Goal: Transaction & Acquisition: Purchase product/service

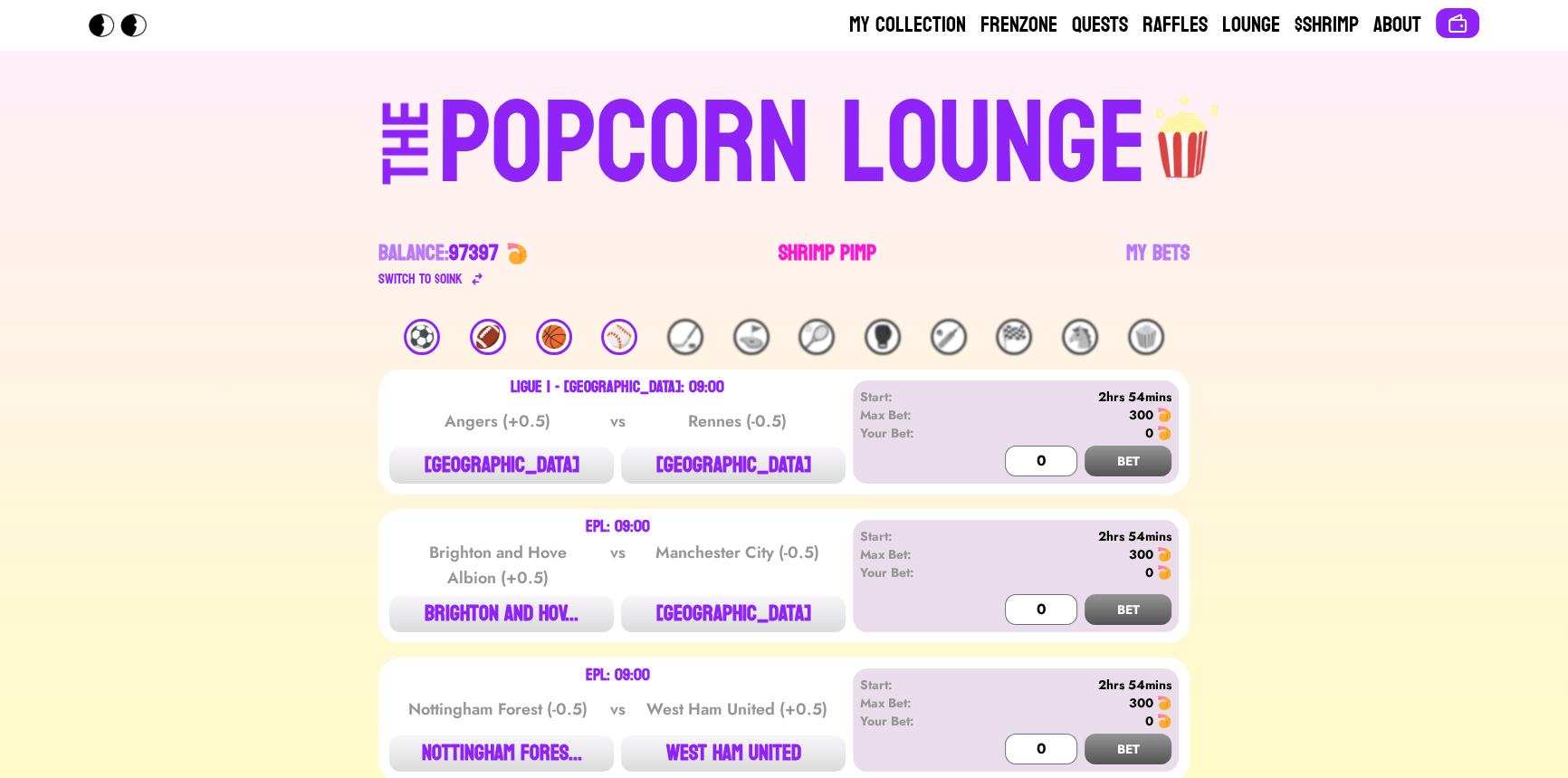
click at [830, 253] on link "Shrimp Pimp" at bounding box center [828, 265] width 98 height 51
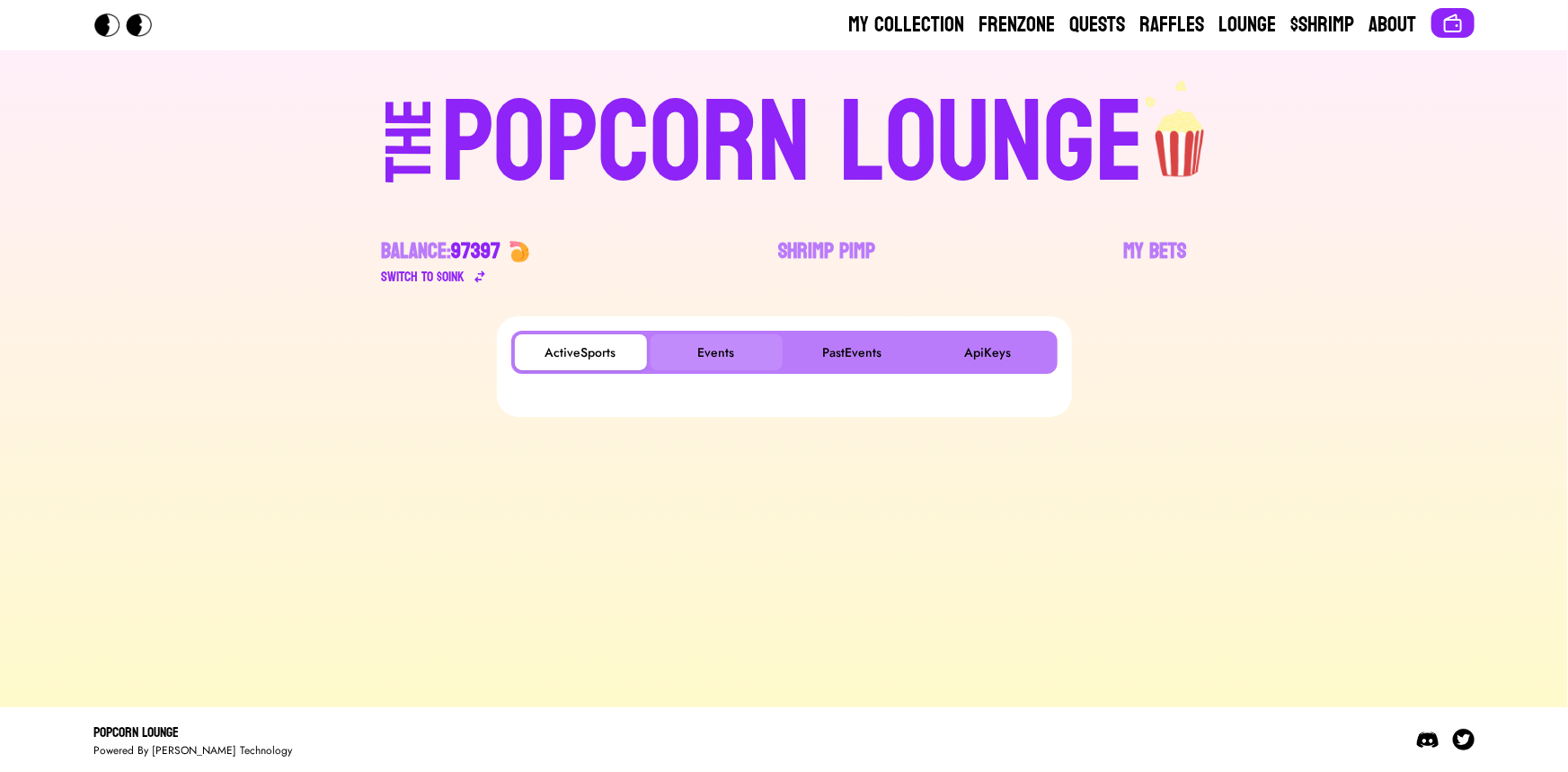
click at [727, 336] on button "Events" at bounding box center [716, 352] width 132 height 36
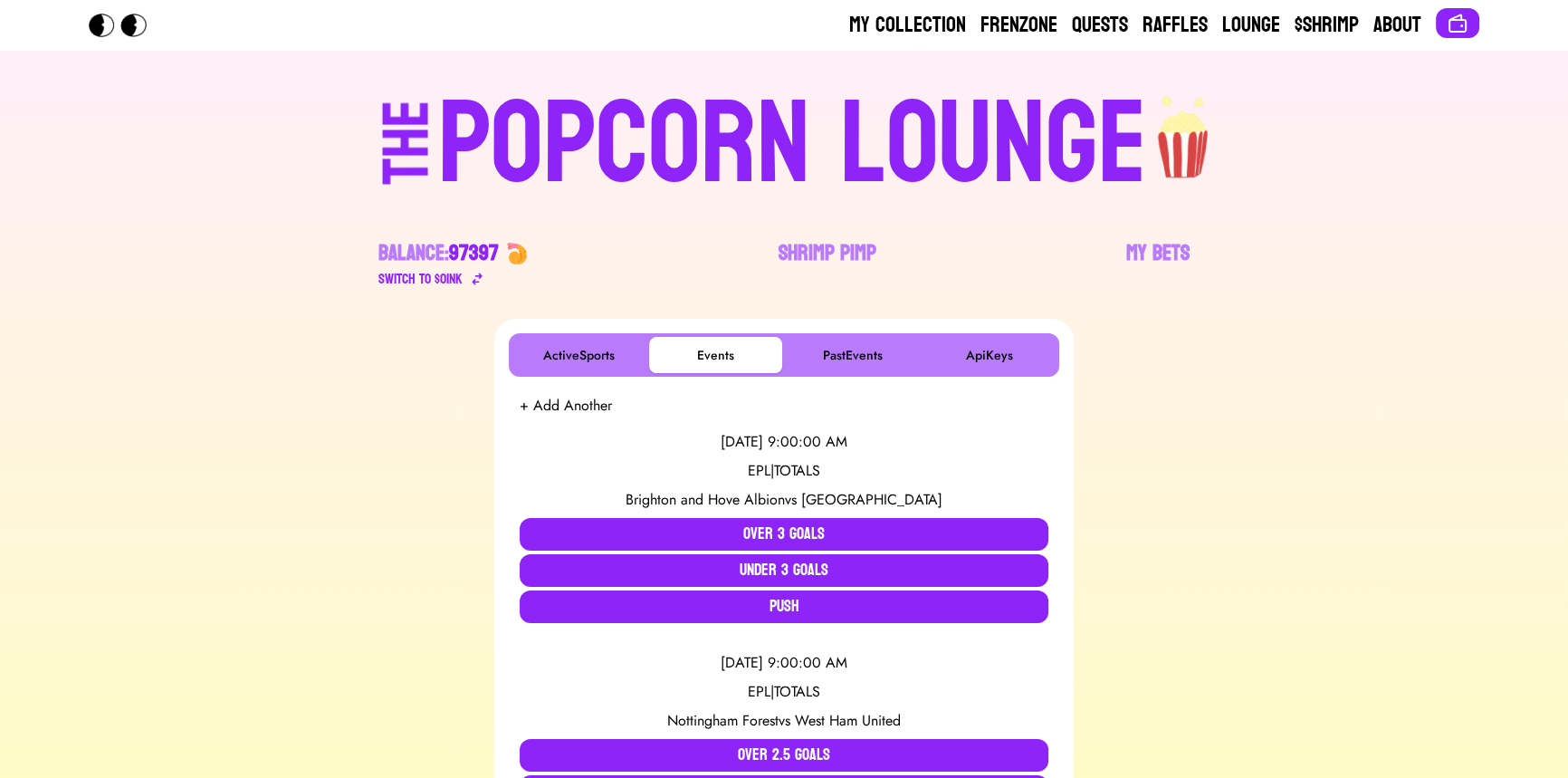
click at [690, 129] on div "POPCORN LOUNGE" at bounding box center [792, 144] width 709 height 116
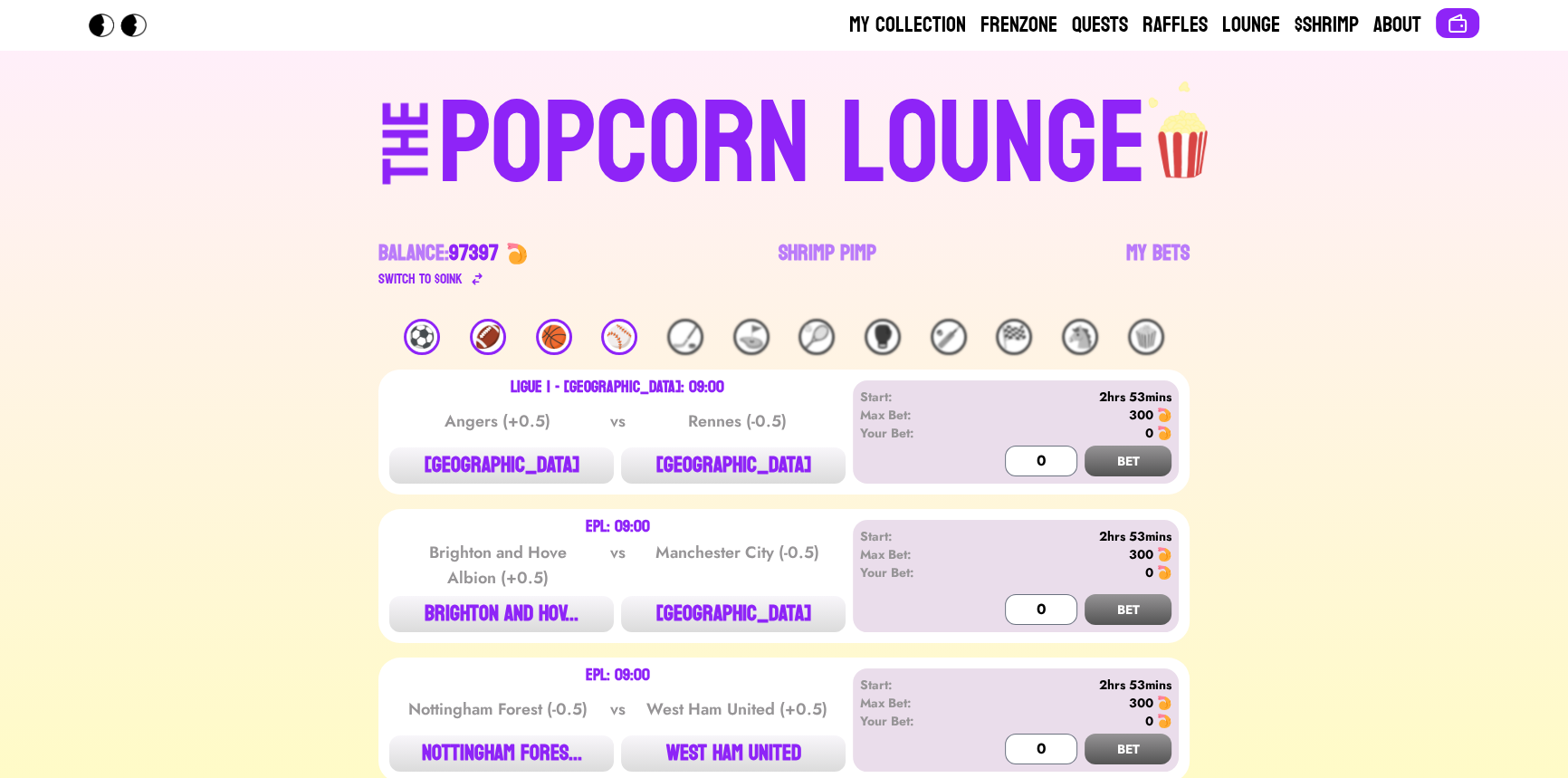
click at [421, 335] on div "⚽️" at bounding box center [422, 336] width 36 height 36
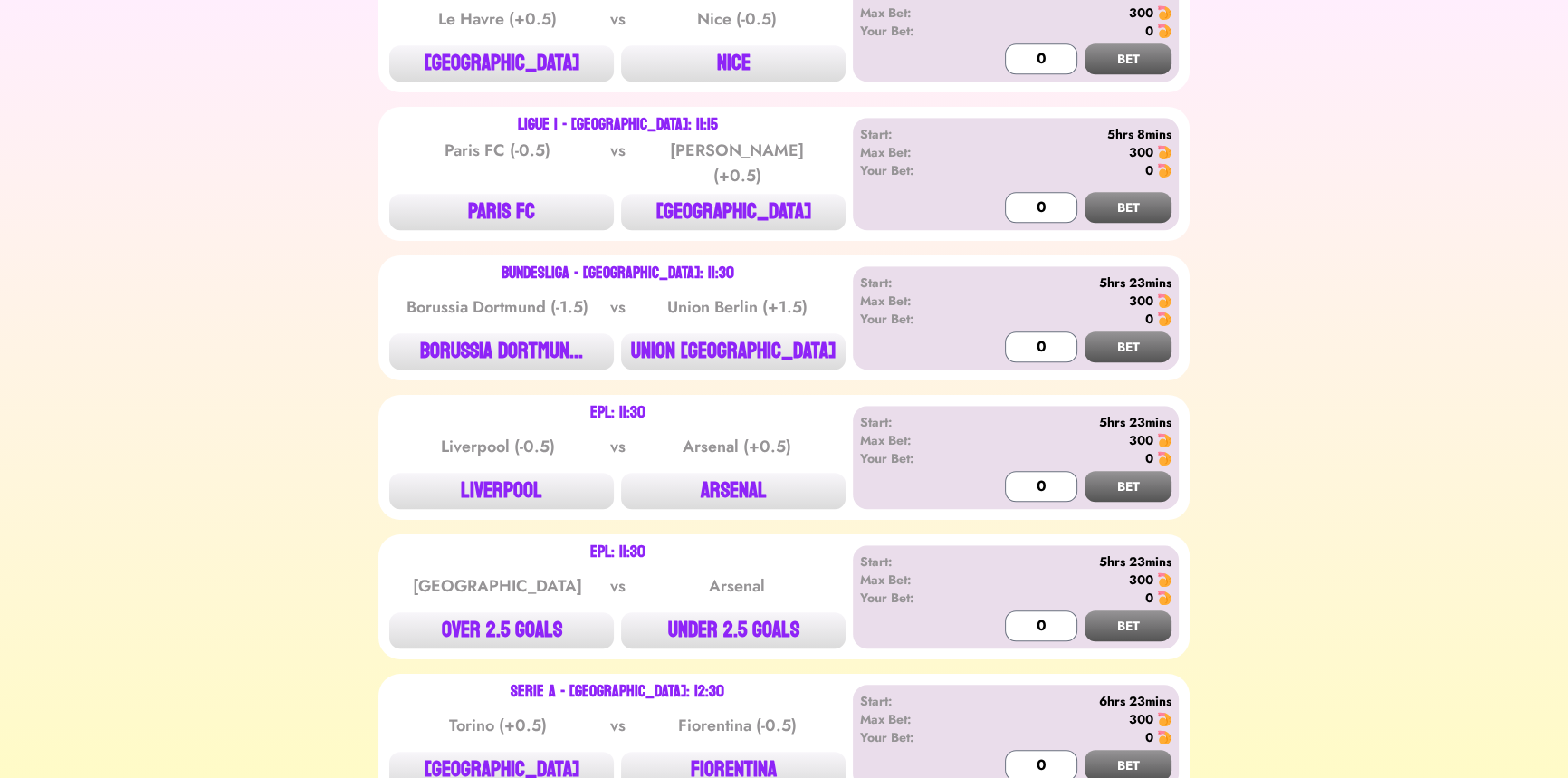
scroll to position [1564, 0]
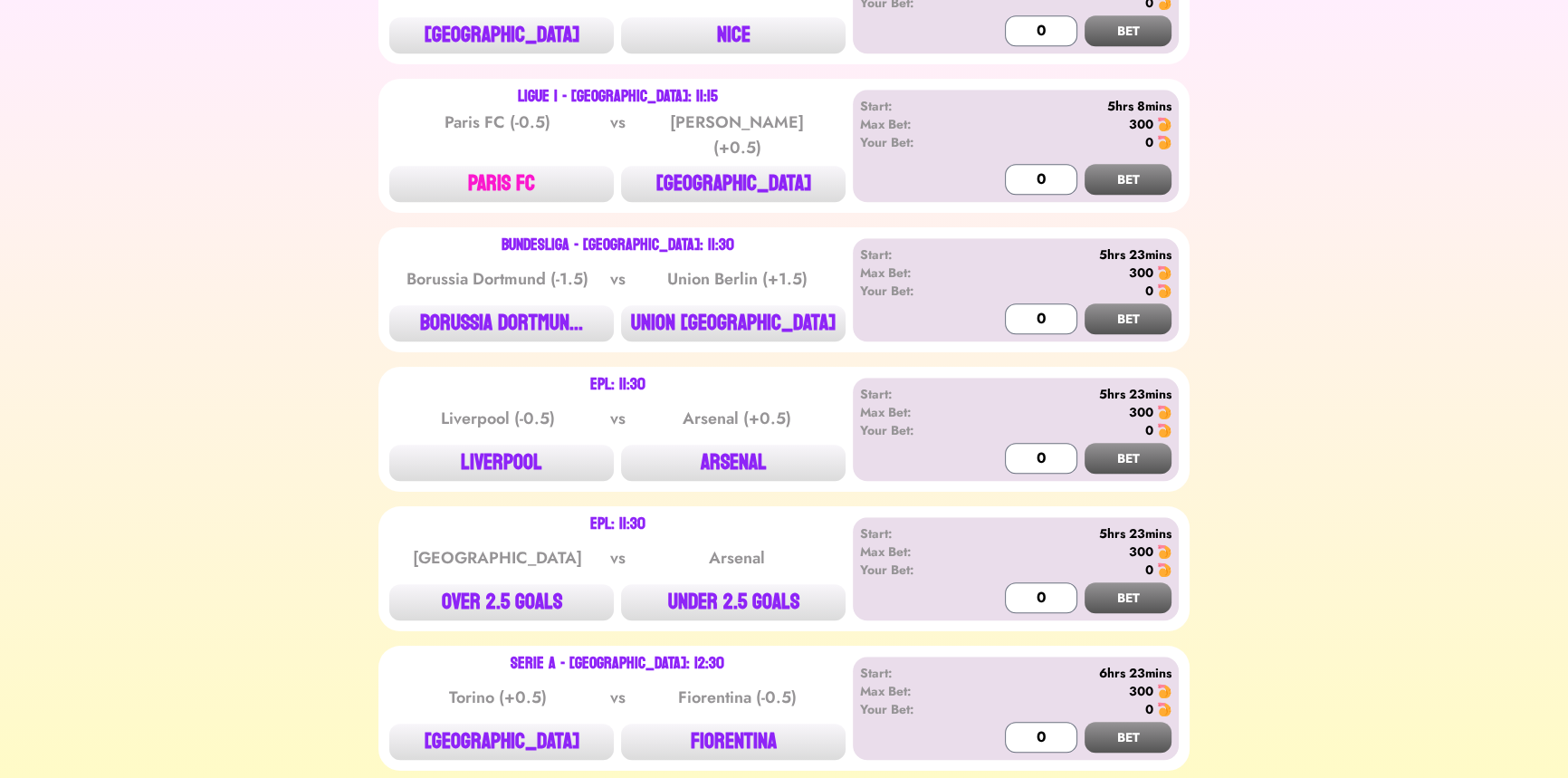
click at [493, 175] on button "PARIS FC" at bounding box center [501, 184] width 224 height 36
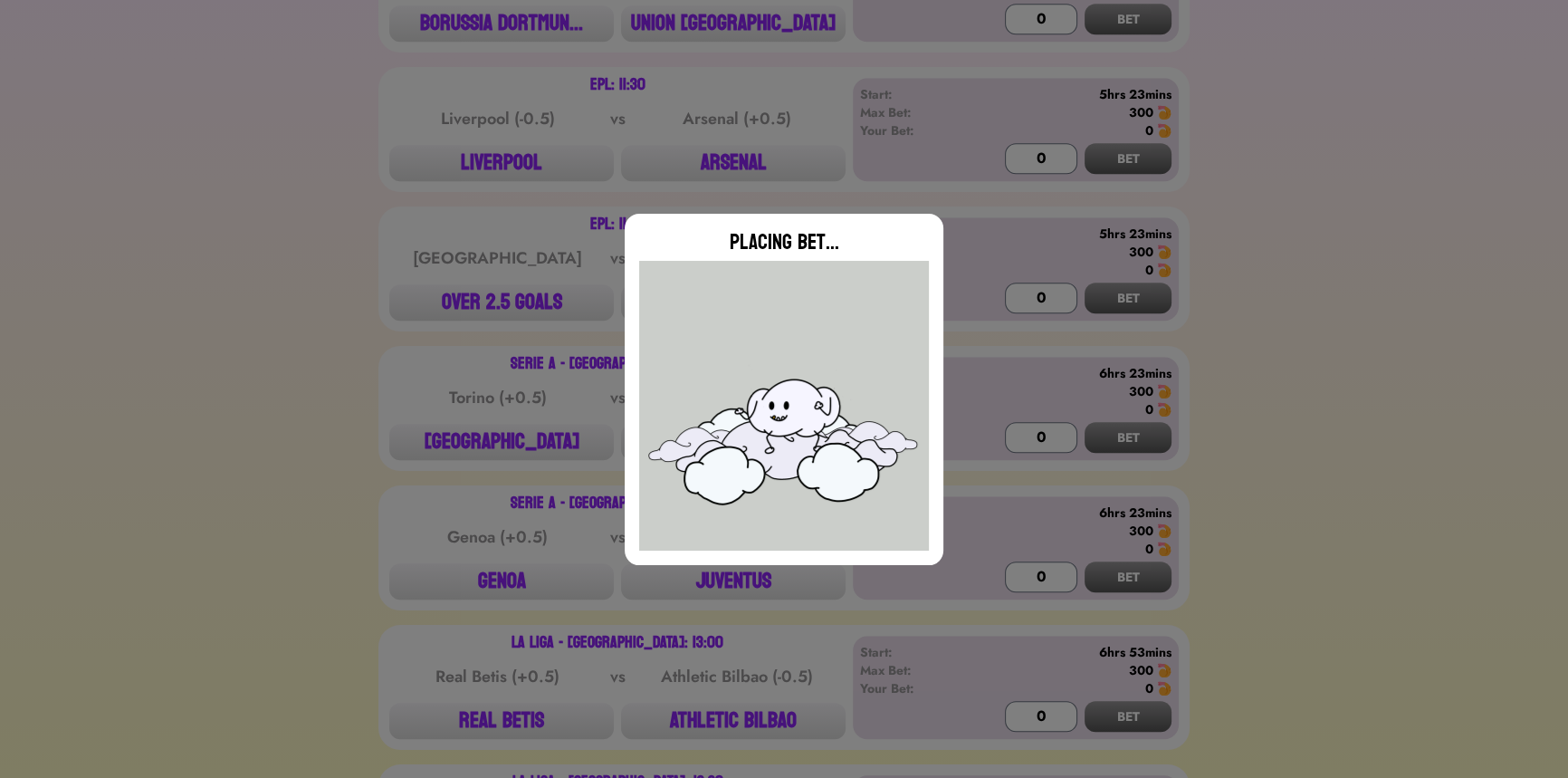
type input "0"
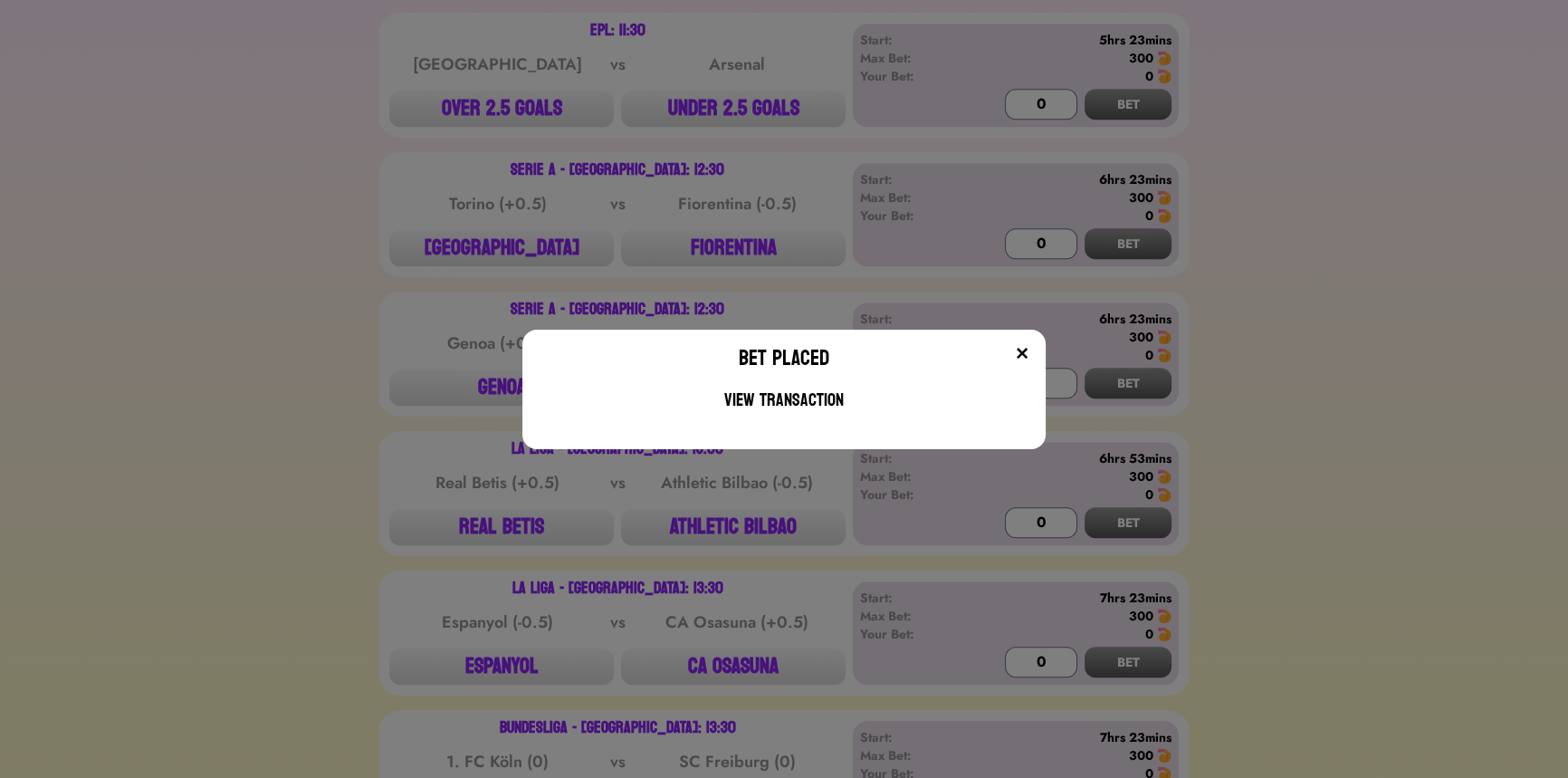
click at [349, 219] on div "Bet Placed View Transaction" at bounding box center [784, 389] width 1568 height 778
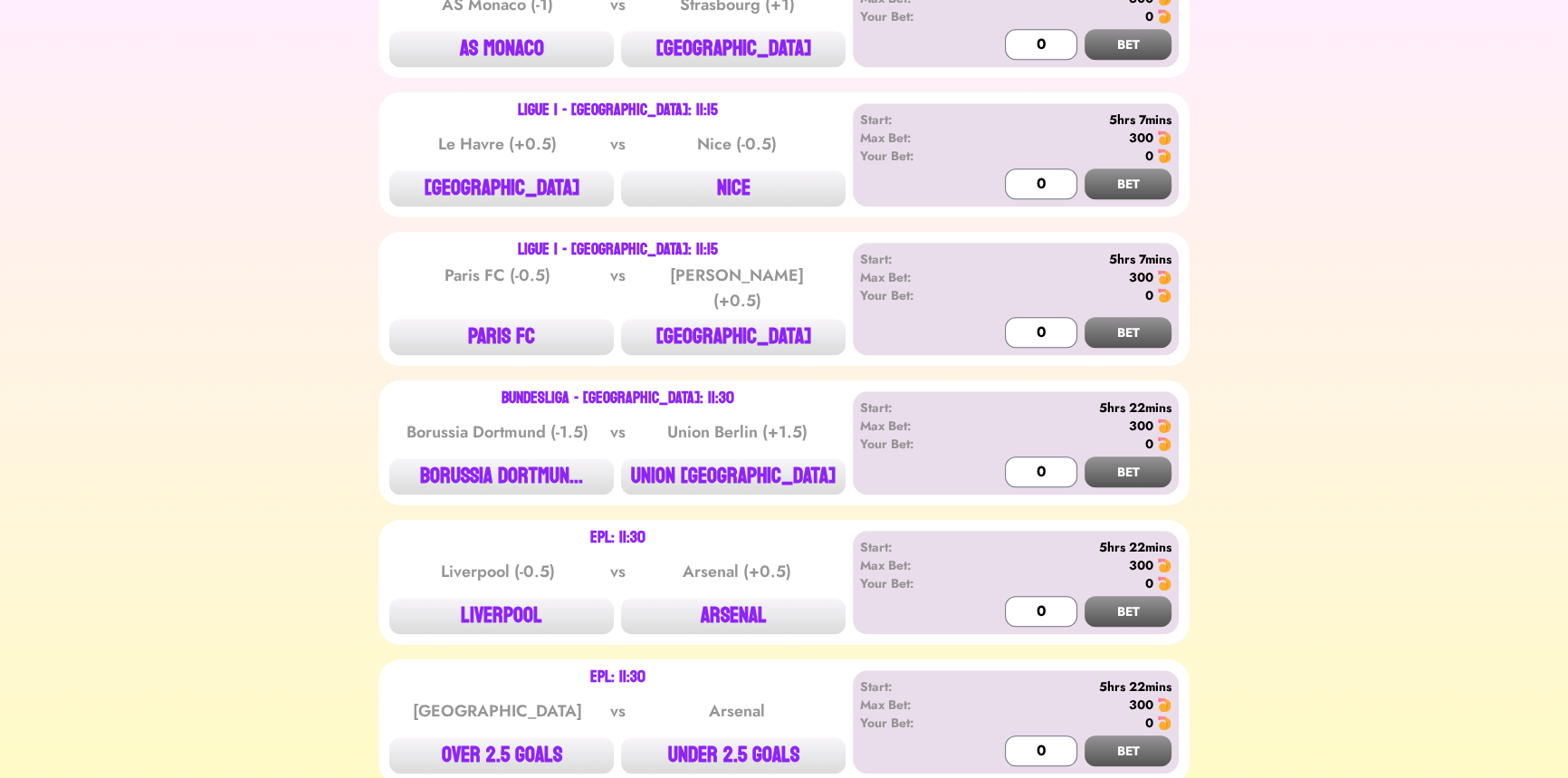
scroll to position [1493, 0]
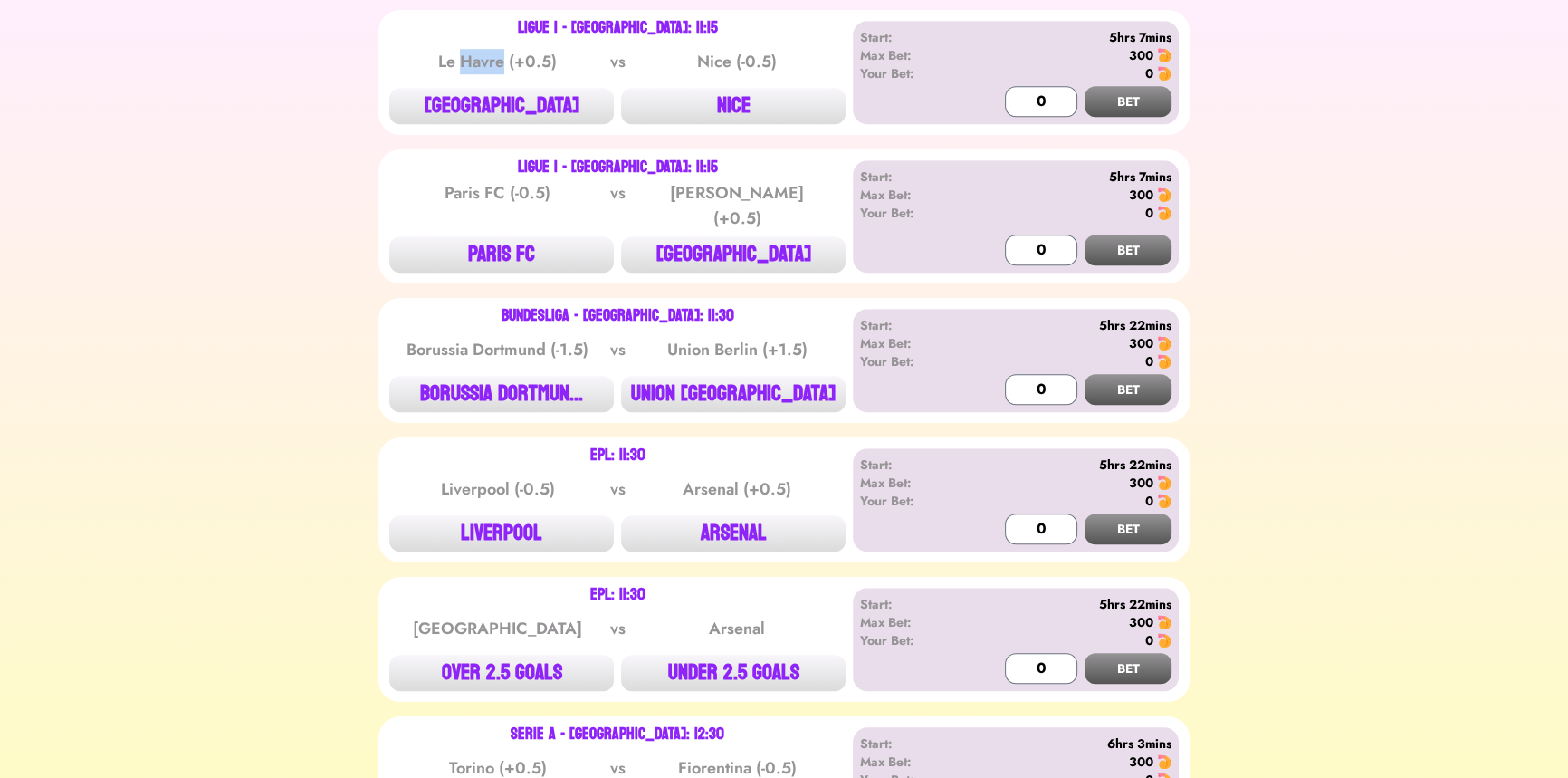
drag, startPoint x: 506, startPoint y: 64, endPoint x: 465, endPoint y: 65, distance: 41.0
click at [465, 65] on div "Le Havre (+0.5)" at bounding box center [498, 61] width 183 height 25
click at [533, 105] on button "[GEOGRAPHIC_DATA]" at bounding box center [501, 105] width 224 height 36
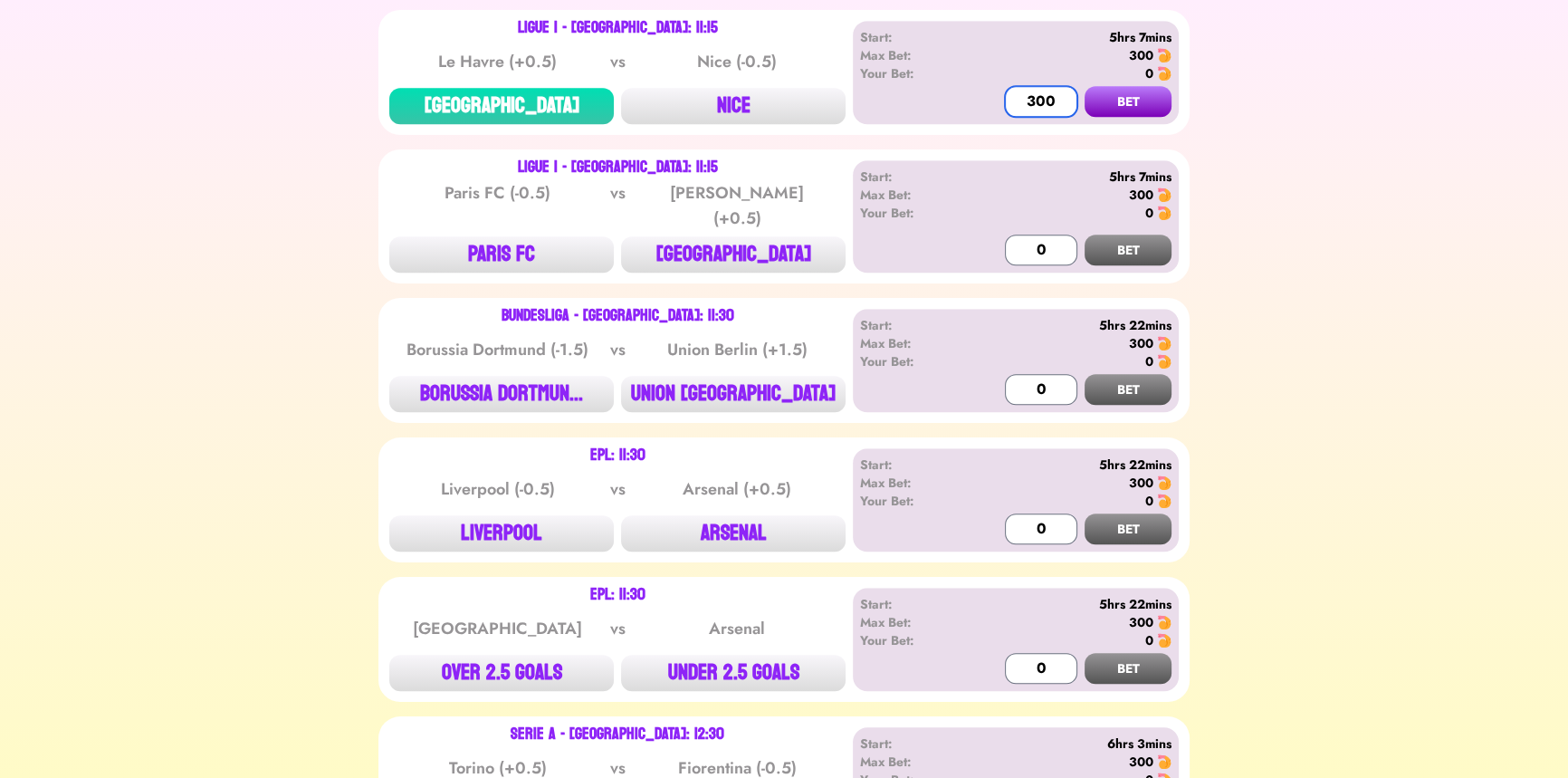
type input "300"
click at [1085, 86] on button "BET" at bounding box center [1128, 101] width 87 height 31
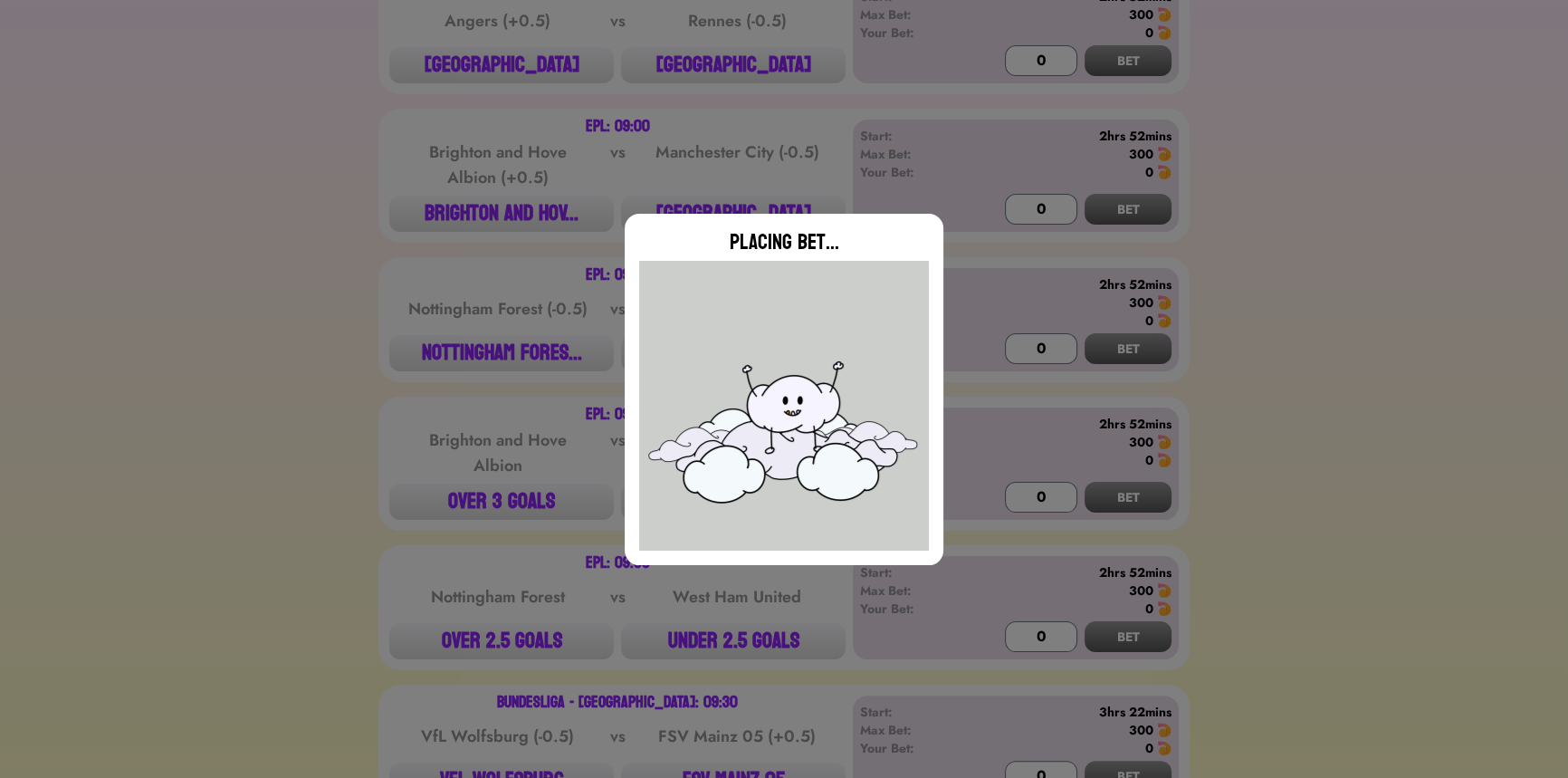
scroll to position [411, 0]
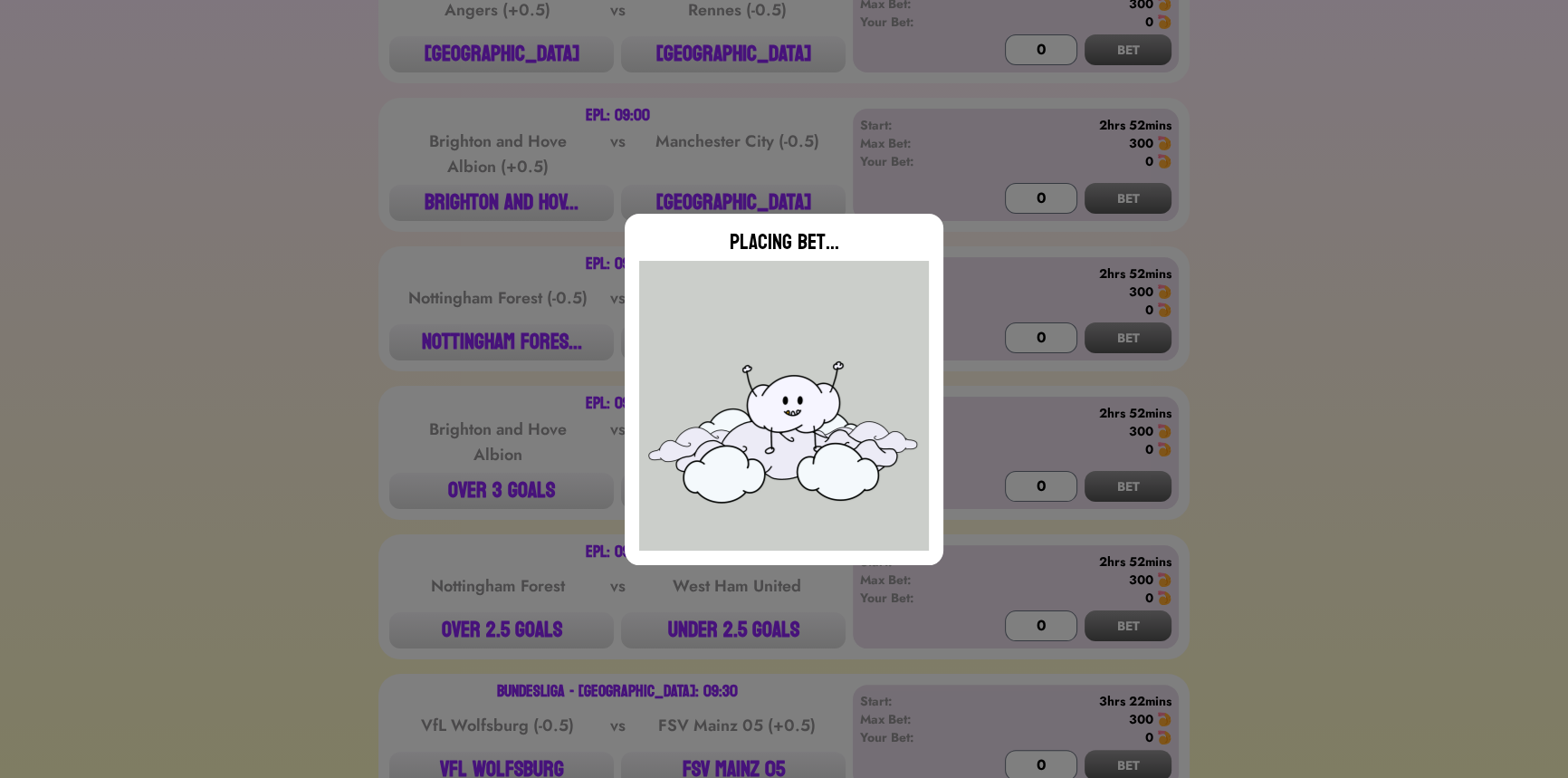
type input "0"
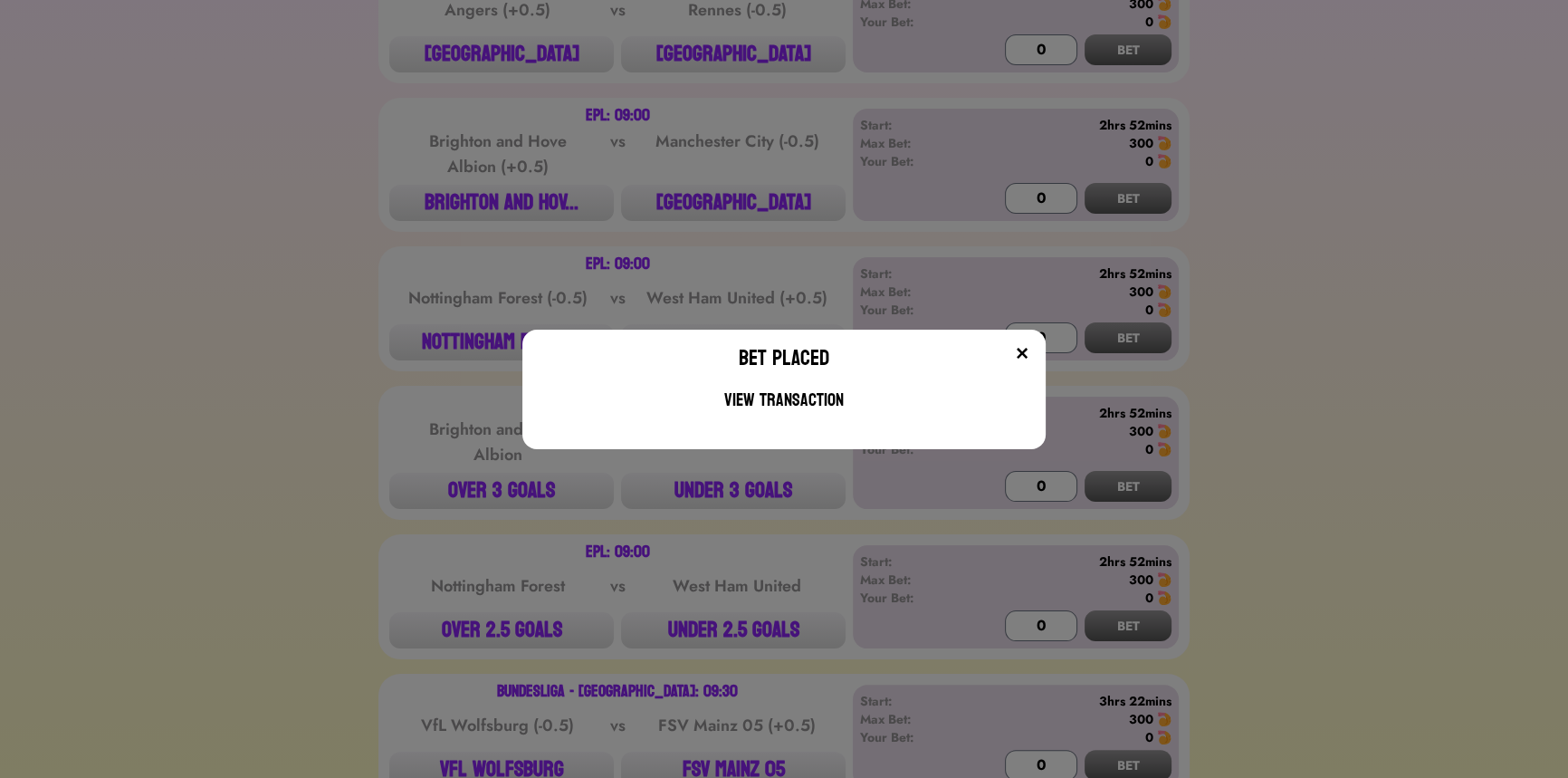
click at [498, 242] on div "Bet Placed View Transaction" at bounding box center [784, 389] width 1568 height 778
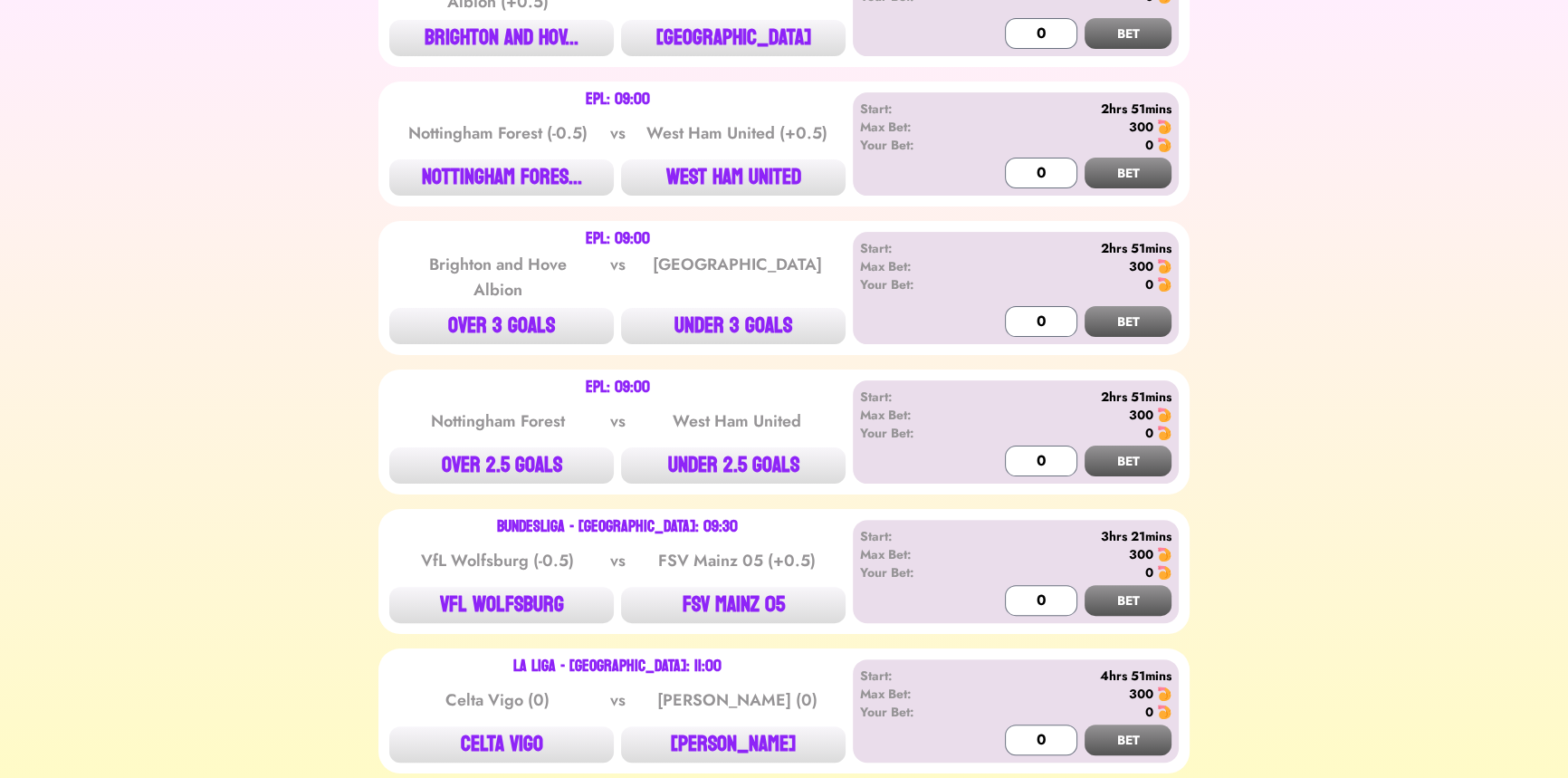
scroll to position [658, 0]
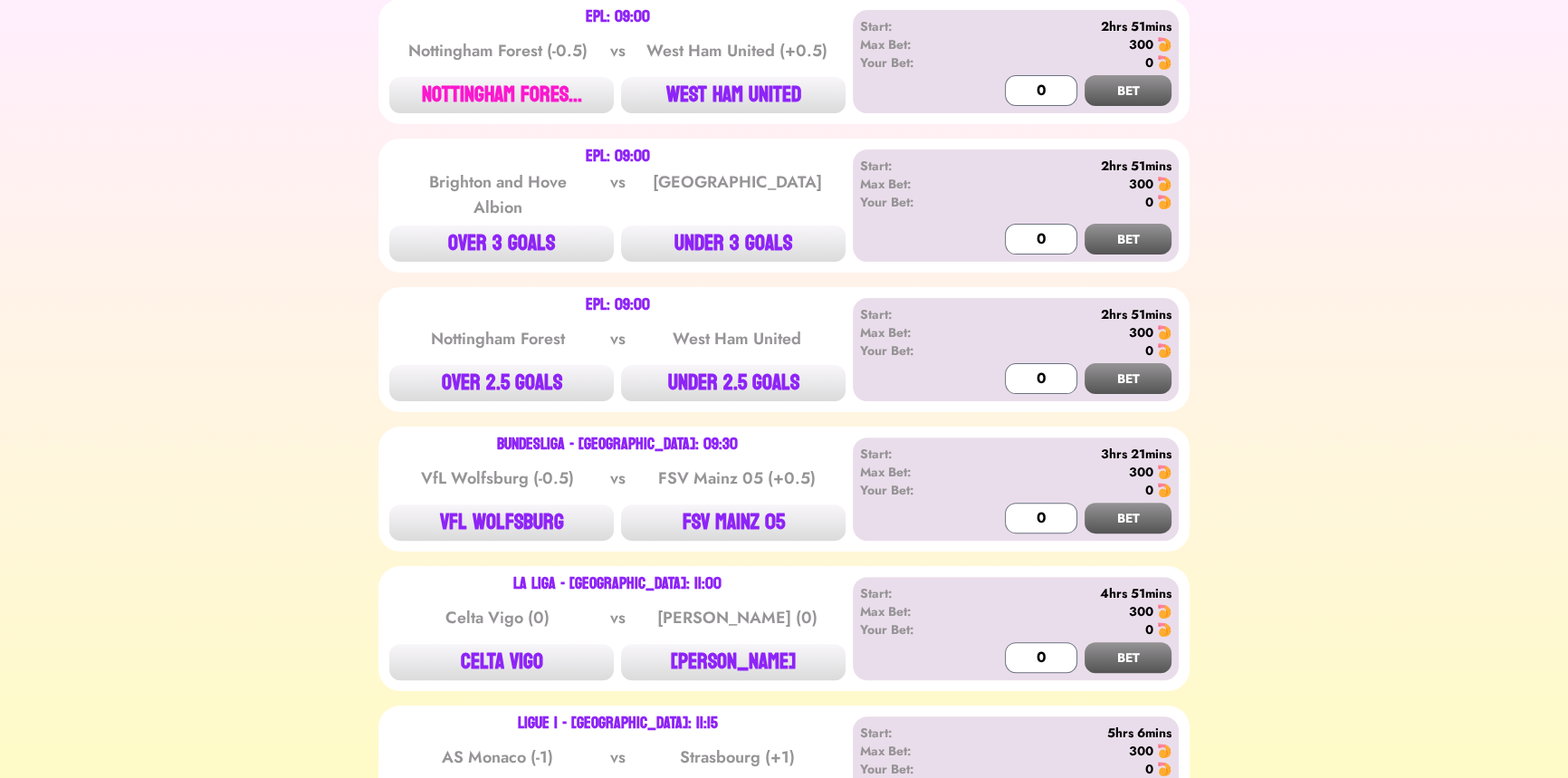
click at [507, 86] on button "NOTTINGHAM FORES..." at bounding box center [501, 95] width 224 height 36
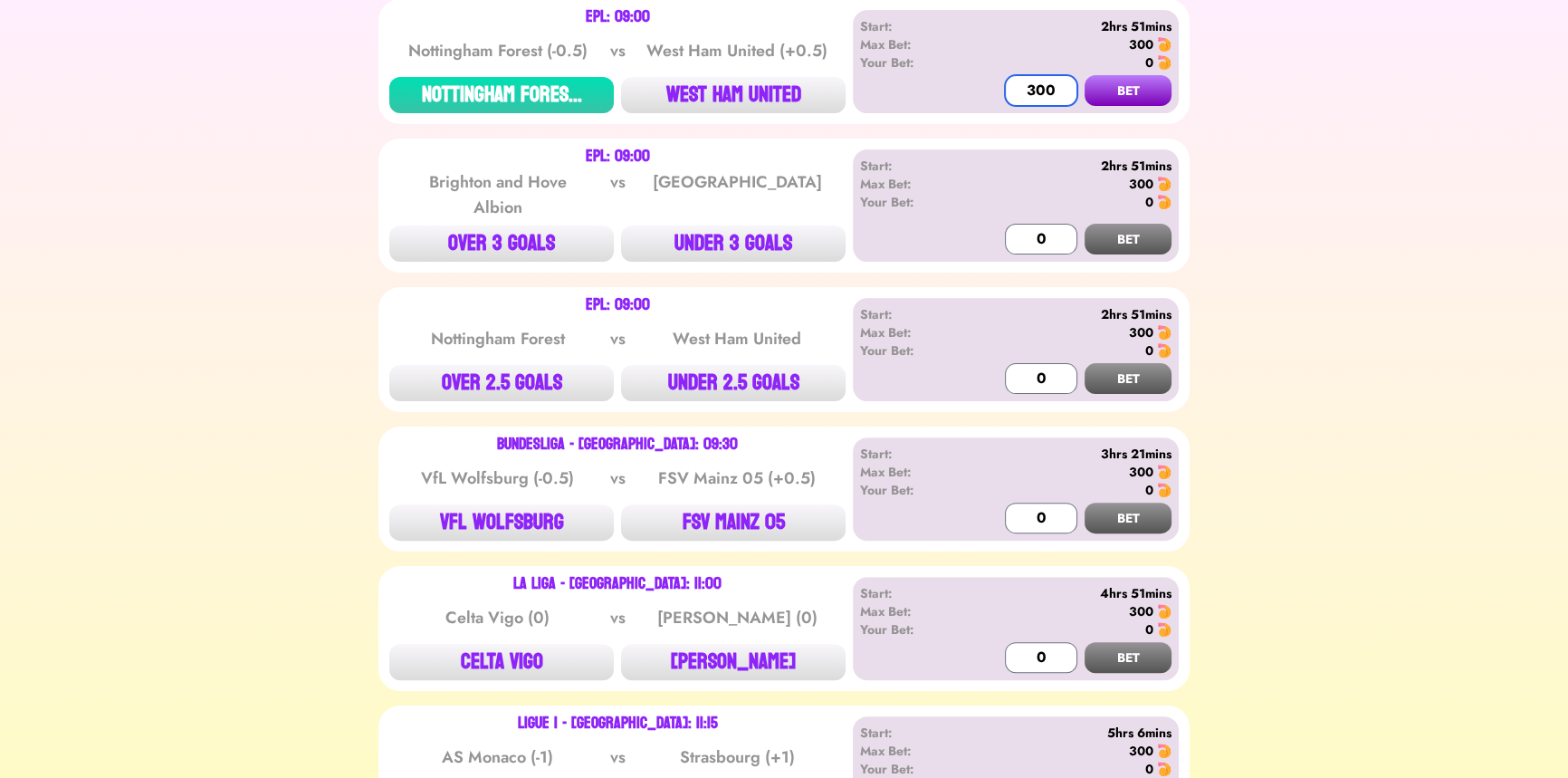
type input "300"
click at [1085, 75] on button "BET" at bounding box center [1128, 90] width 87 height 31
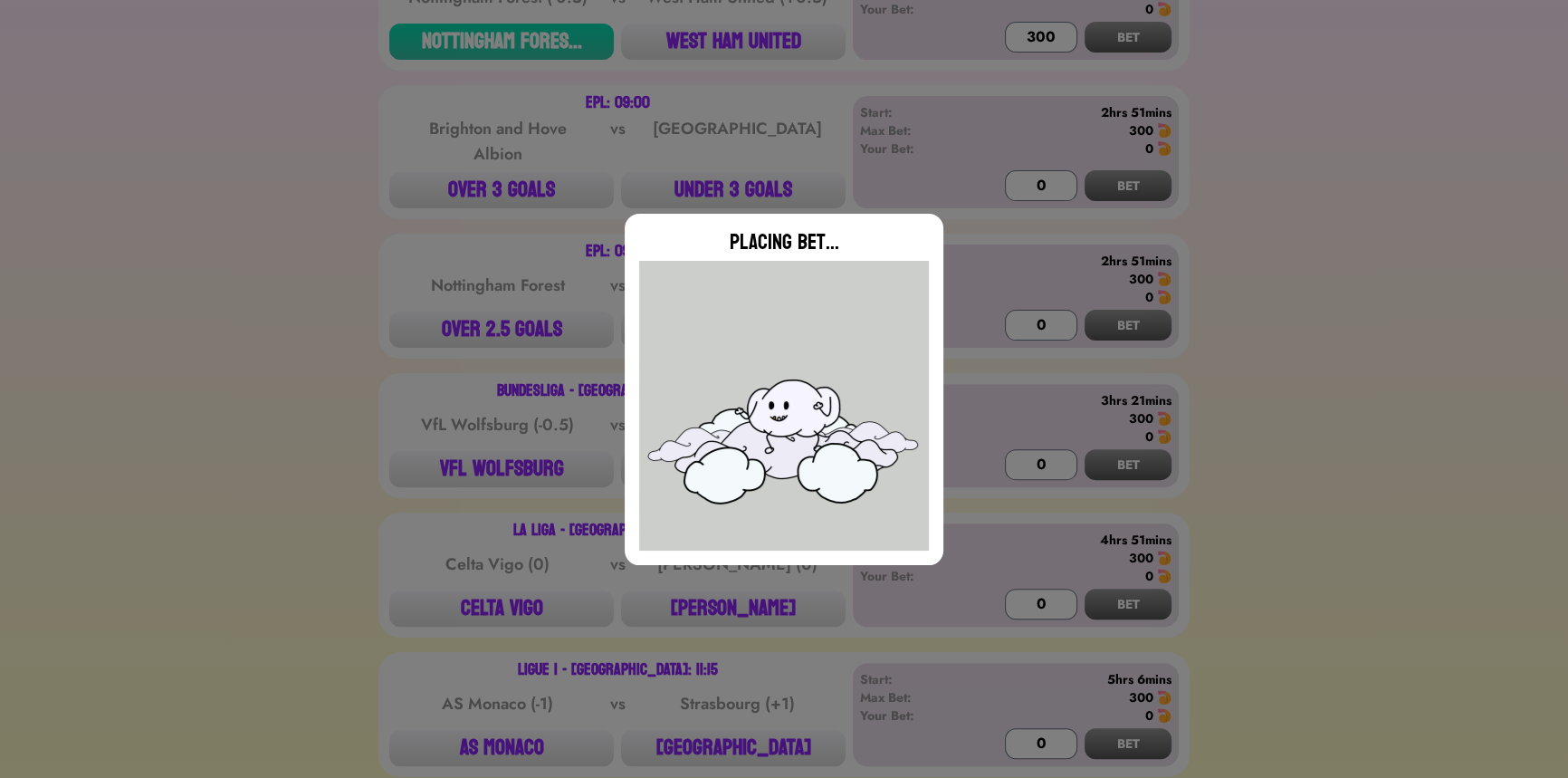
scroll to position [740, 0]
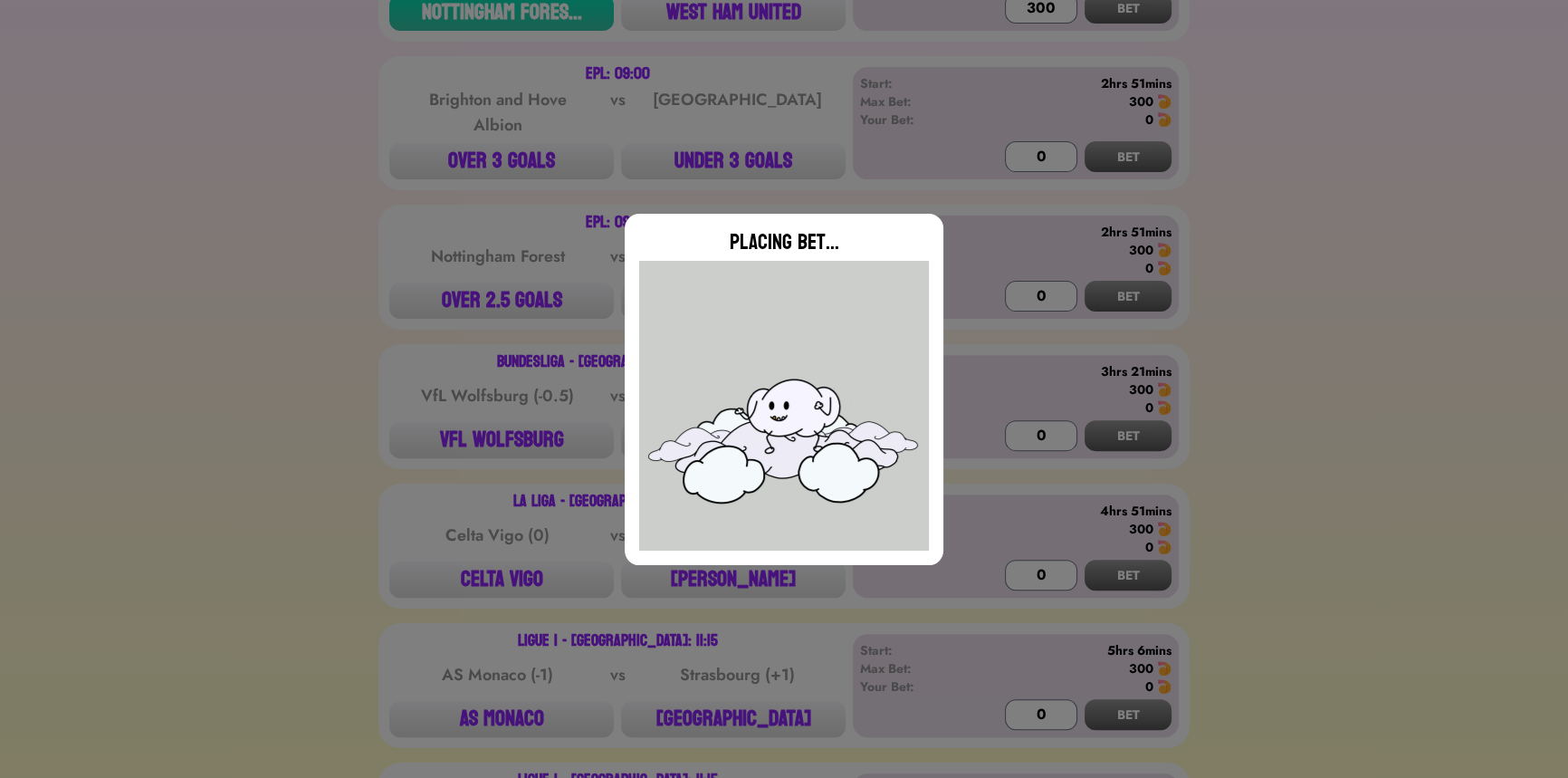
type input "0"
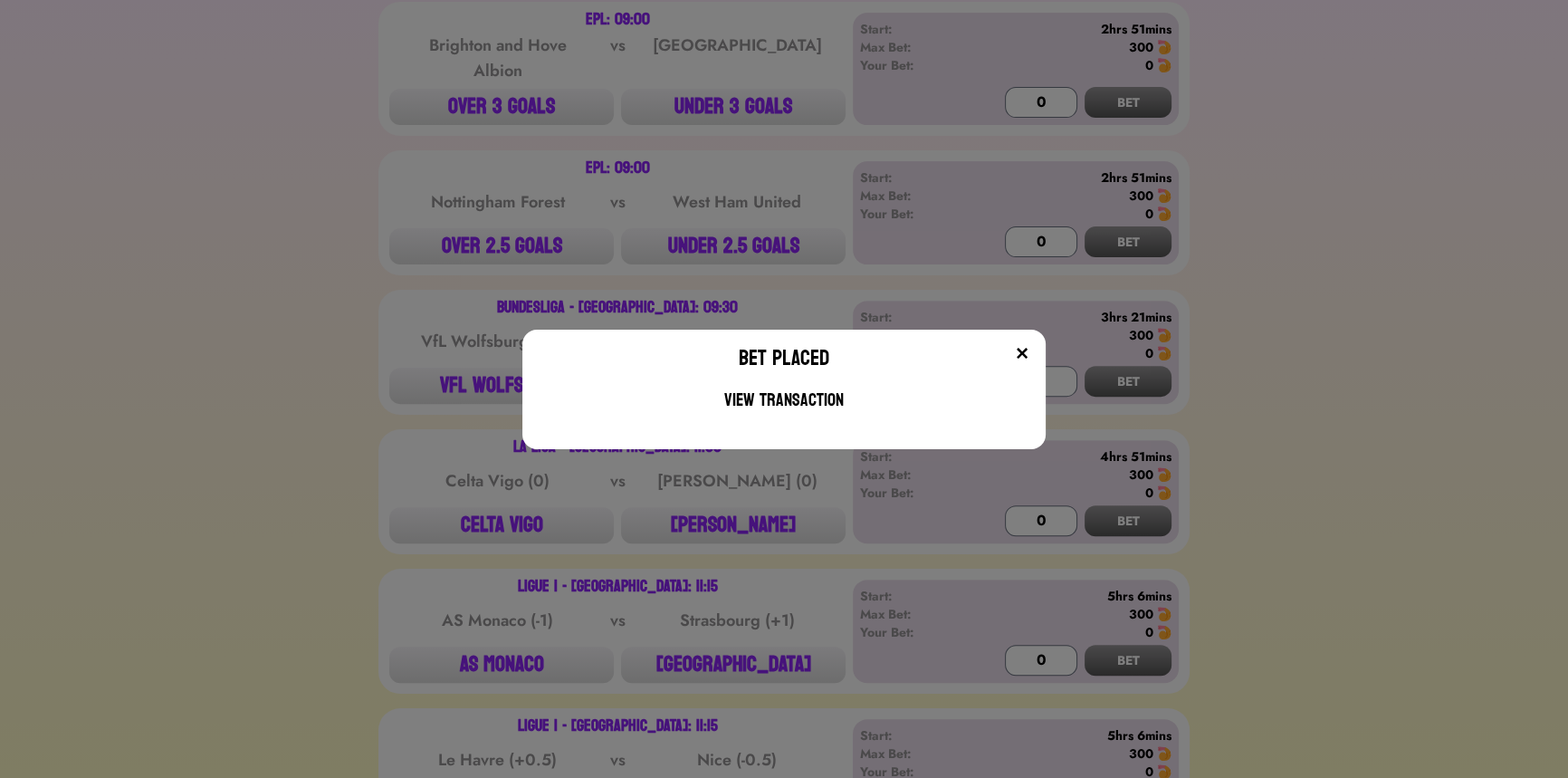
scroll to position [823, 0]
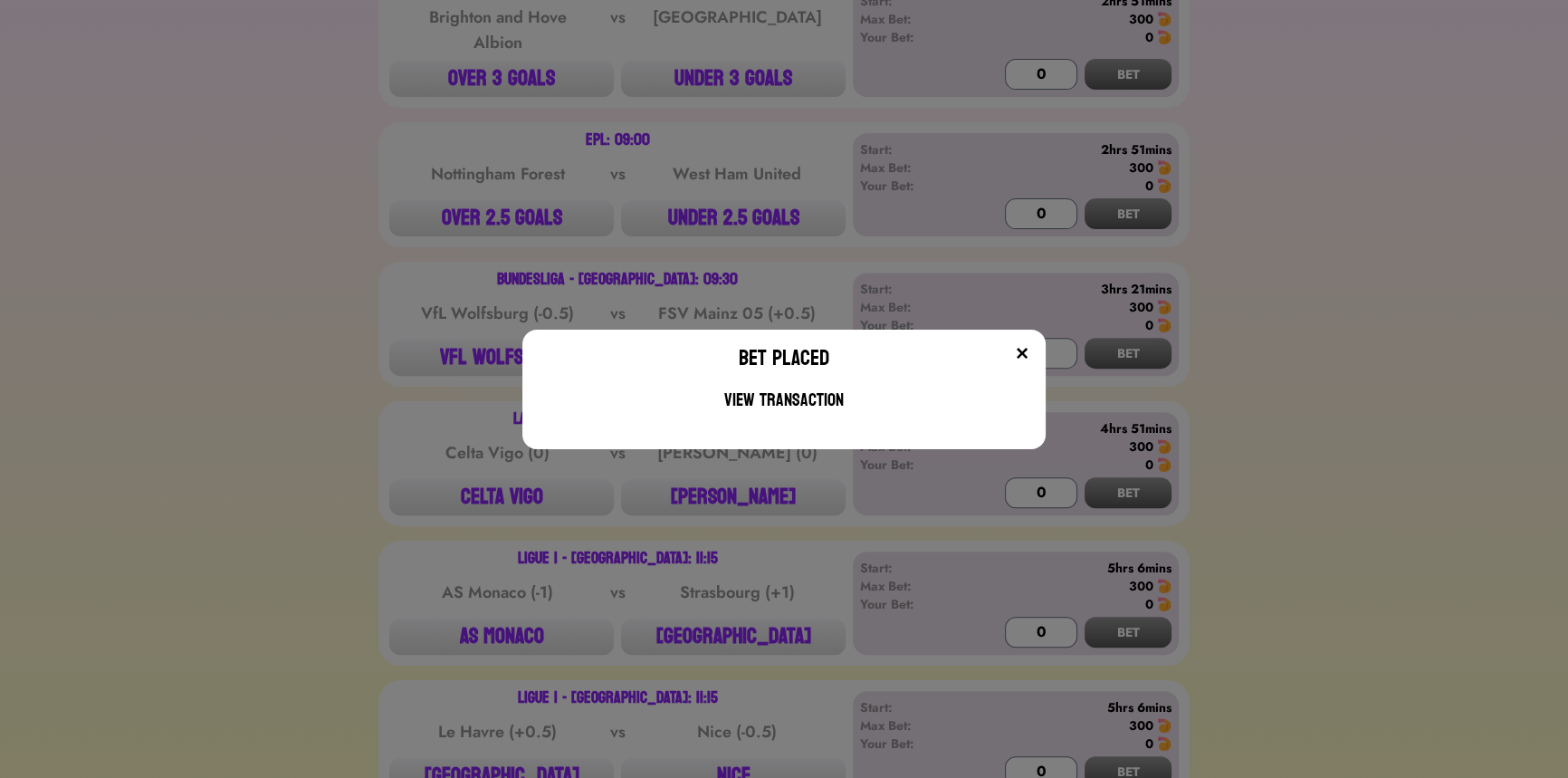
click at [315, 209] on div "Bet Placed View Transaction" at bounding box center [784, 389] width 1568 height 778
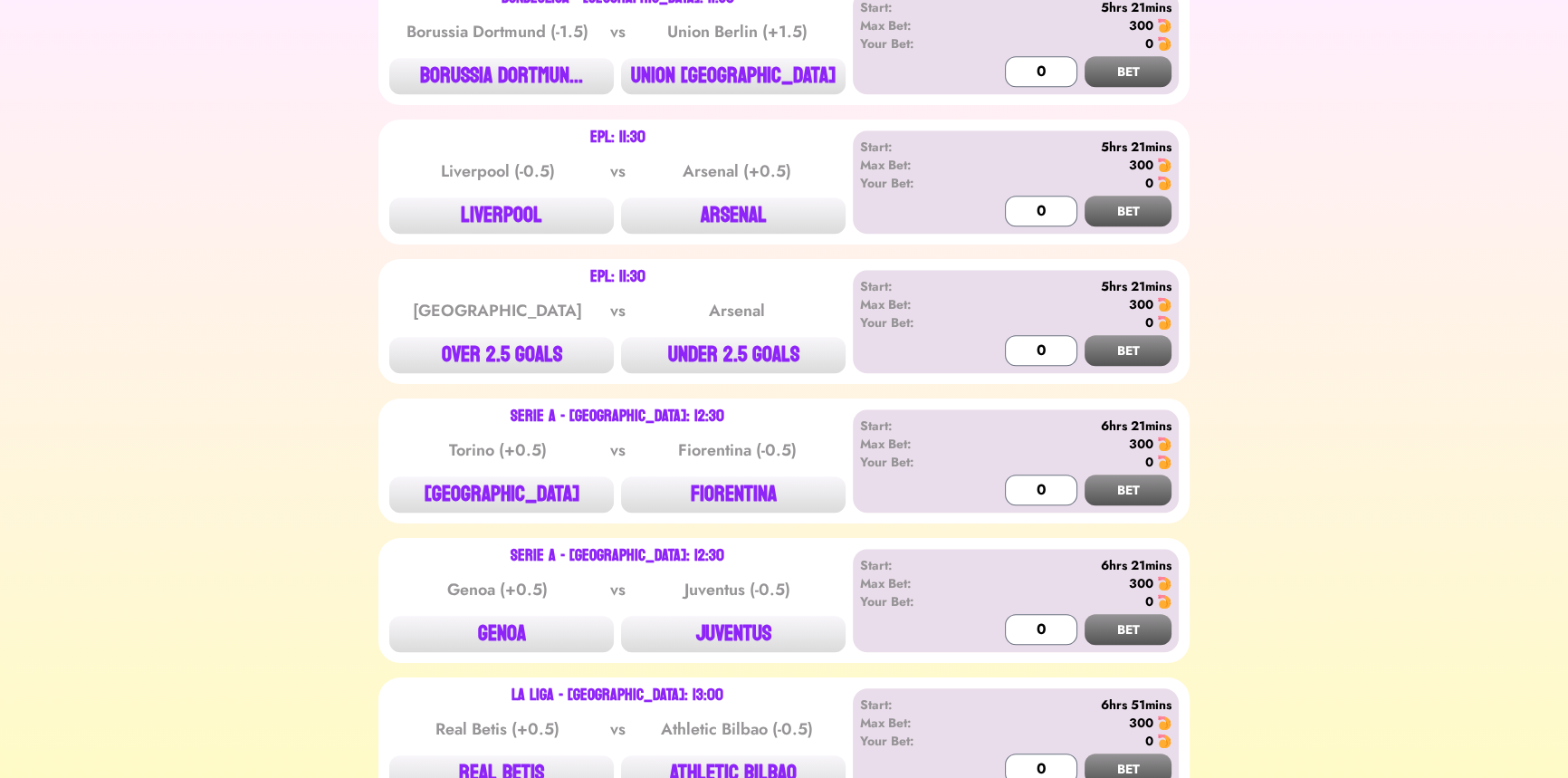
scroll to position [1892, 0]
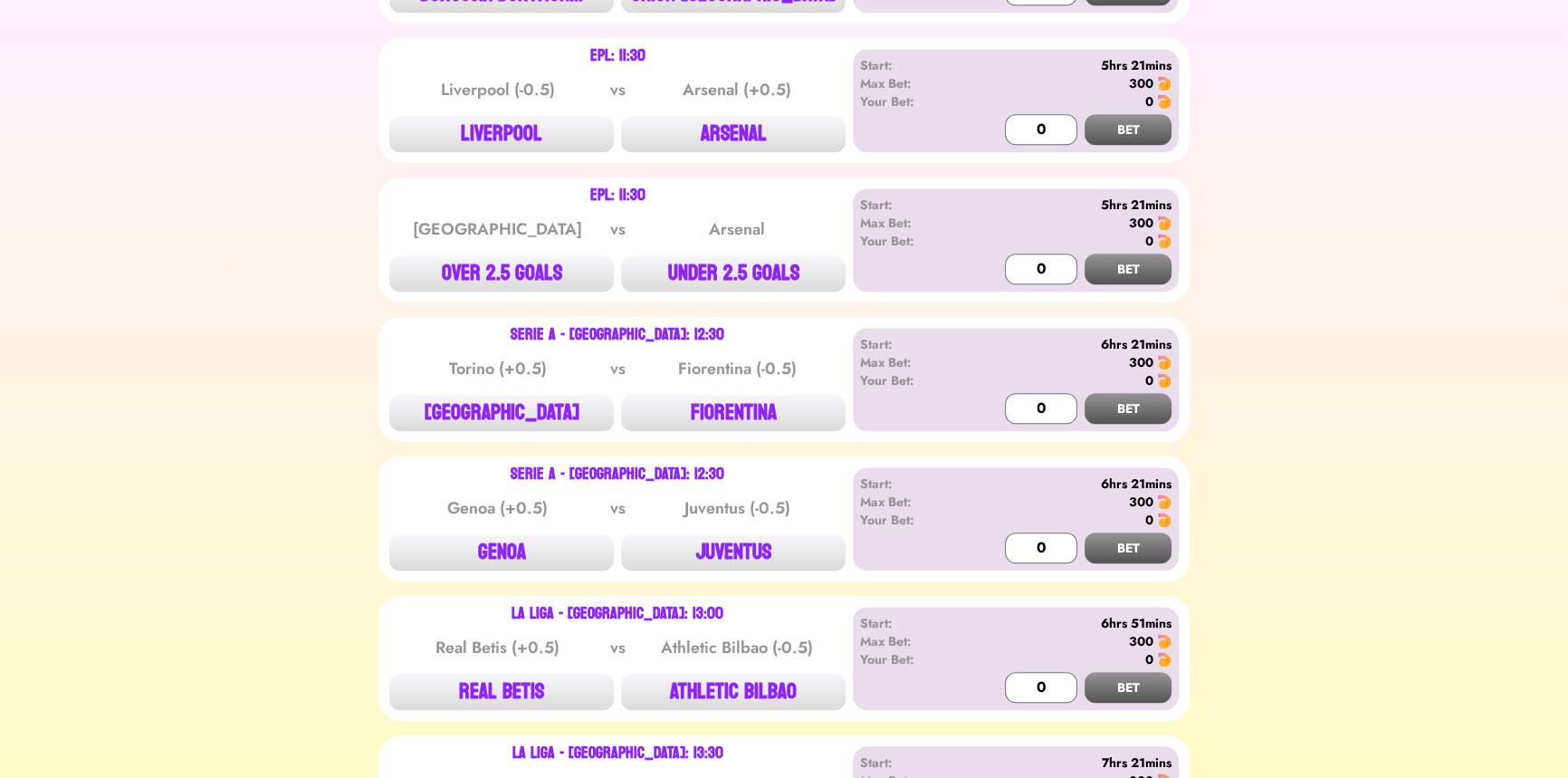
click at [513, 292] on div "EPL: 11:30 Liverpool vs Arsenal OVER 2.5 GOALS UNDER 2.5 GOALS Start: 5hrs 21mi…" at bounding box center [784, 239] width 811 height 125
click at [513, 272] on button "OVER 2.5 GOALS" at bounding box center [501, 273] width 224 height 36
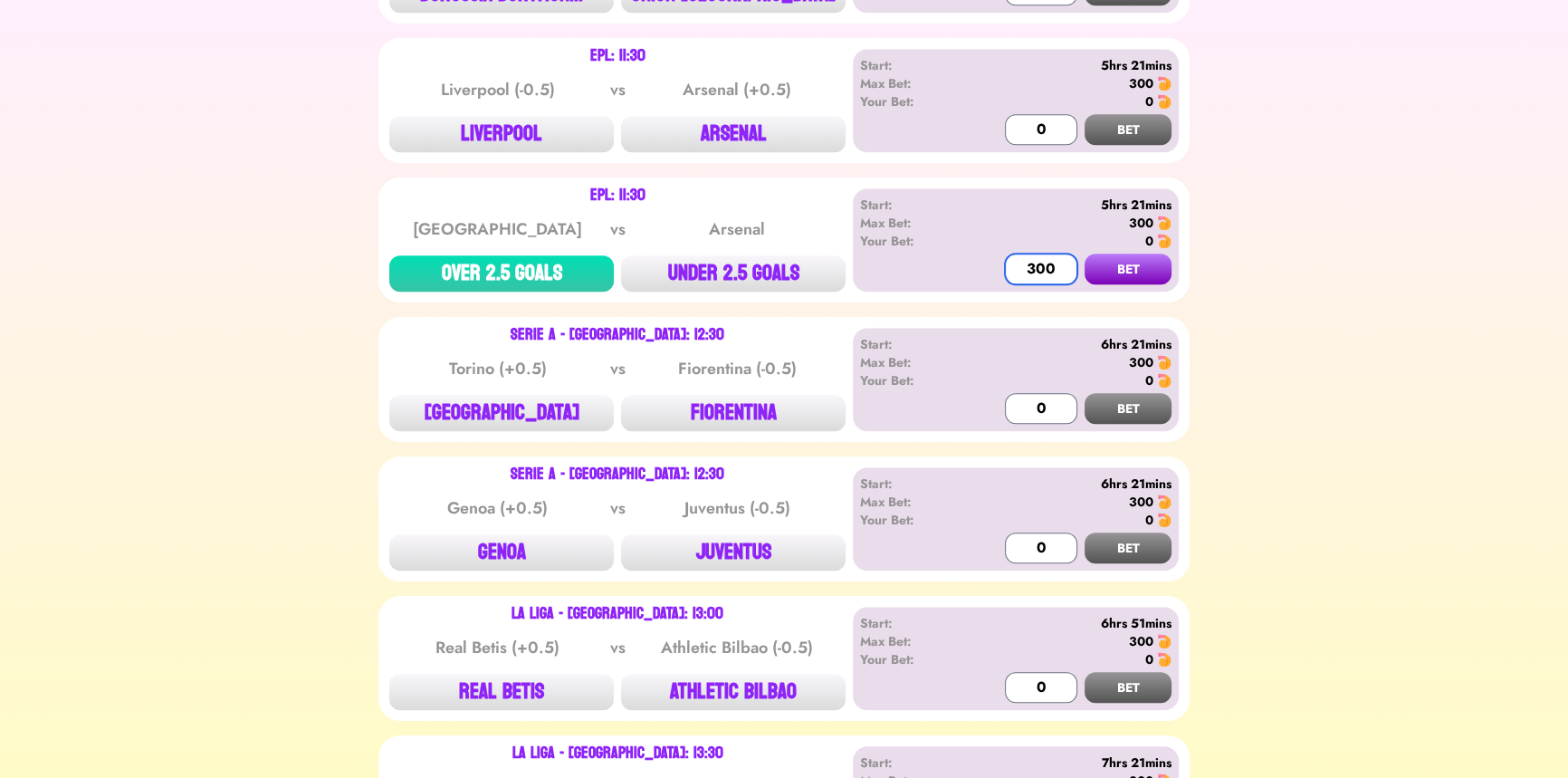
type input "300"
click at [1085, 253] on button "BET" at bounding box center [1128, 268] width 87 height 31
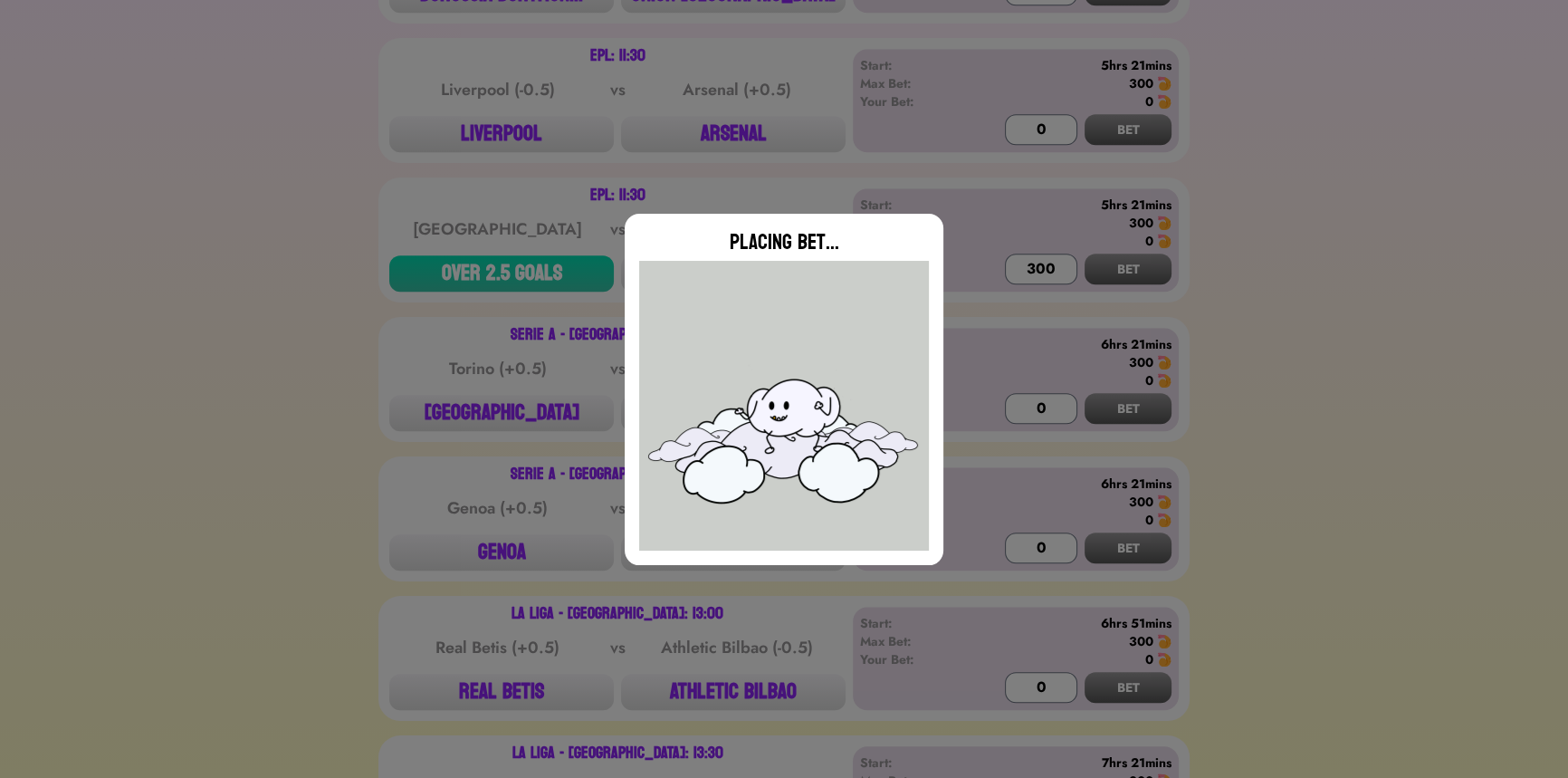
type input "0"
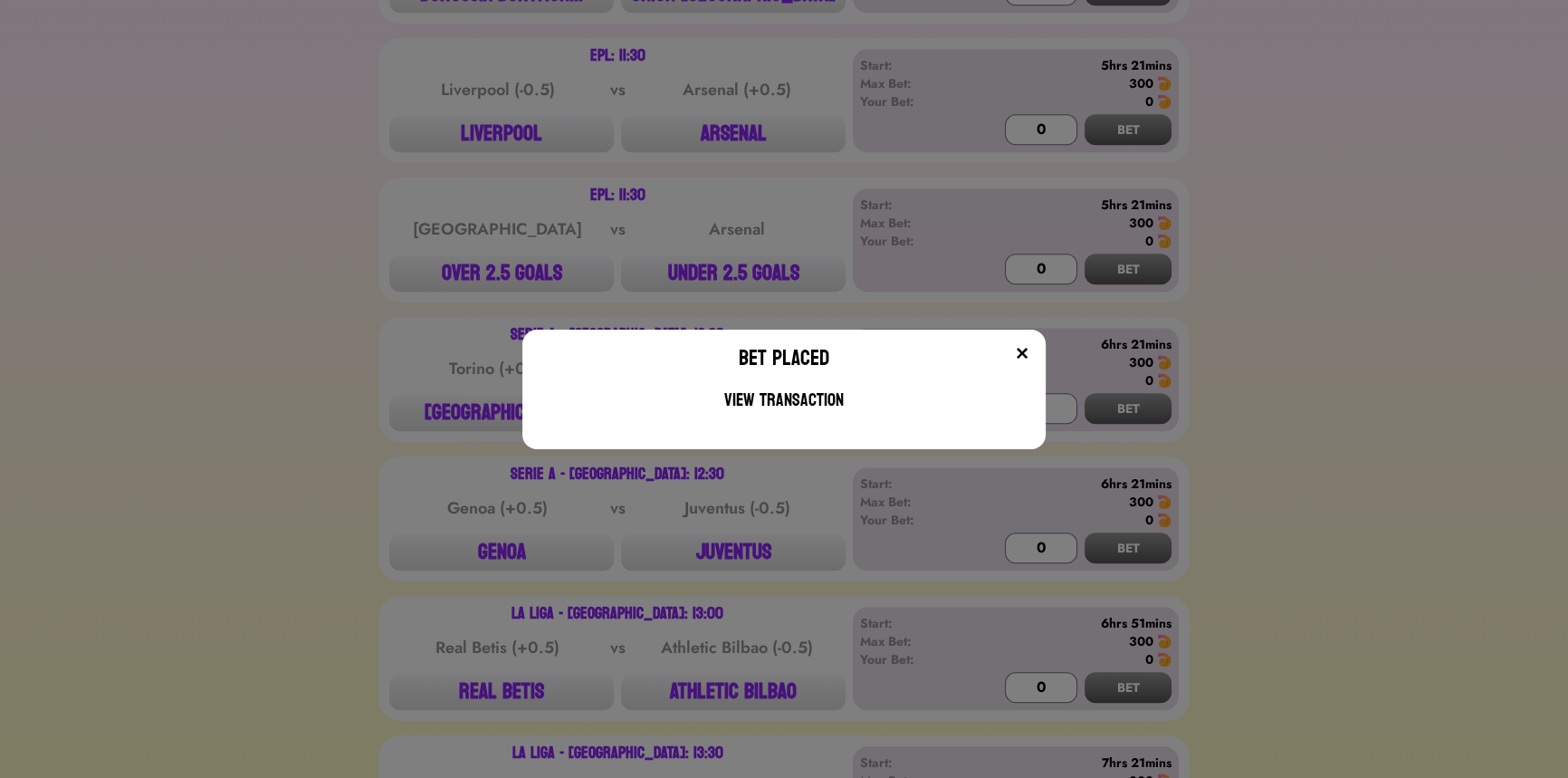
click at [732, 136] on div "Bet Placed View Transaction" at bounding box center [784, 389] width 1568 height 778
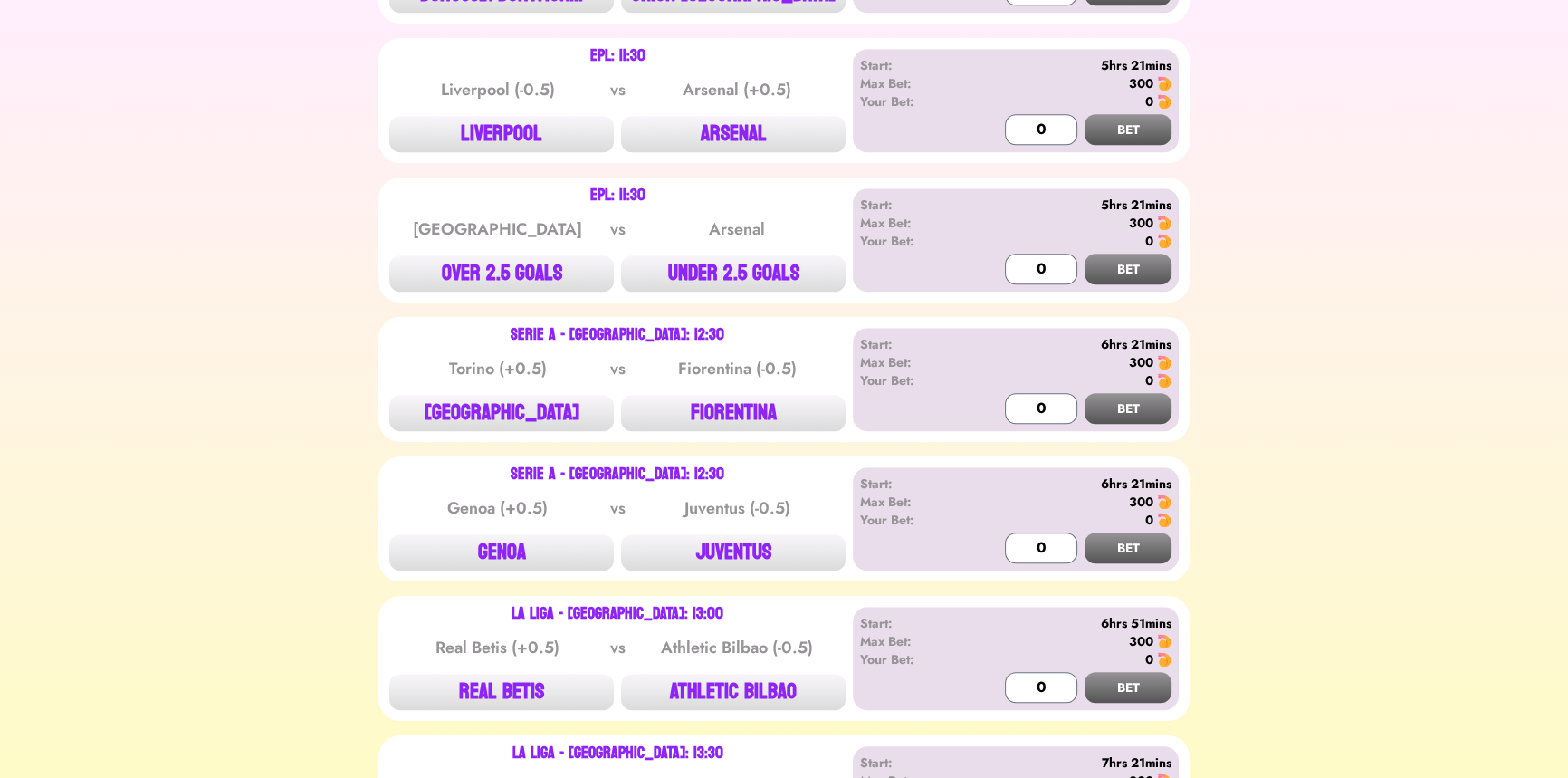
click at [732, 136] on button "ARSENAL" at bounding box center [733, 134] width 224 height 36
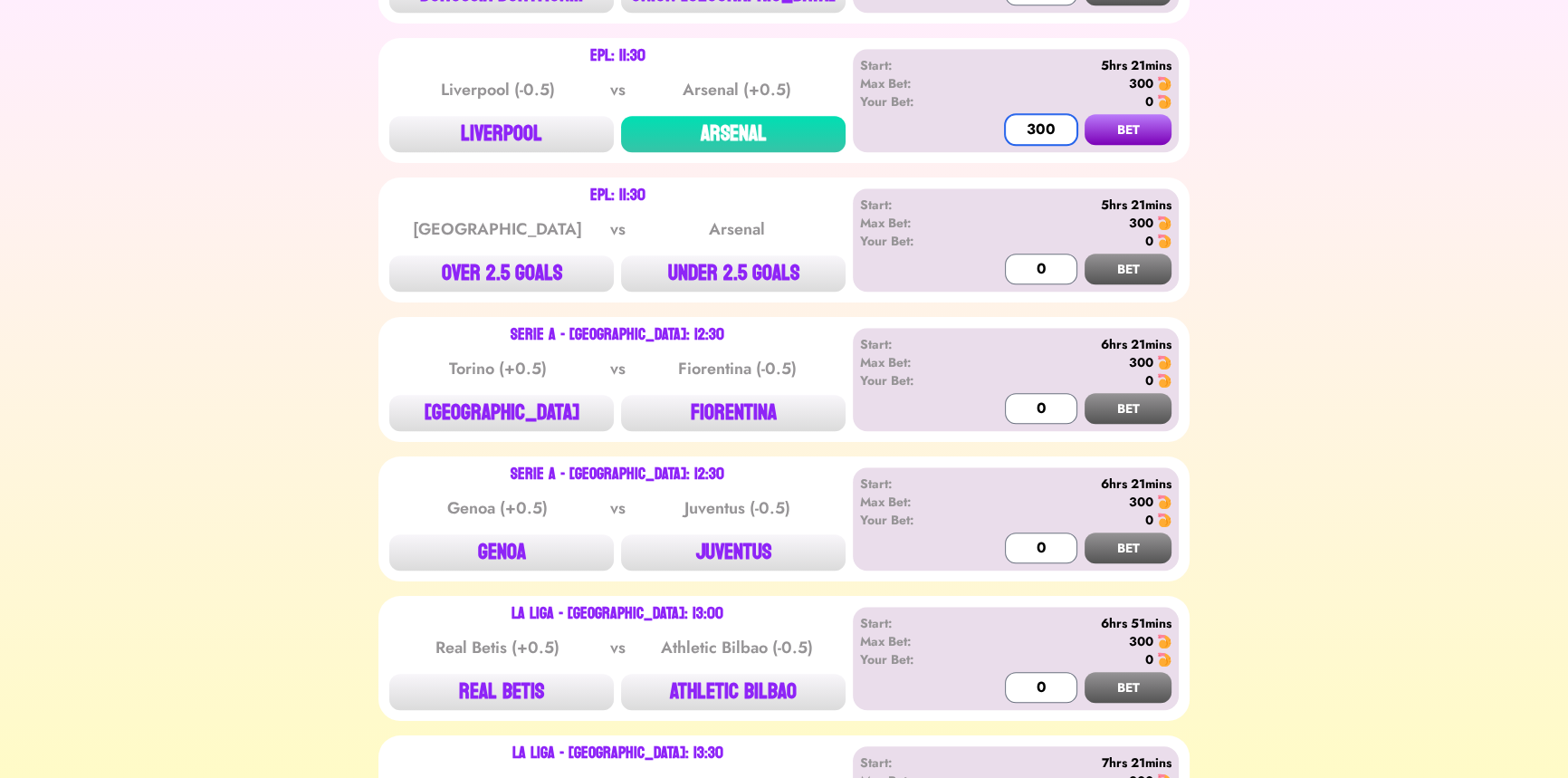
type input "300"
click at [1085, 114] on button "BET" at bounding box center [1128, 129] width 87 height 31
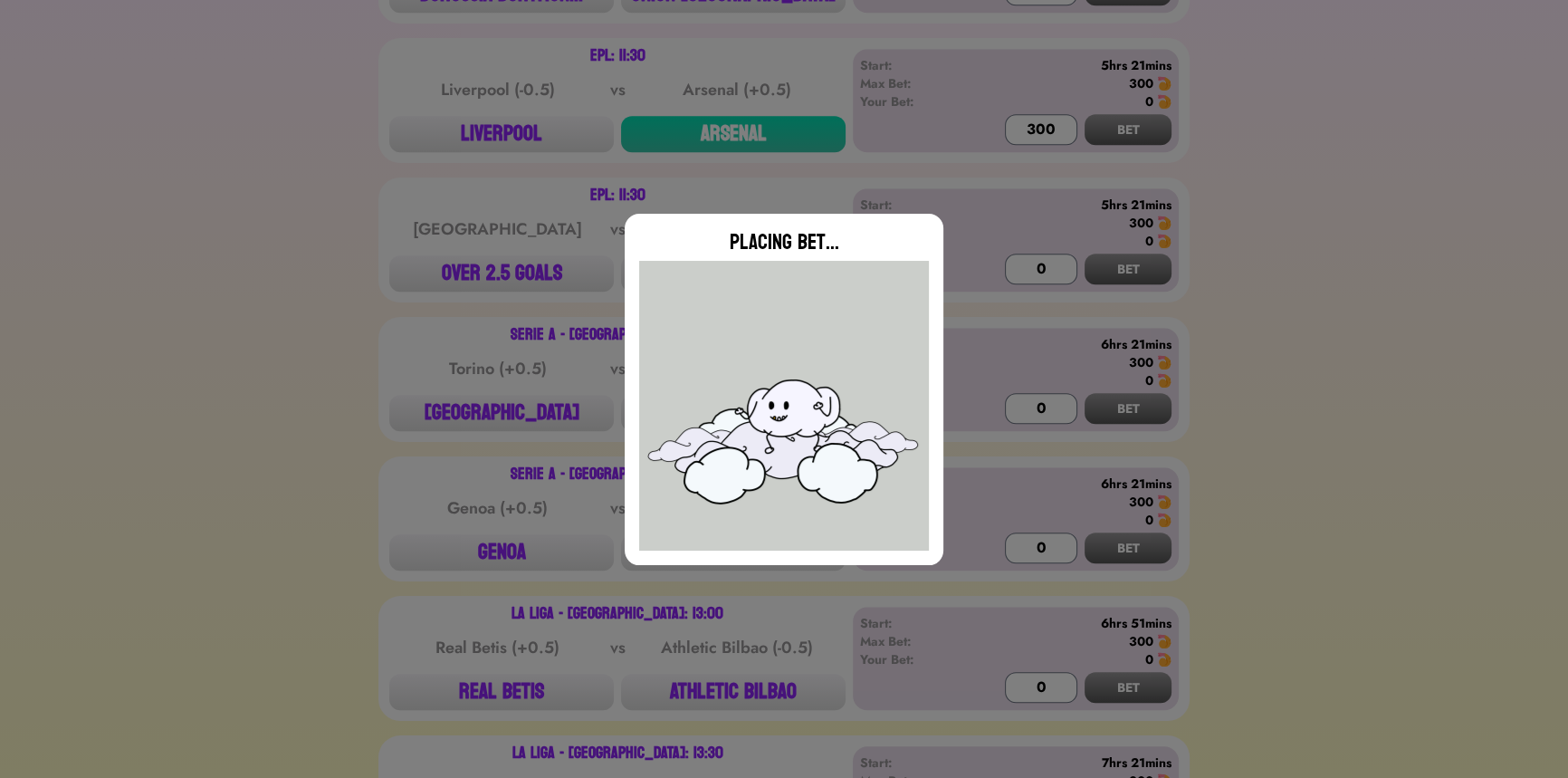
type input "0"
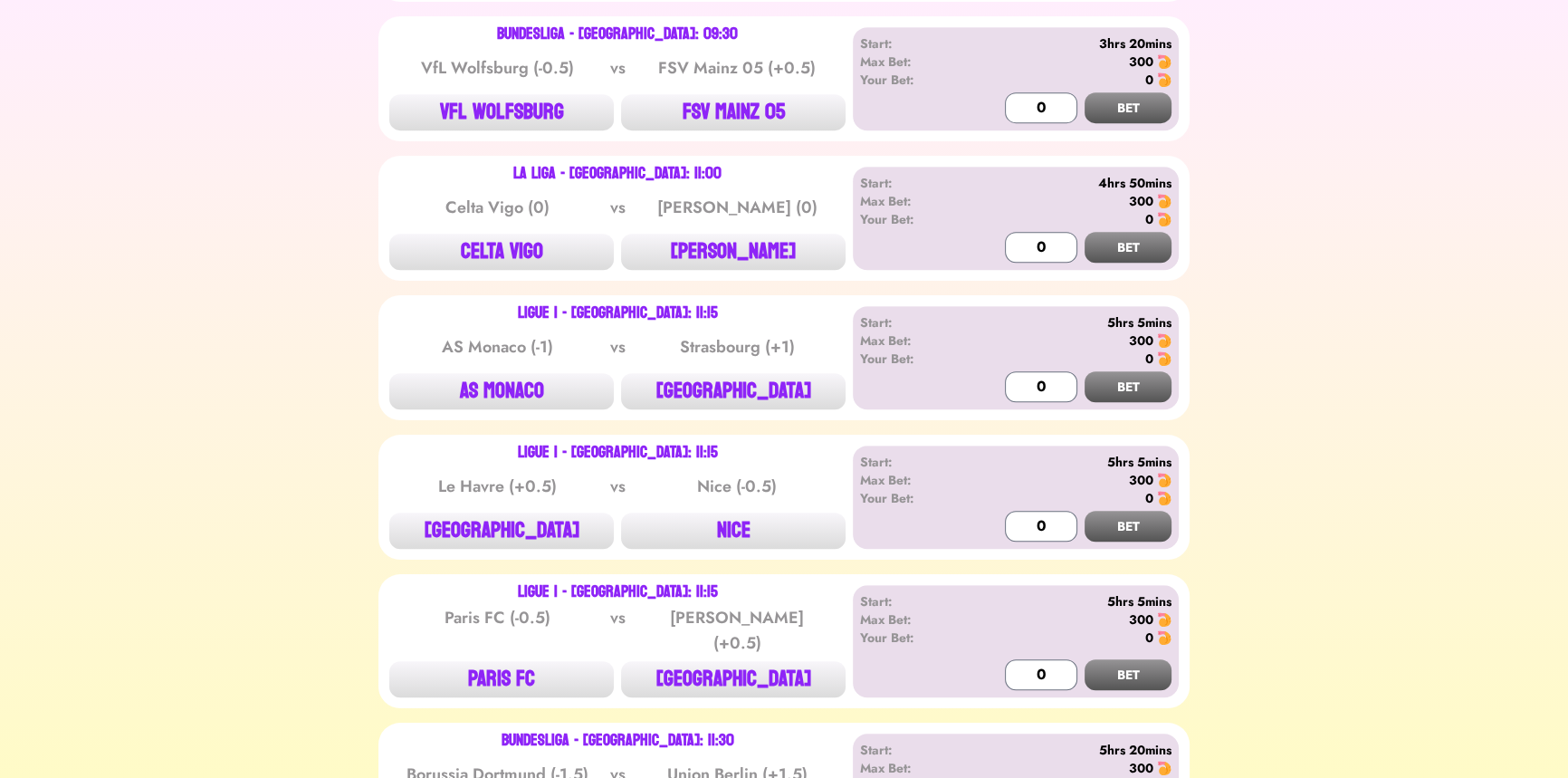
scroll to position [1081, 0]
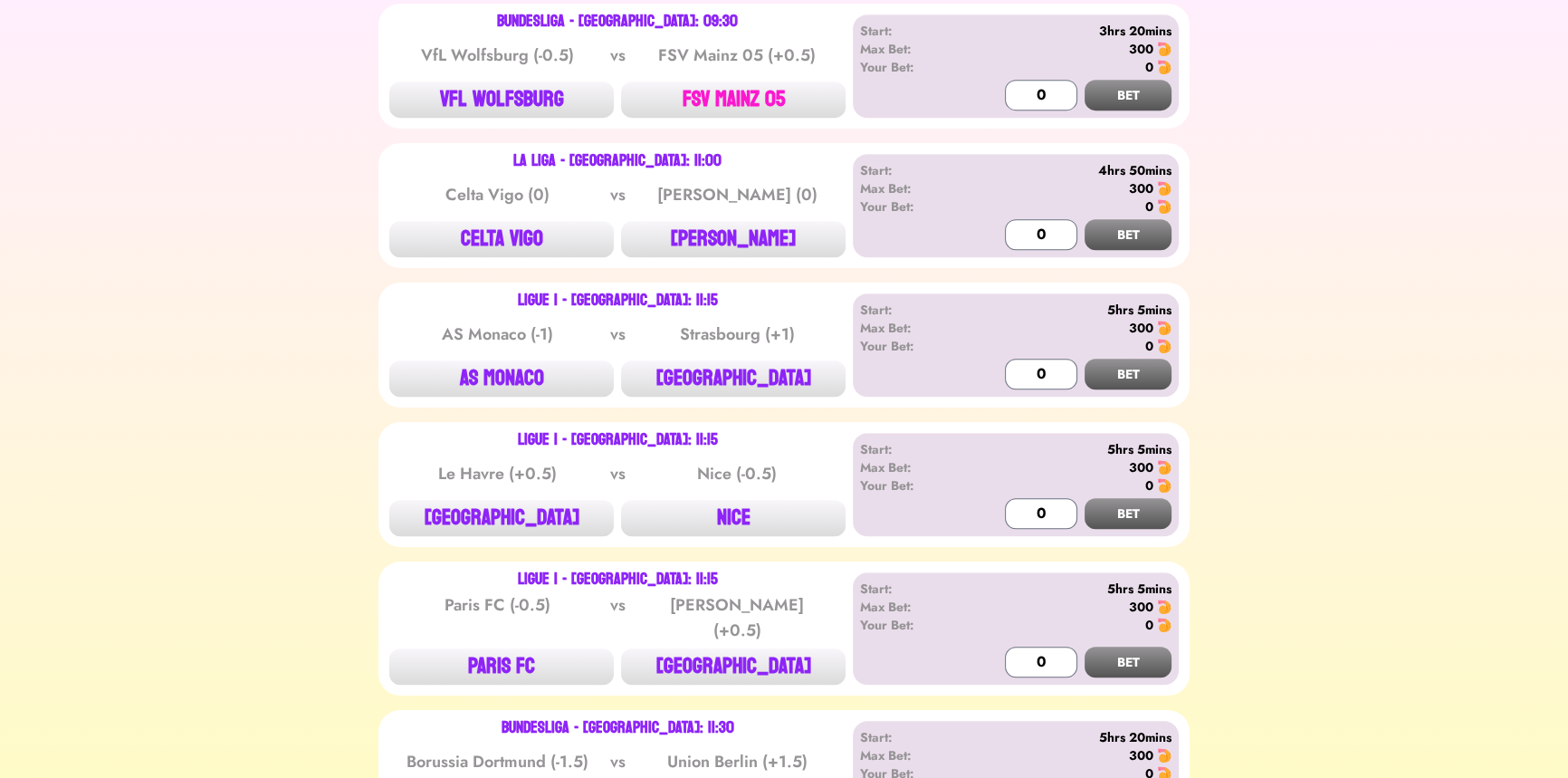
click at [727, 94] on button "FSV MAINZ 05" at bounding box center [733, 100] width 224 height 36
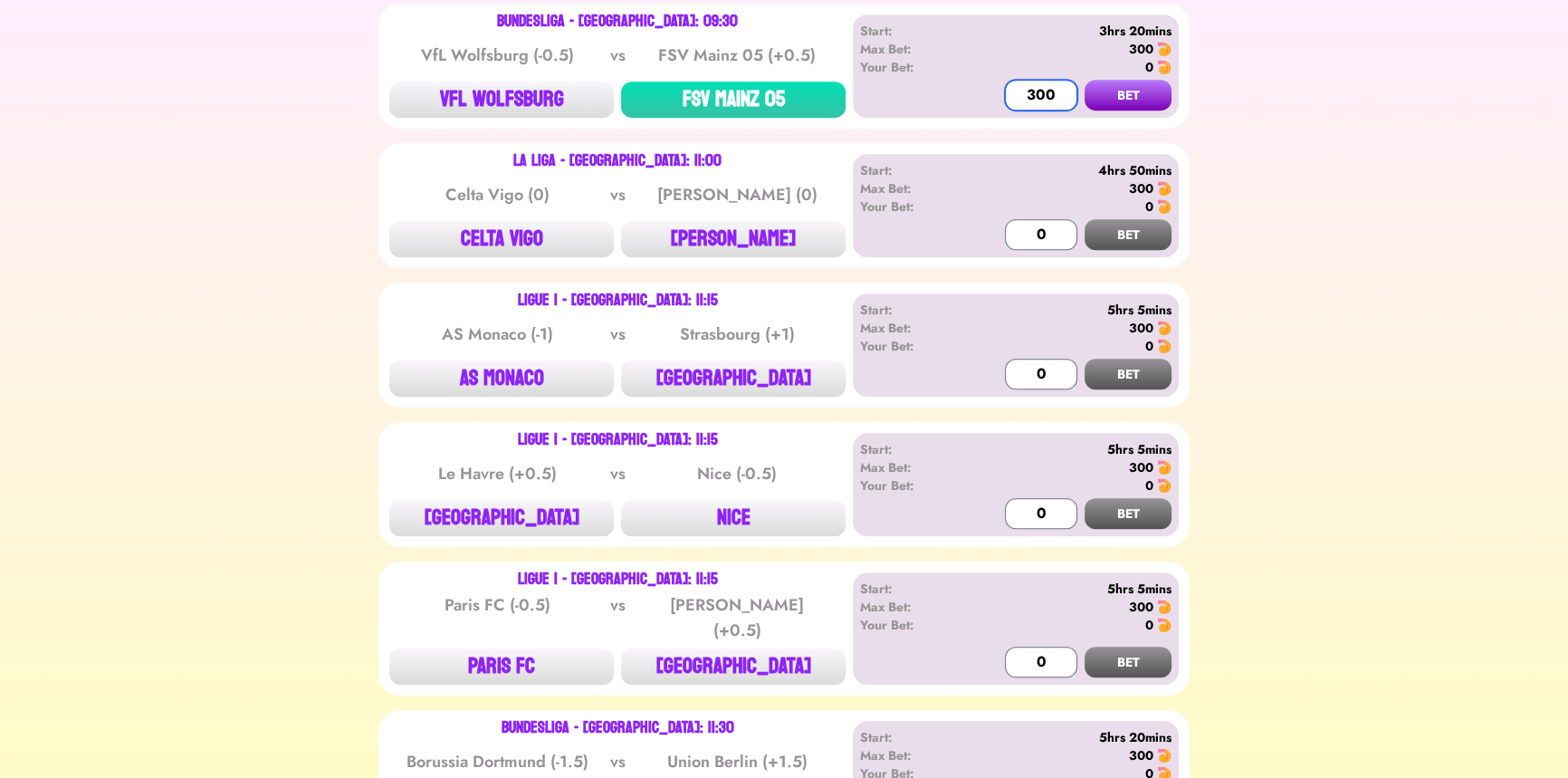
type input "300"
click at [1085, 80] on button "BET" at bounding box center [1128, 95] width 87 height 31
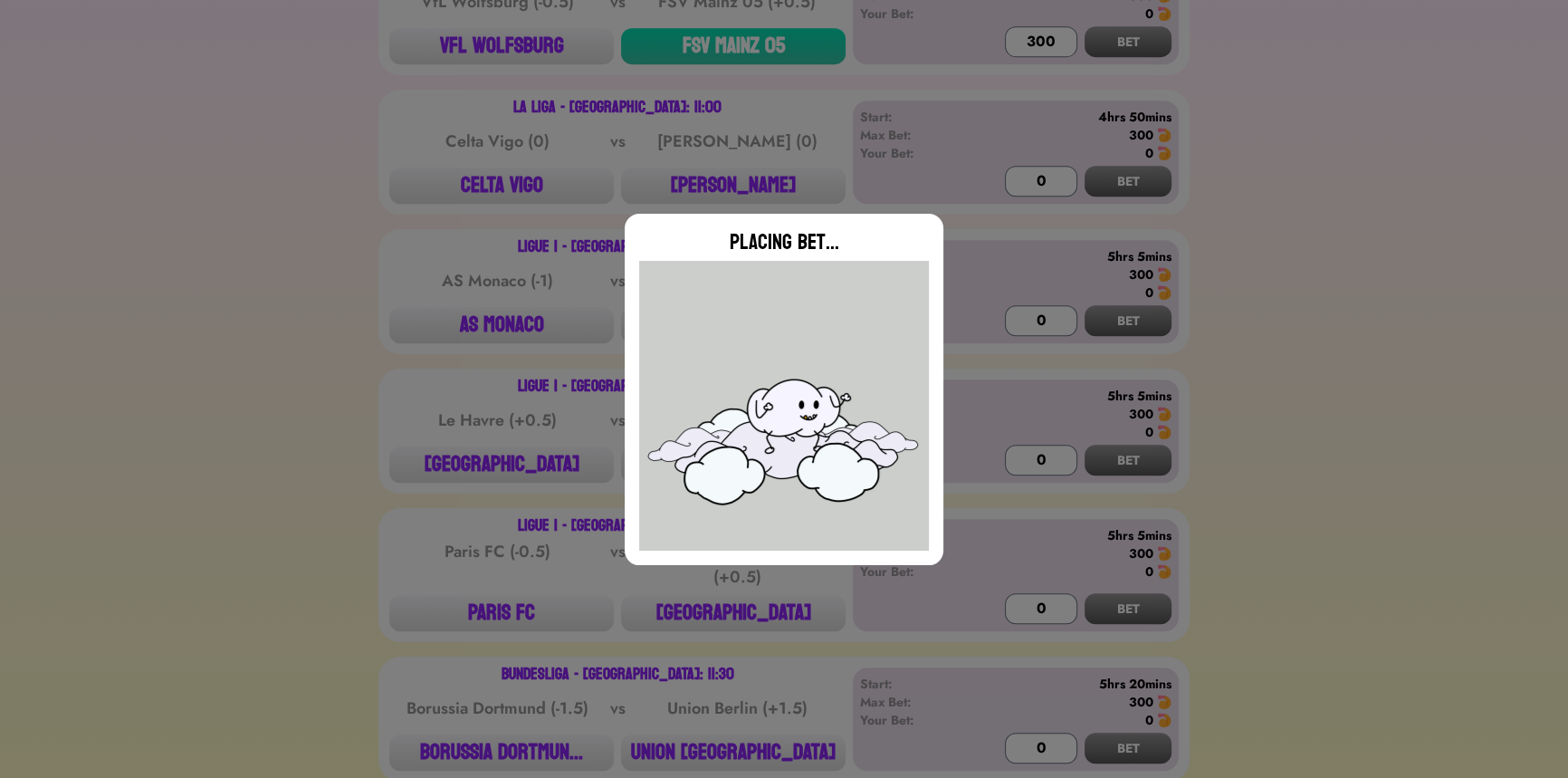
scroll to position [1163, 0]
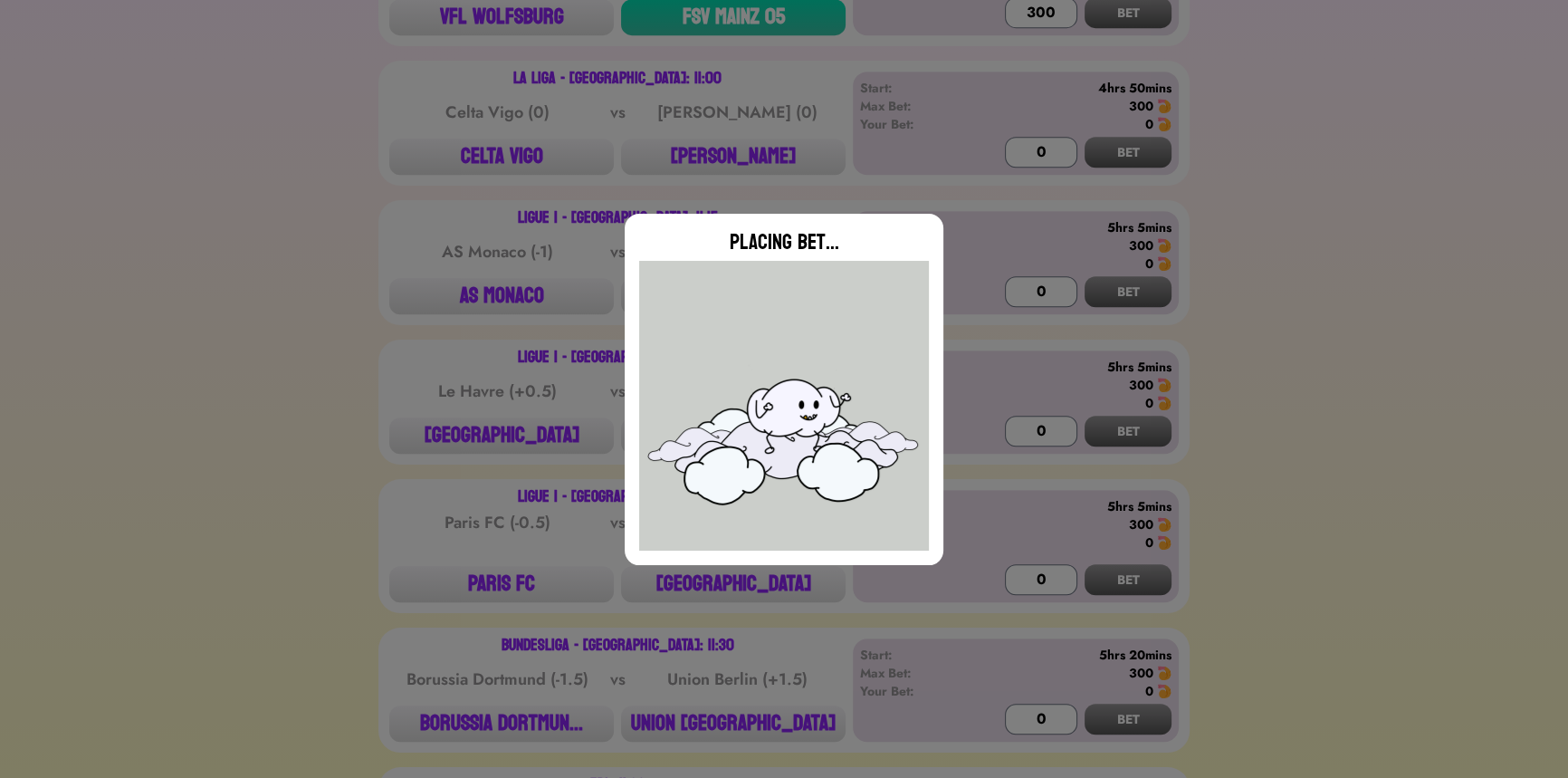
type input "0"
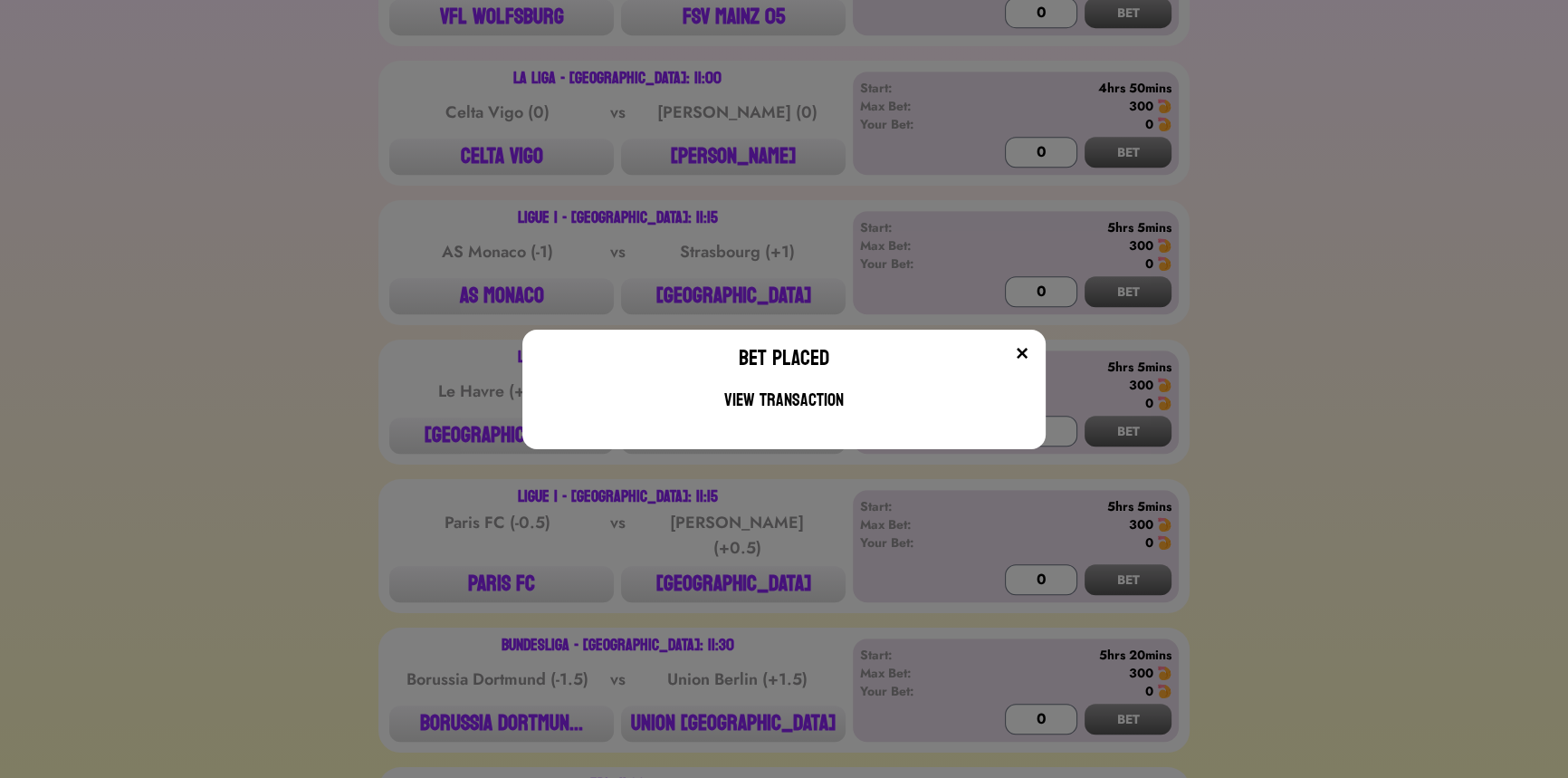
click at [734, 718] on div "Bet Placed View Transaction" at bounding box center [784, 389] width 1568 height 778
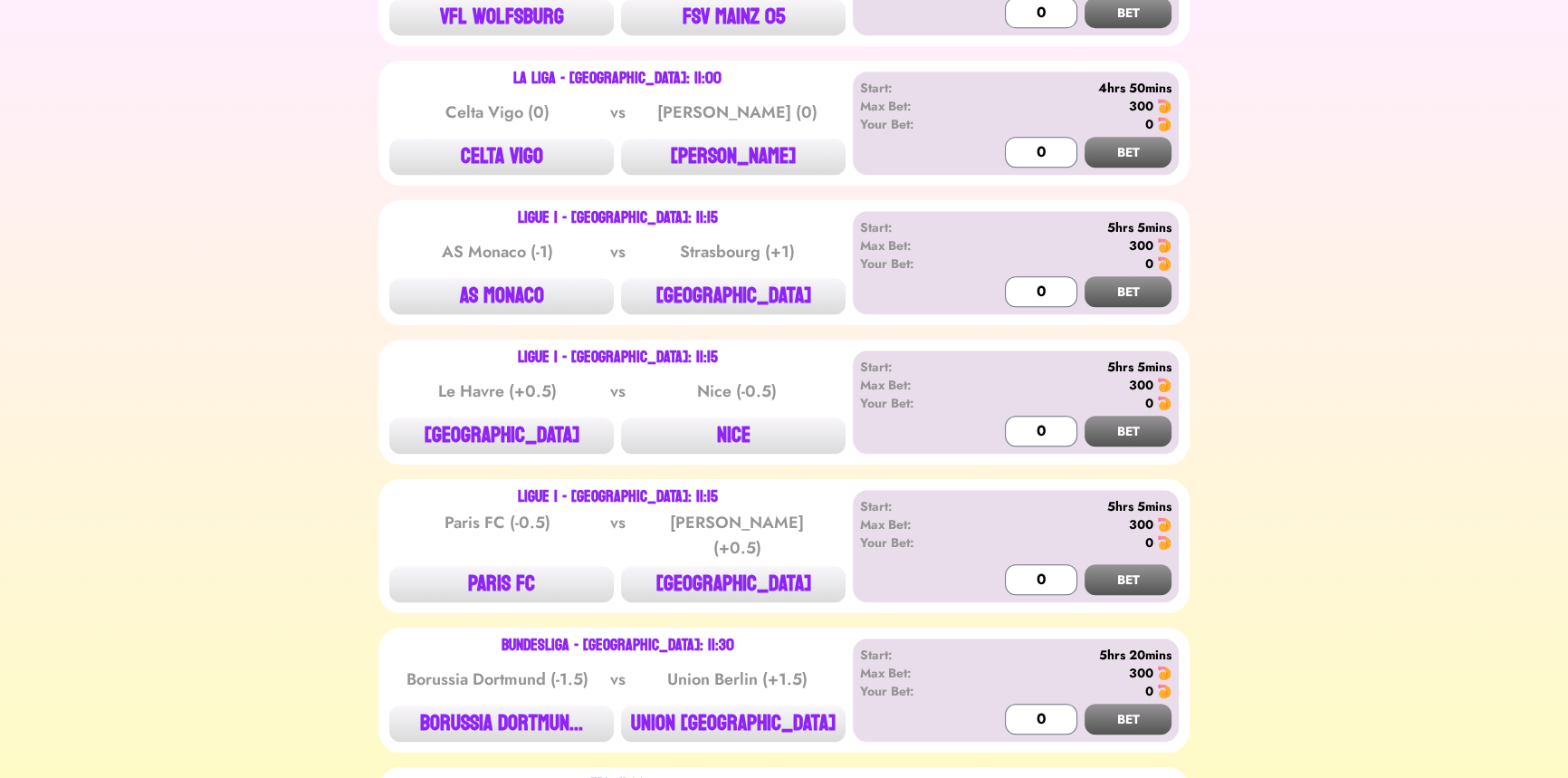
click at [734, 718] on button "UNION [GEOGRAPHIC_DATA]" at bounding box center [733, 723] width 224 height 36
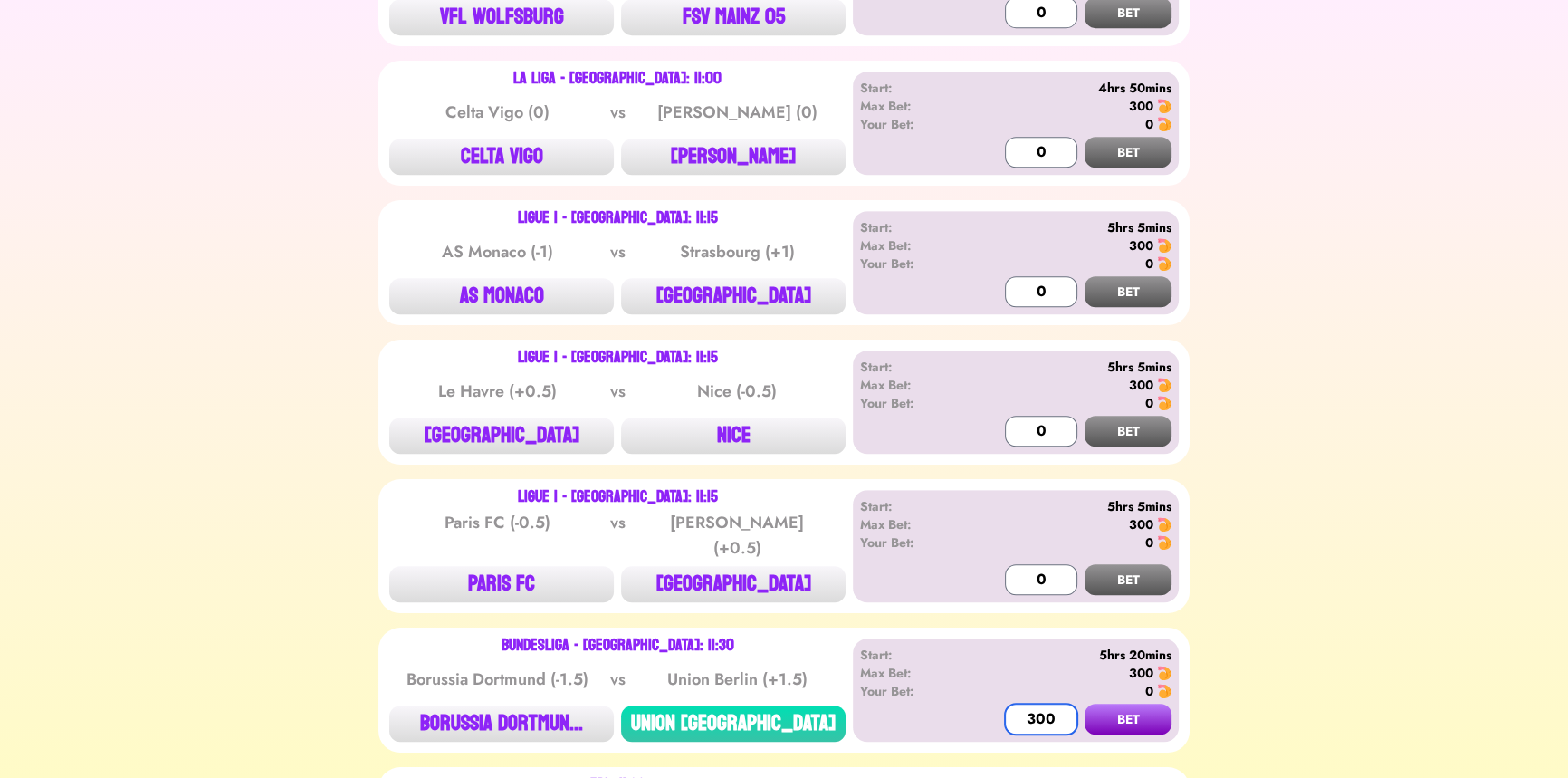
type input "300"
click at [1085, 704] on button "BET" at bounding box center [1128, 719] width 87 height 31
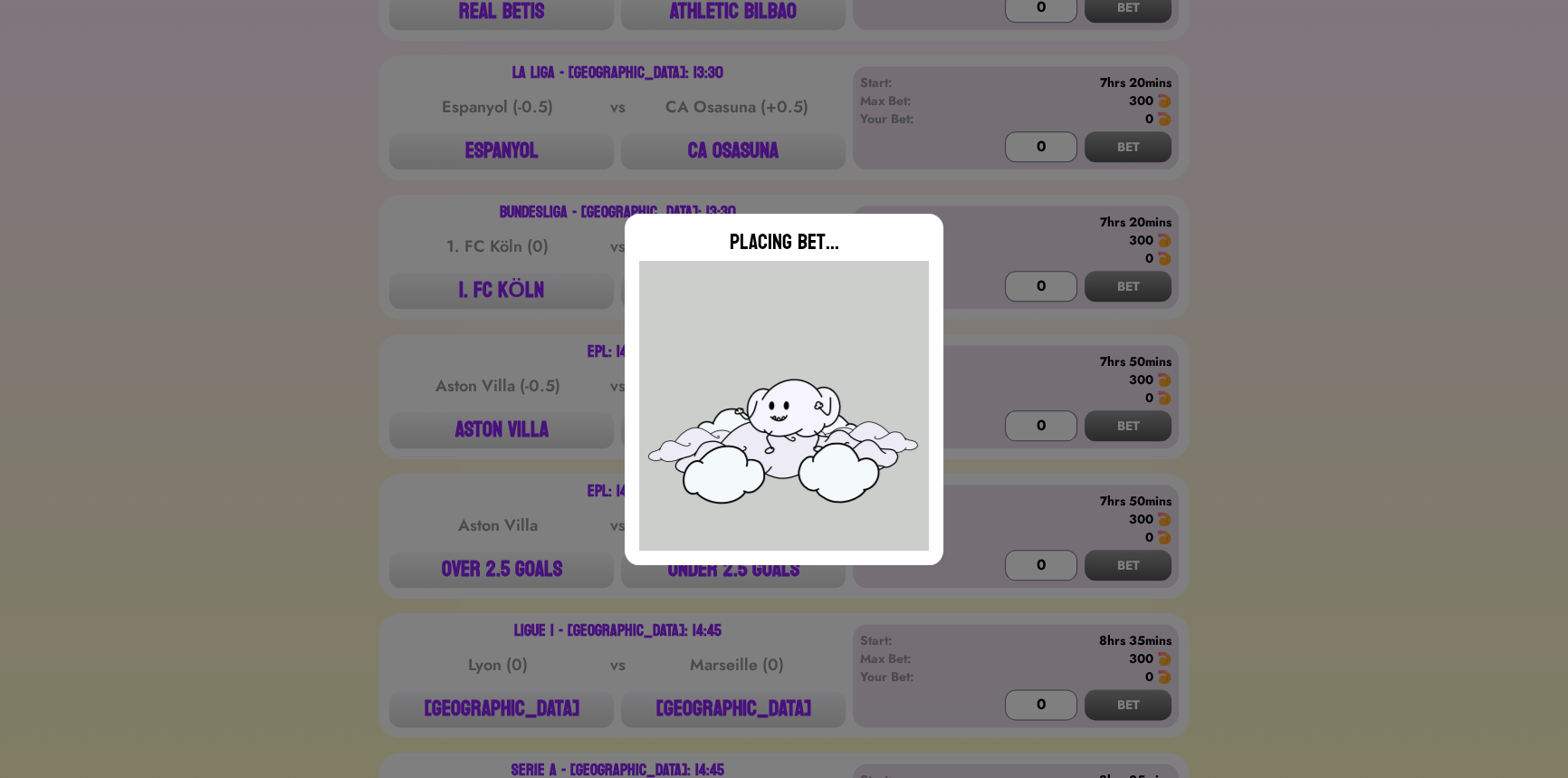
scroll to position [2645, 0]
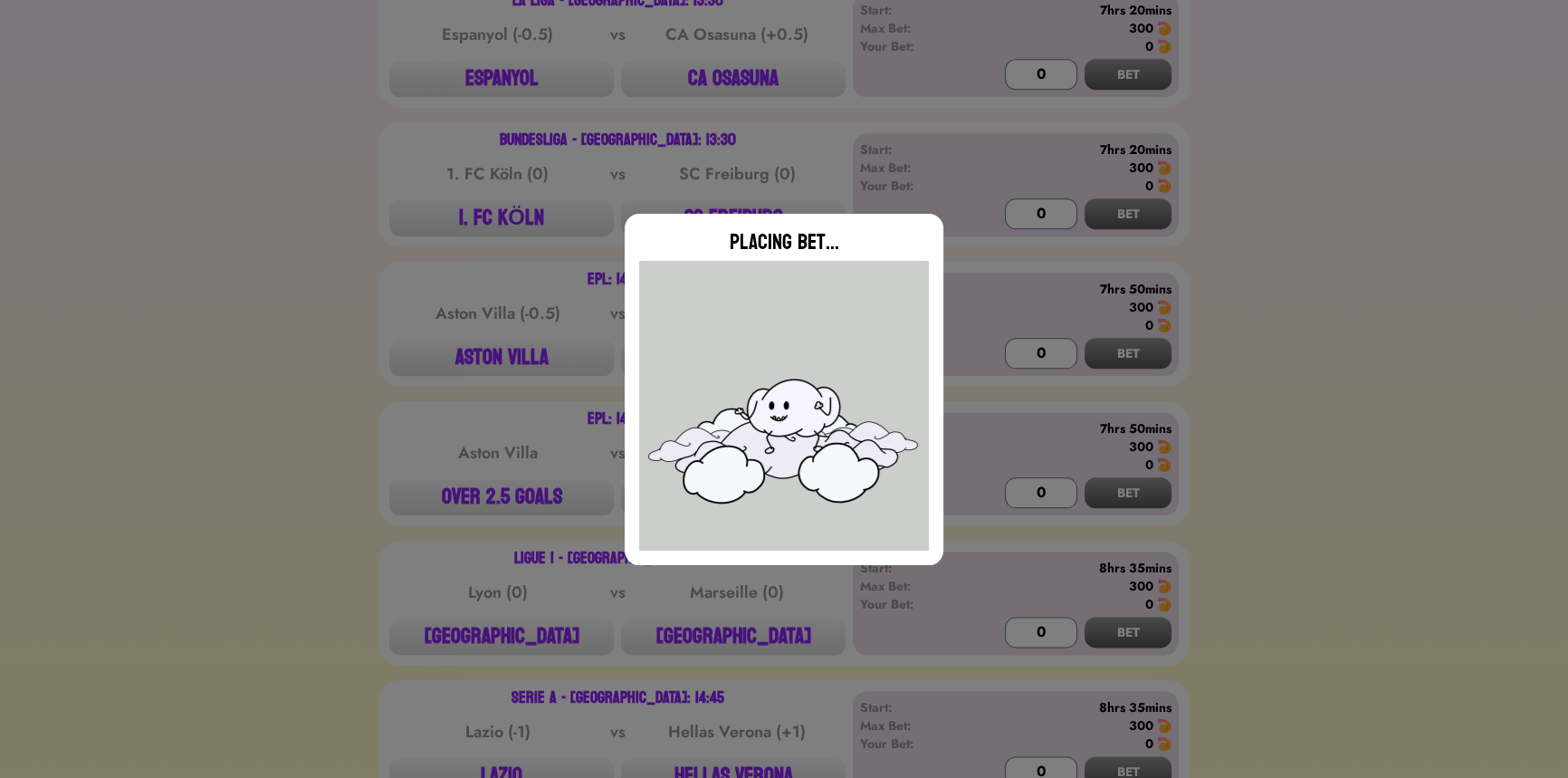
type input "0"
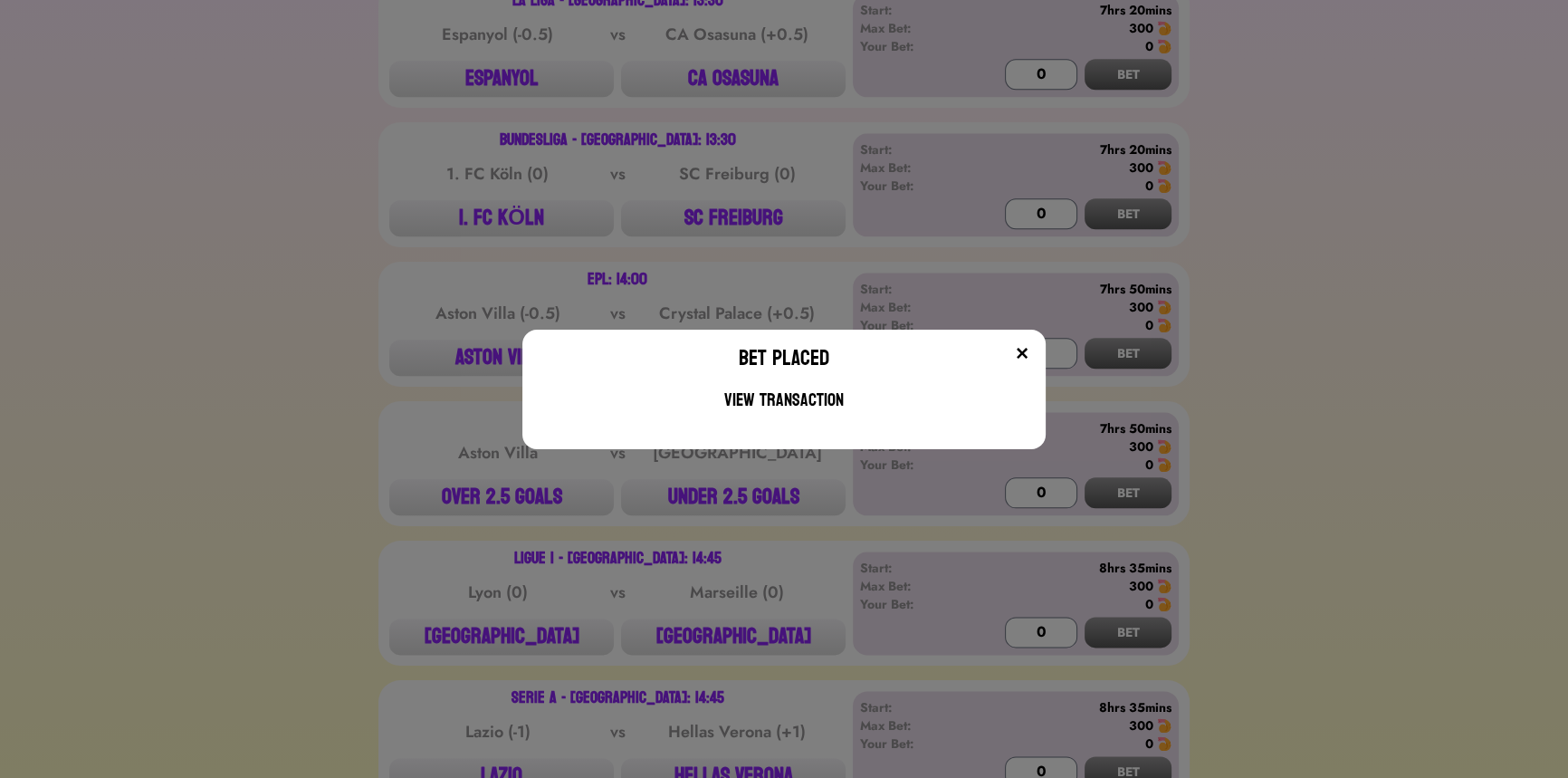
click at [510, 227] on div "Bet Placed View Transaction" at bounding box center [784, 389] width 1568 height 778
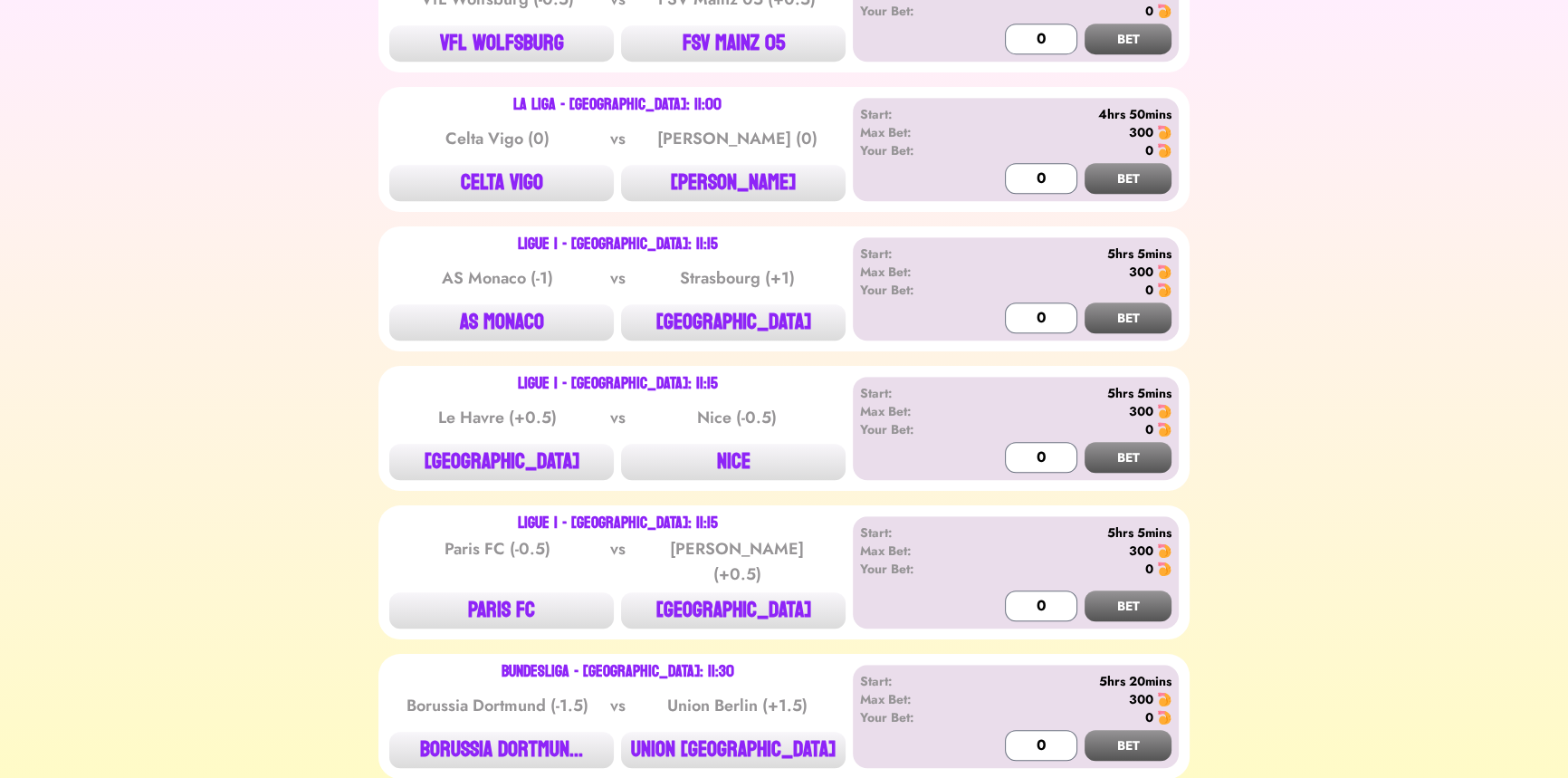
scroll to position [1163, 0]
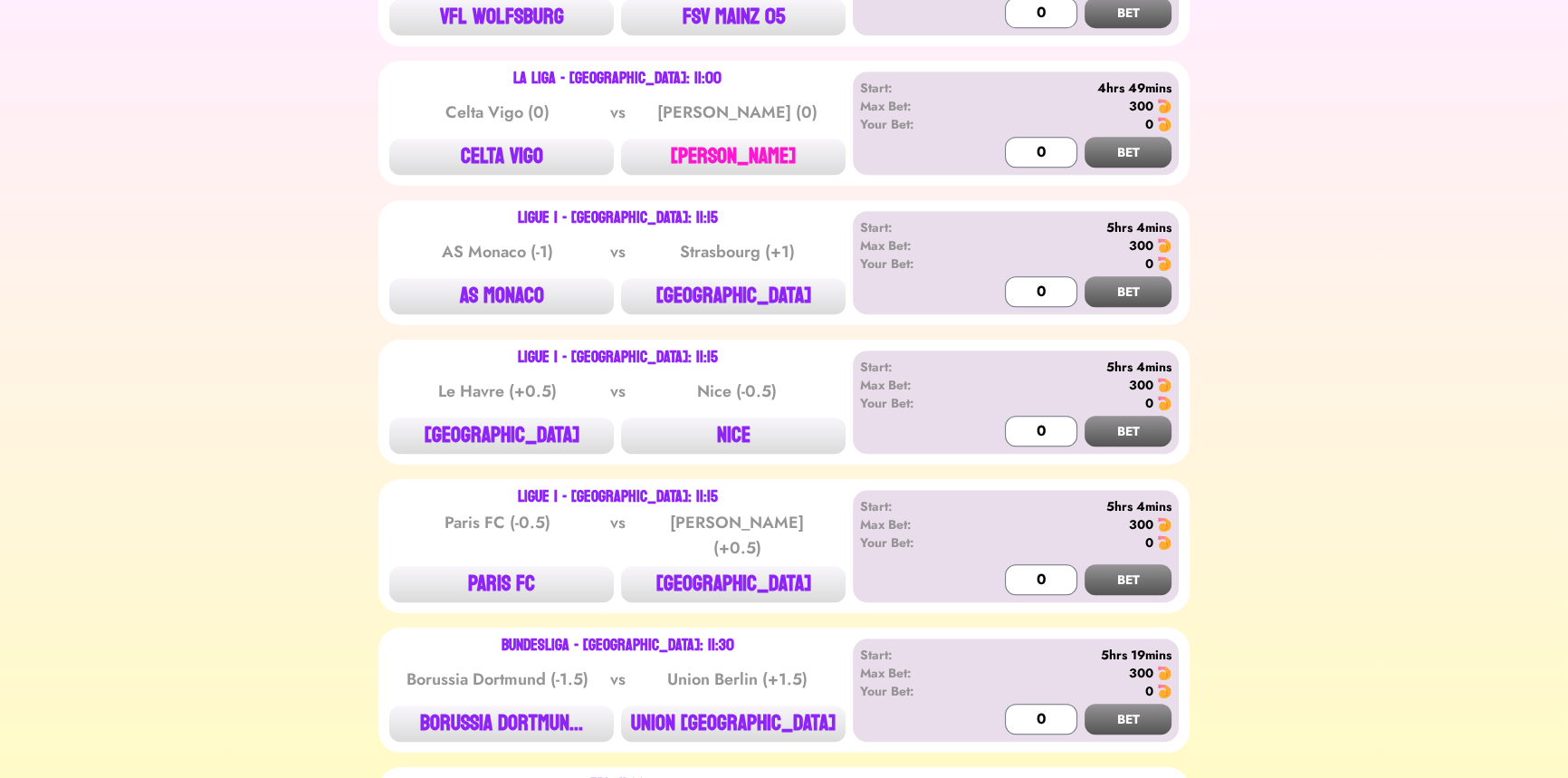
click at [752, 156] on button "[PERSON_NAME]" at bounding box center [733, 156] width 224 height 36
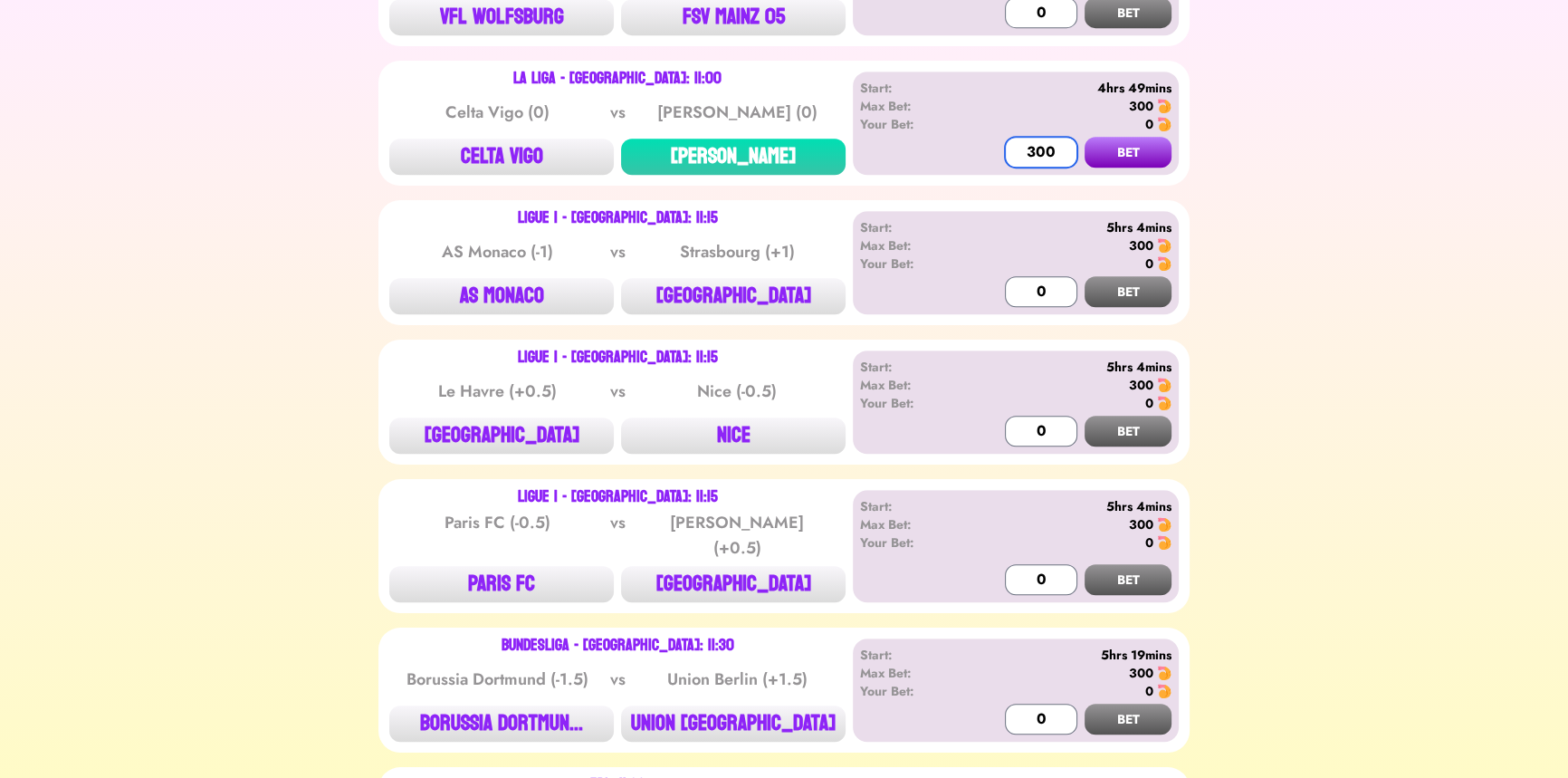
type input "300"
click at [1085, 137] on button "BET" at bounding box center [1128, 152] width 87 height 31
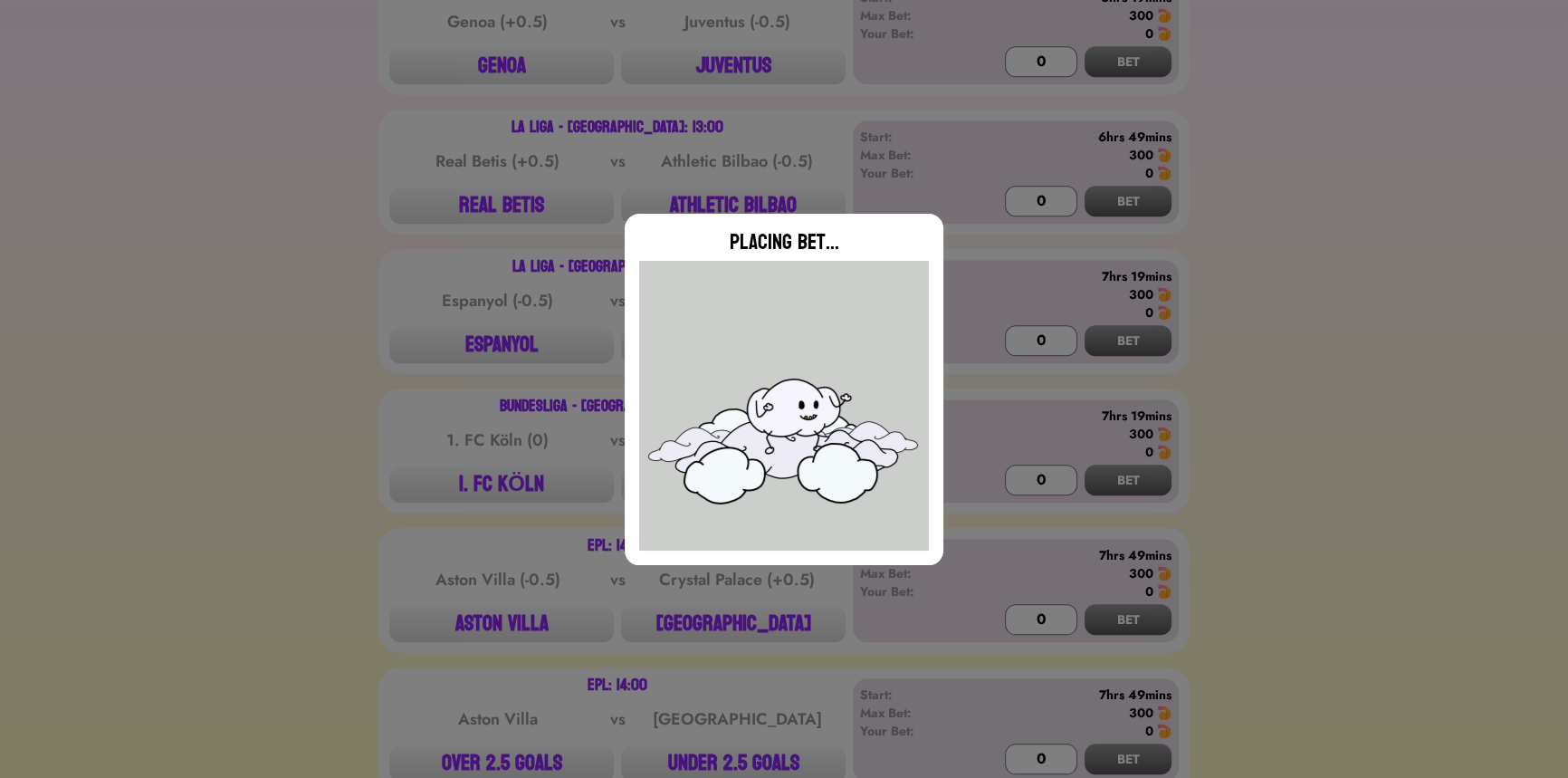
scroll to position [2398, 0]
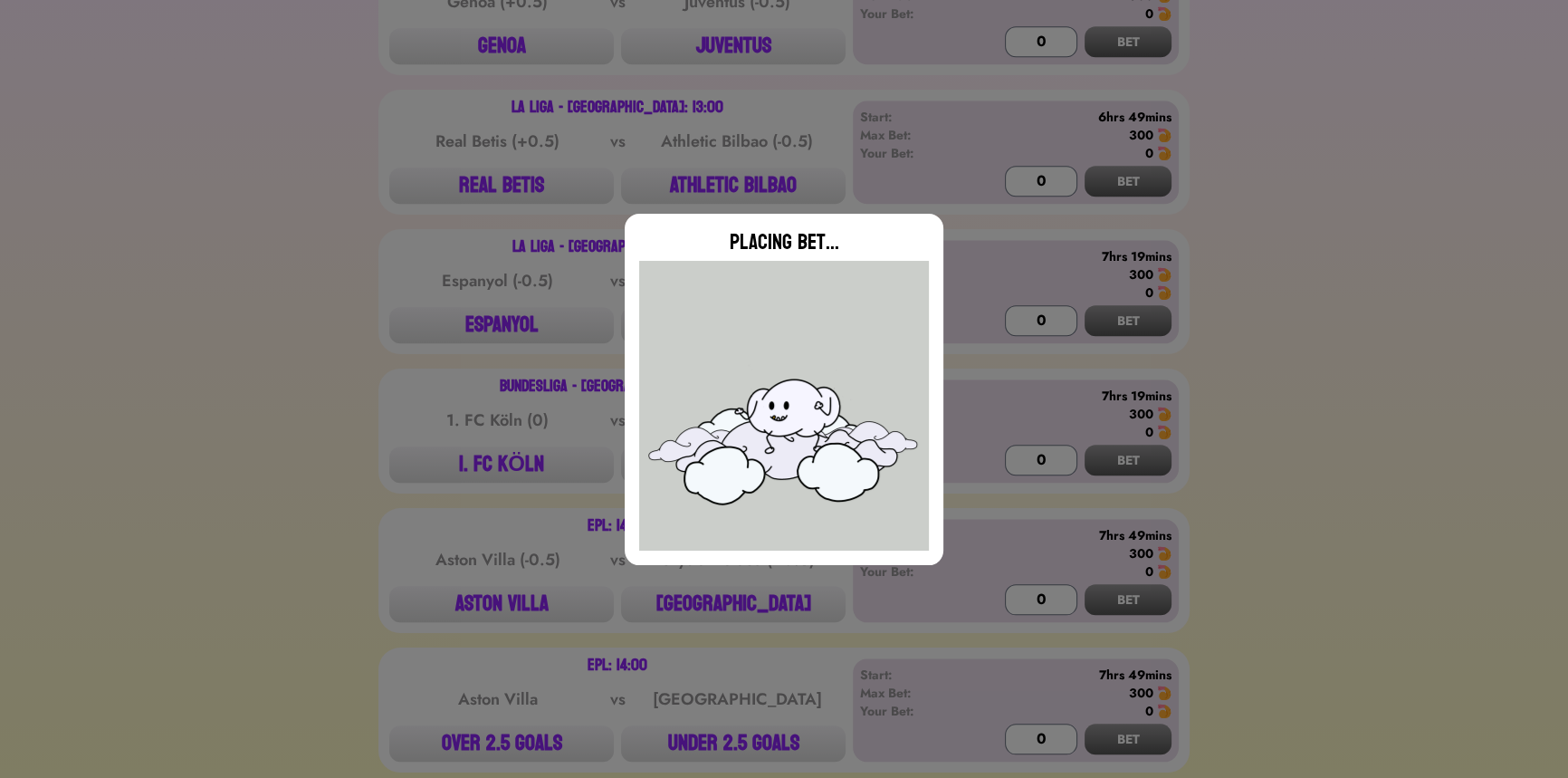
type input "0"
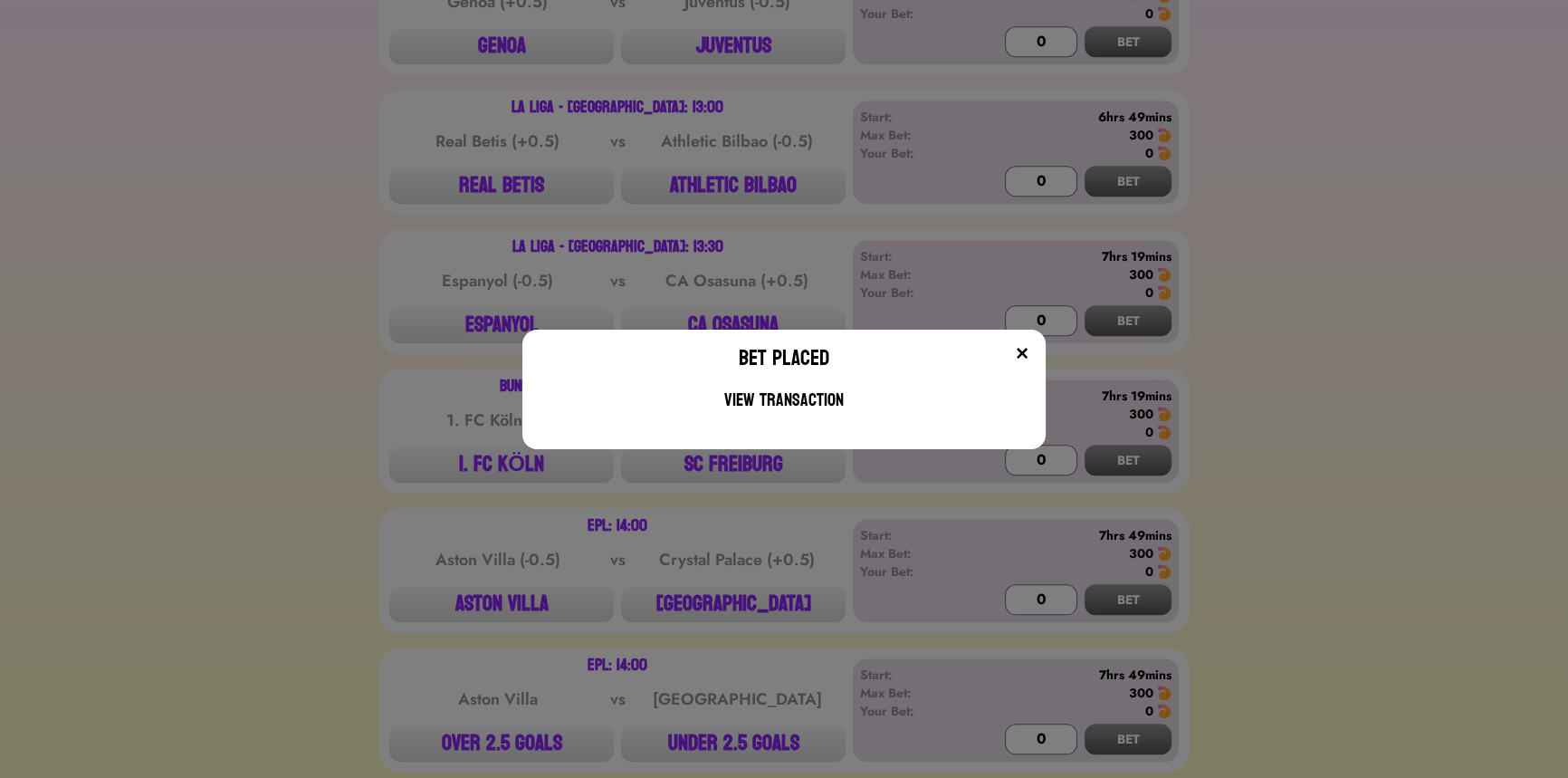
click at [611, 195] on div "Bet Placed View Transaction" at bounding box center [784, 389] width 1568 height 778
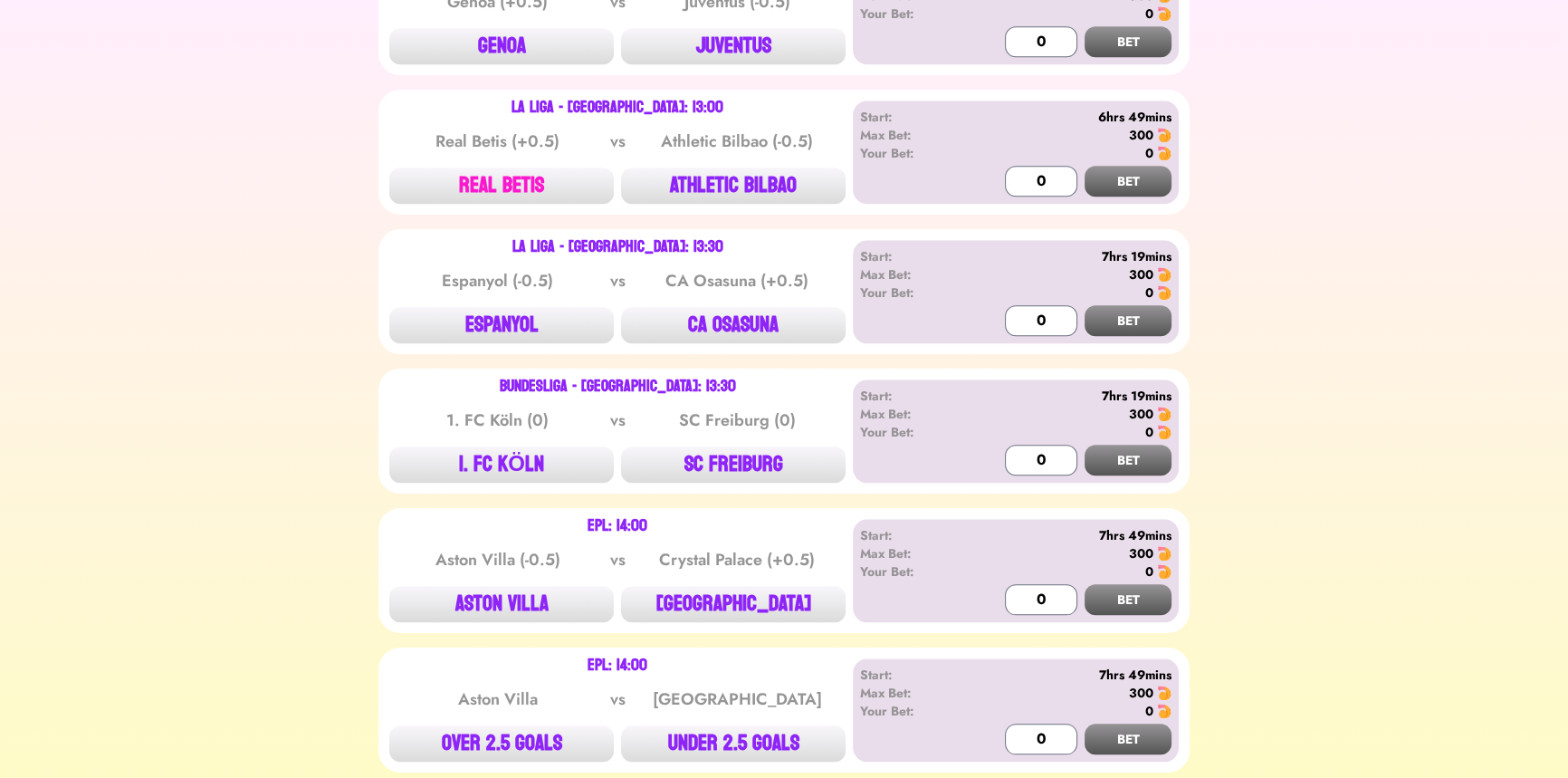
click at [550, 172] on button "REAL BETIS" at bounding box center [501, 186] width 224 height 36
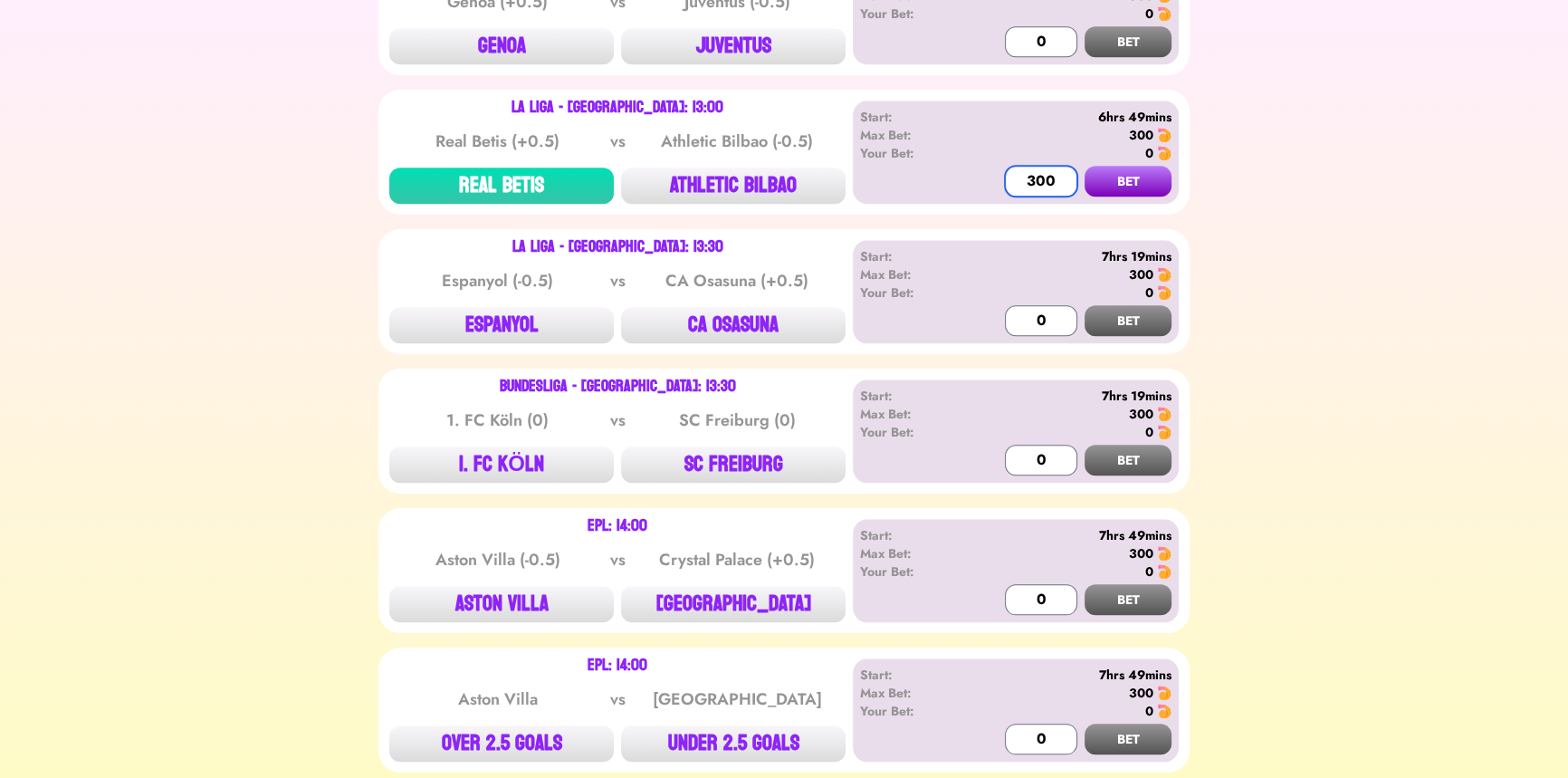
type input "300"
click at [1085, 166] on button "BET" at bounding box center [1128, 181] width 87 height 31
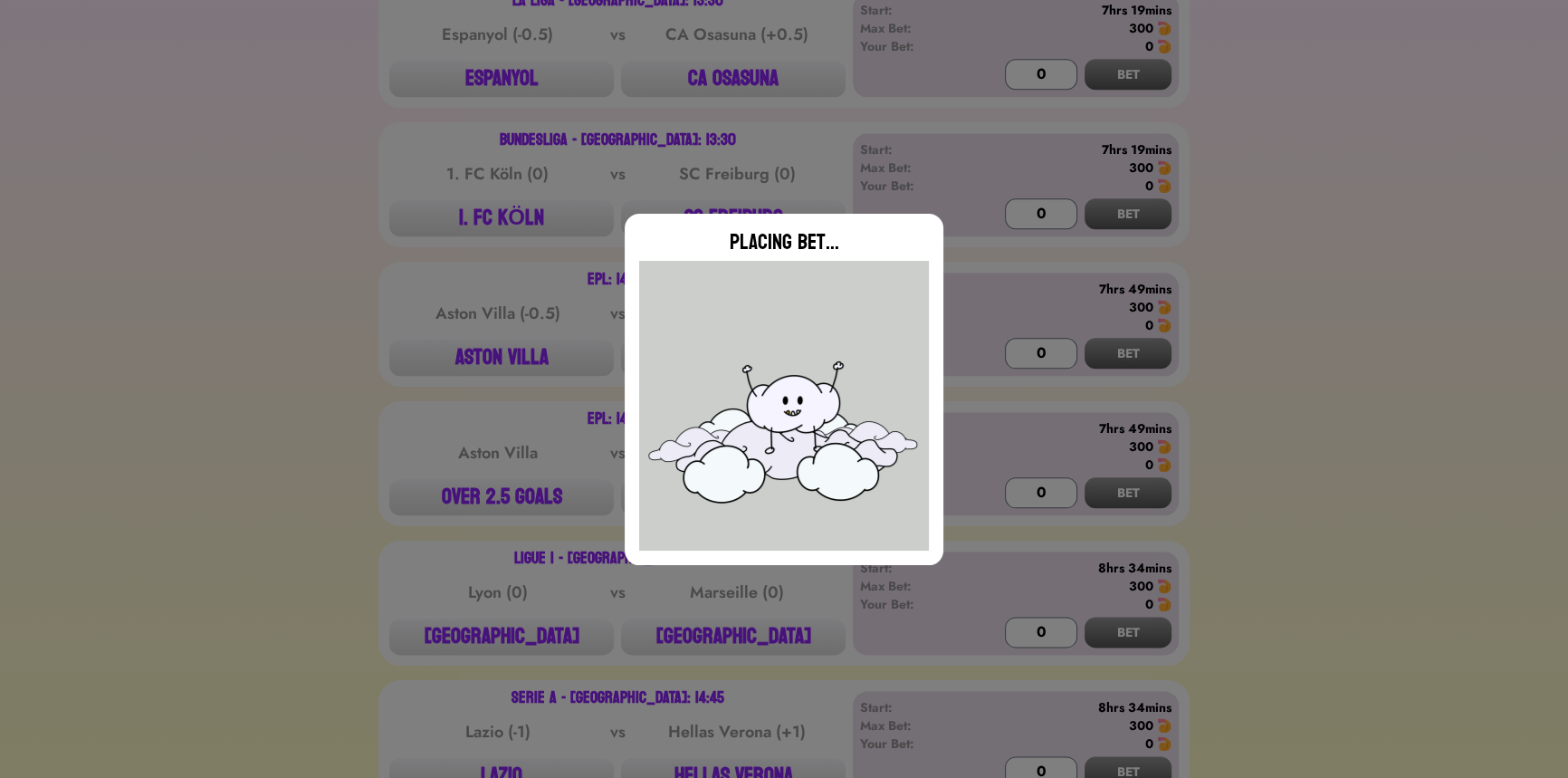
scroll to position [2562, 0]
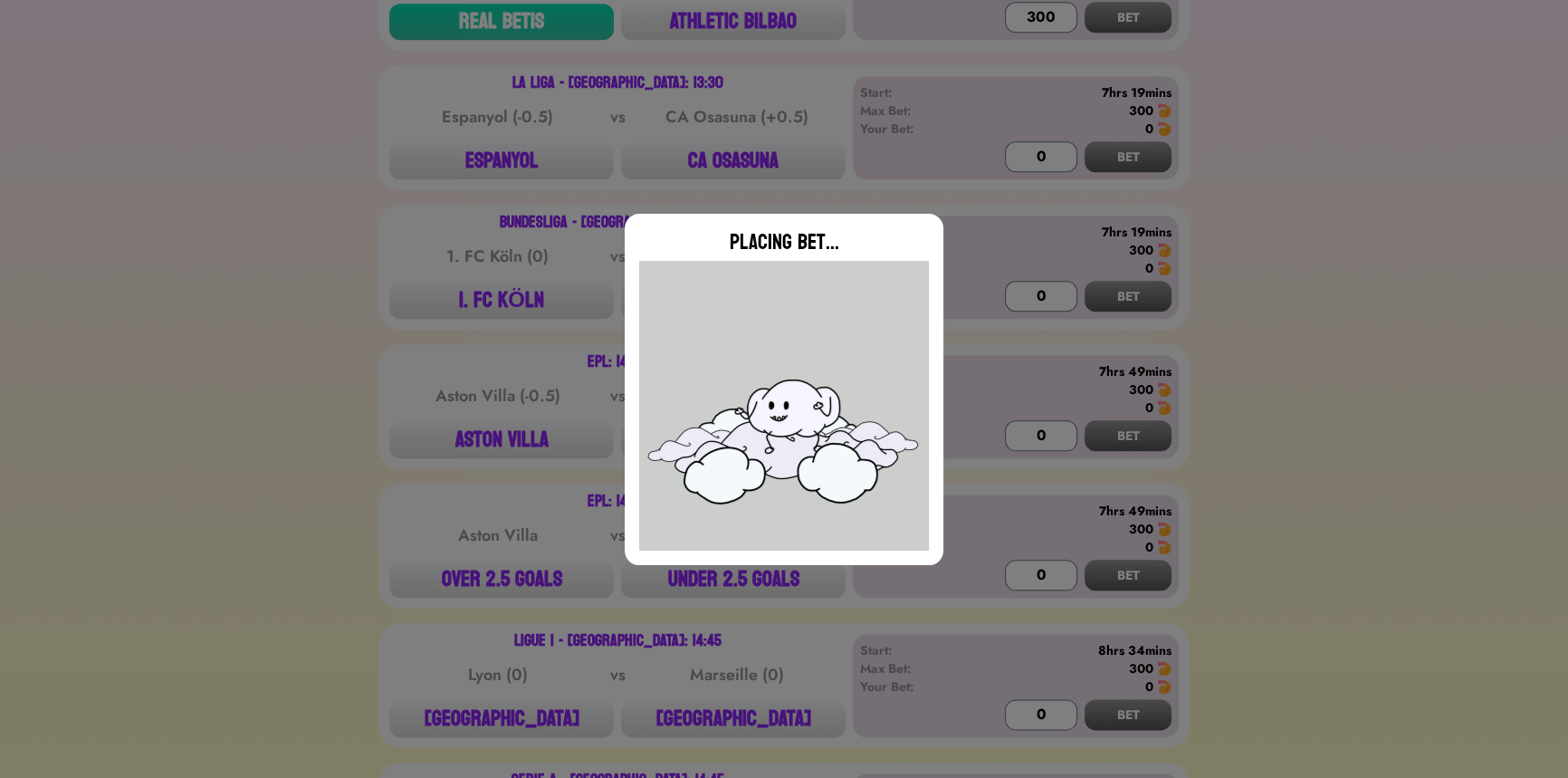
type input "0"
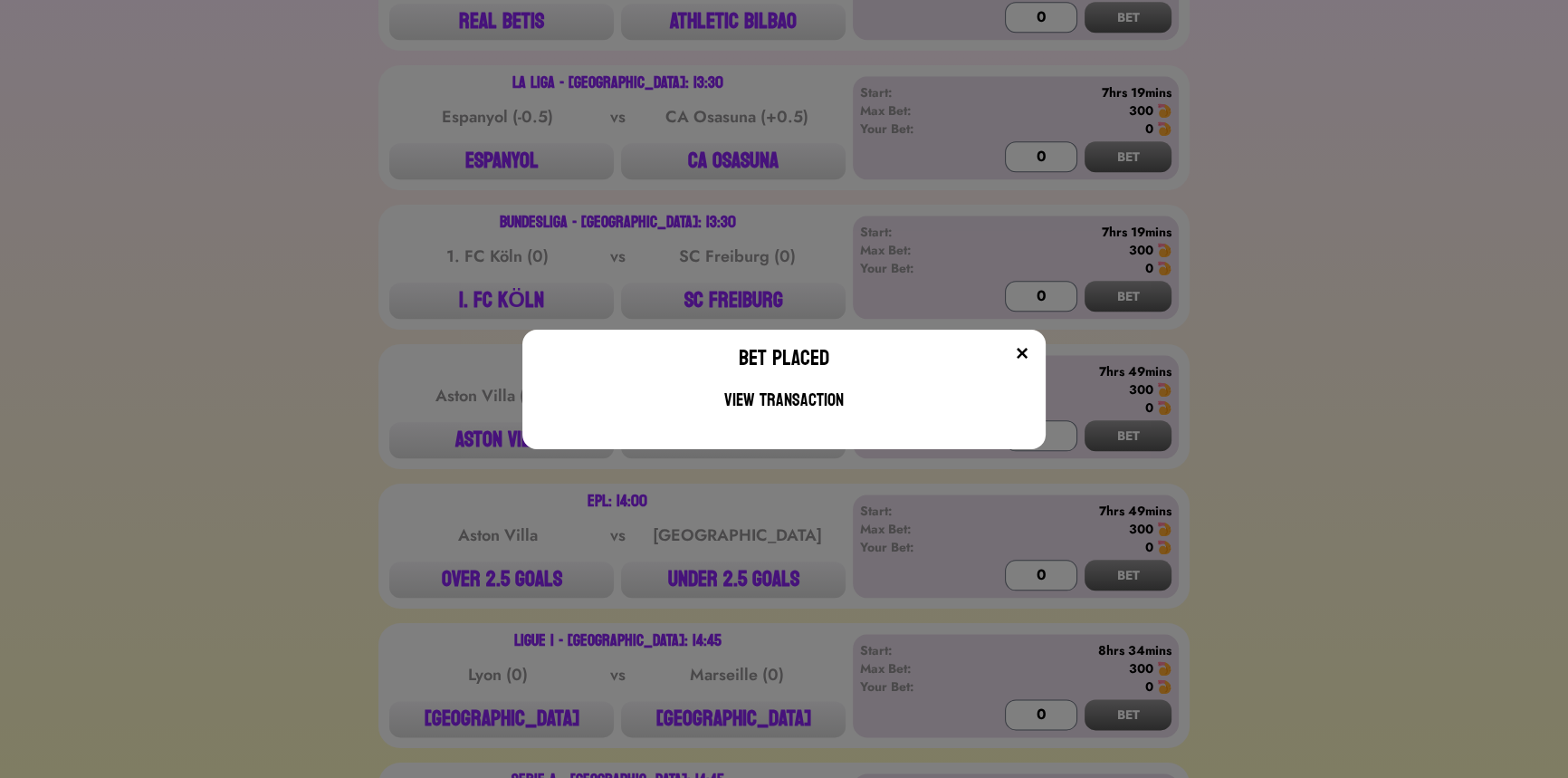
click at [758, 158] on div "Bet Placed View Transaction" at bounding box center [784, 389] width 1568 height 778
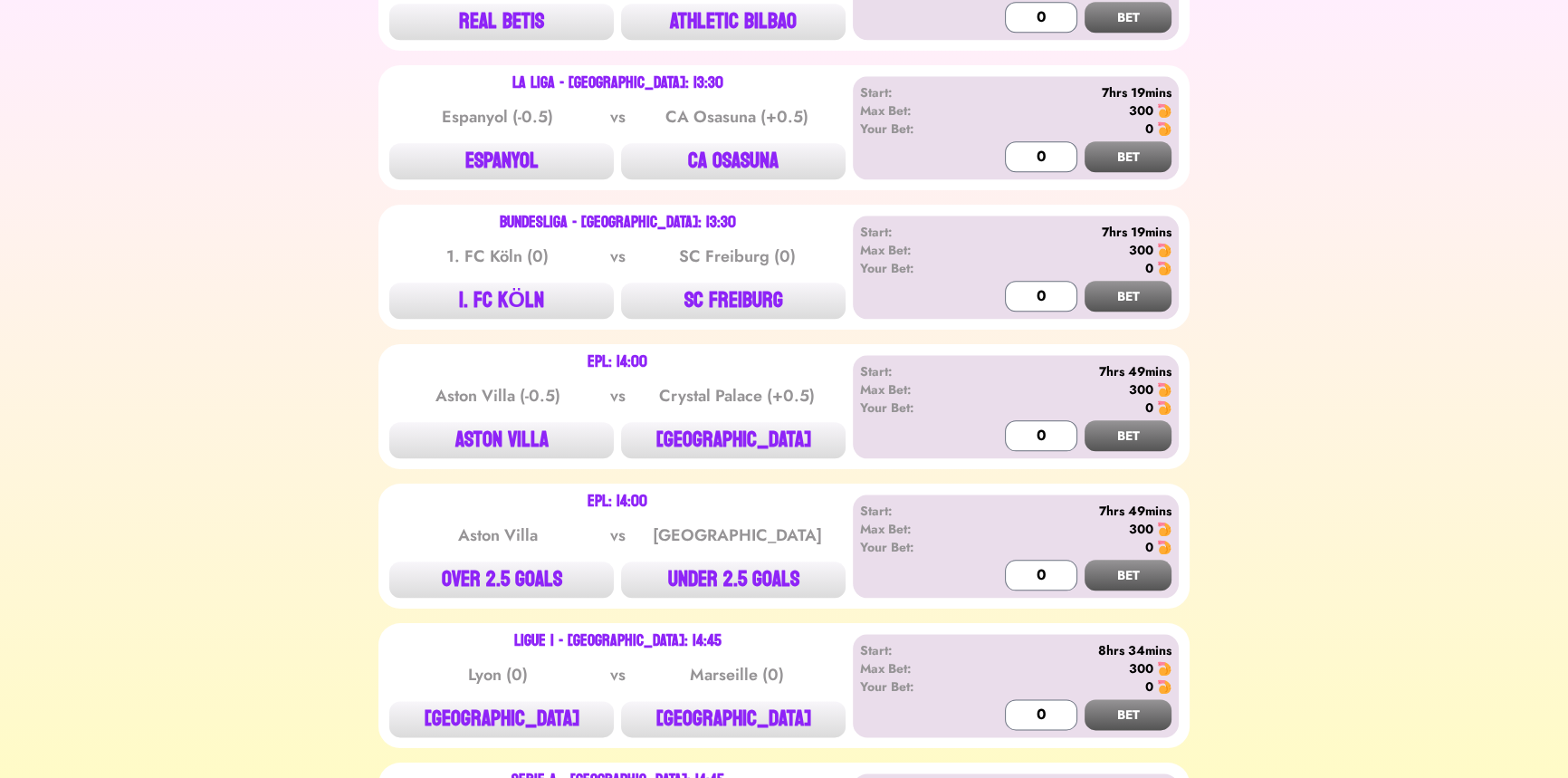
click at [758, 158] on button "CA OSASUNA" at bounding box center [733, 161] width 224 height 36
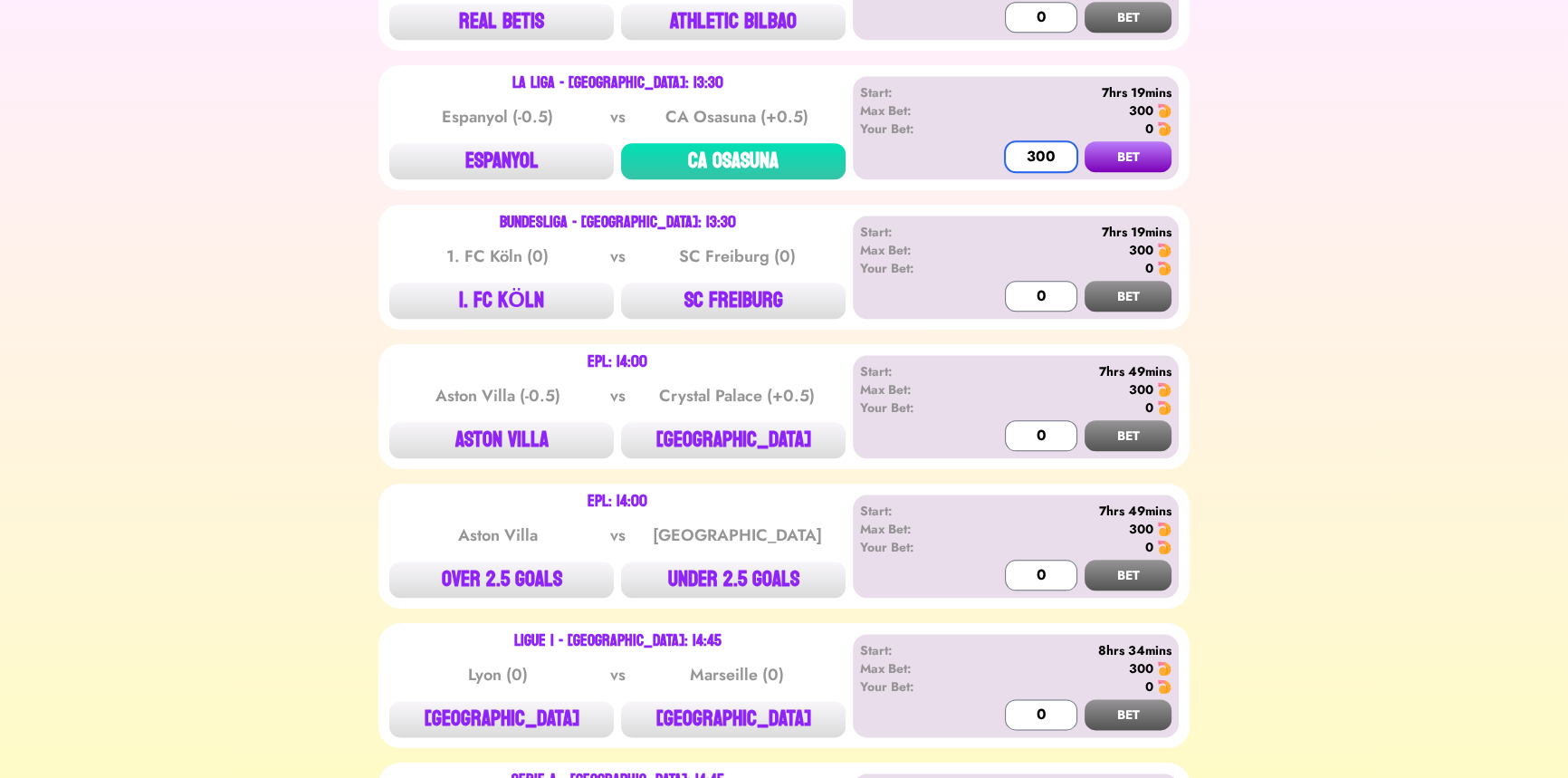
type input "300"
click at [1085, 141] on button "BET" at bounding box center [1128, 156] width 87 height 31
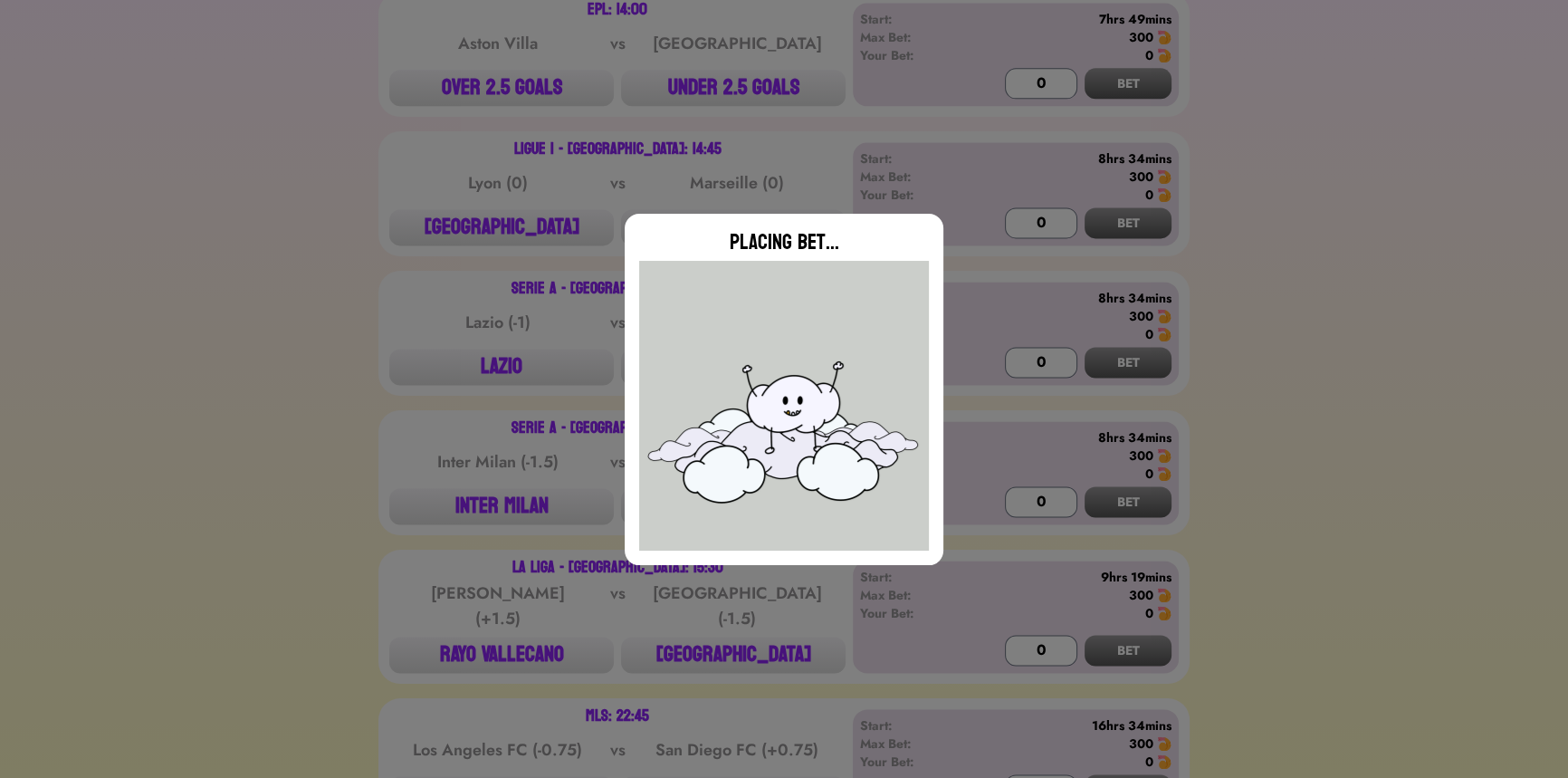
scroll to position [3056, 0]
type input "0"
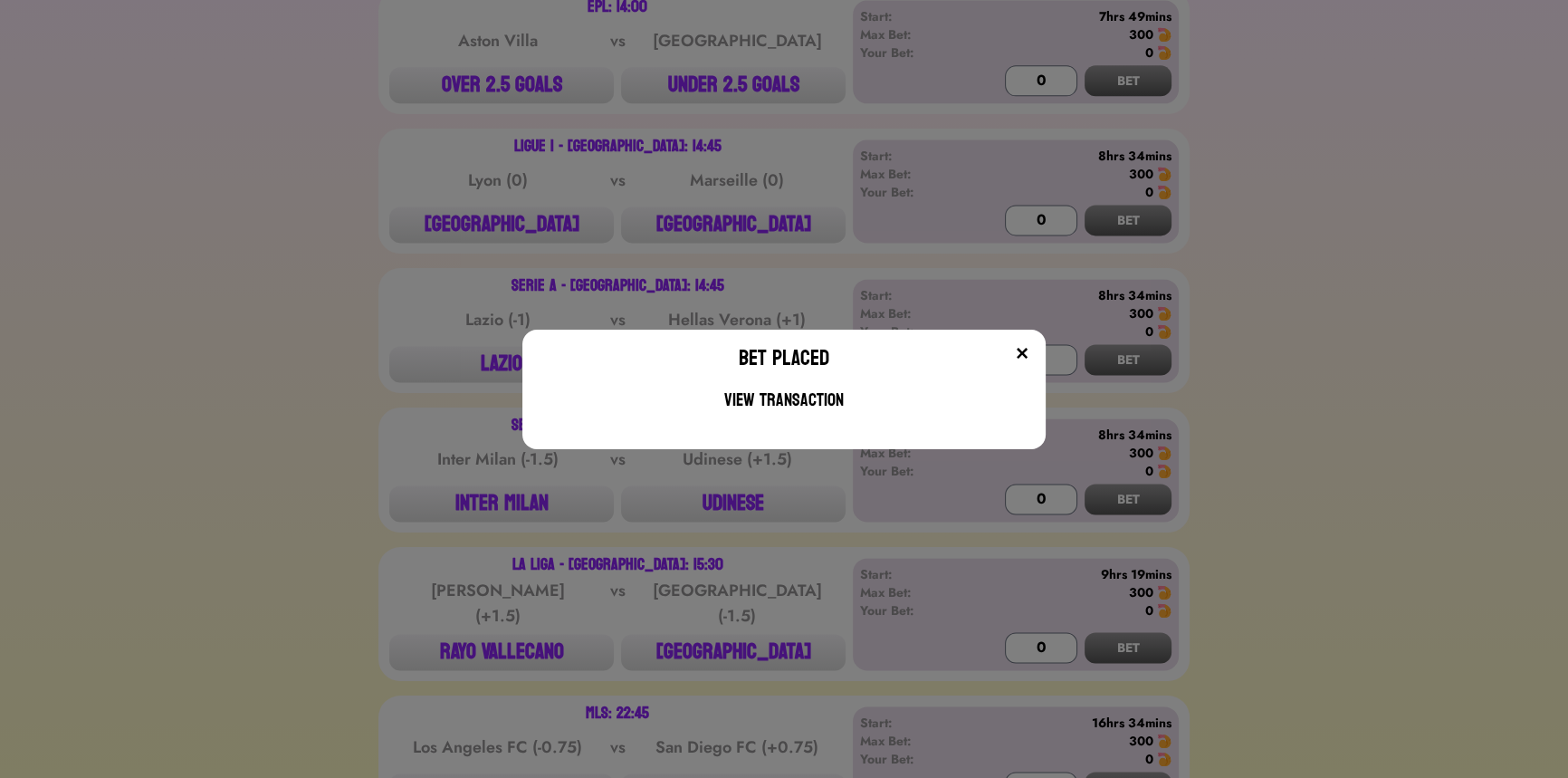
click at [507, 643] on div "Bet Placed View Transaction" at bounding box center [784, 389] width 1568 height 778
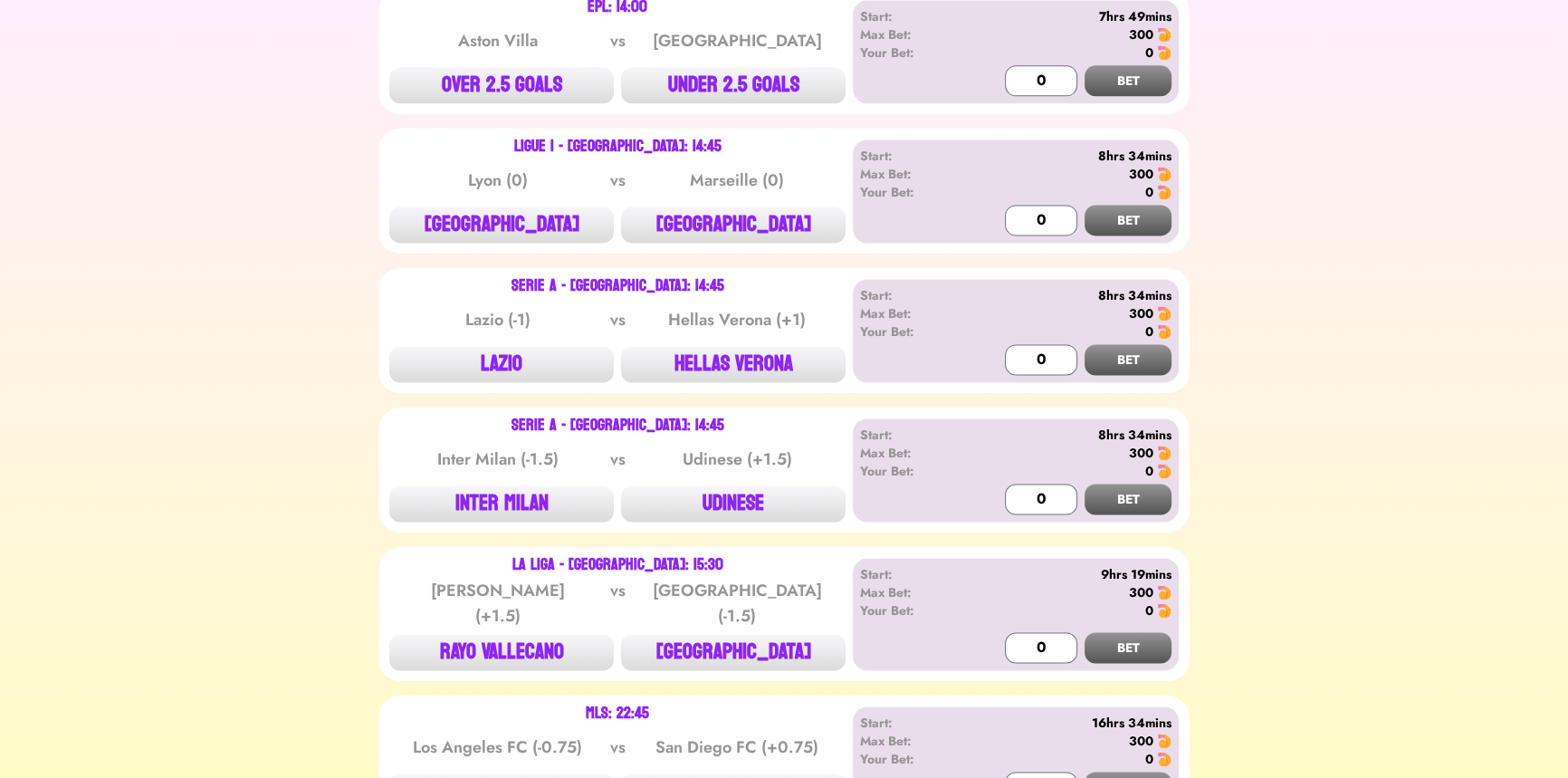
click at [507, 643] on button "RAYO VALLECANO" at bounding box center [501, 652] width 224 height 36
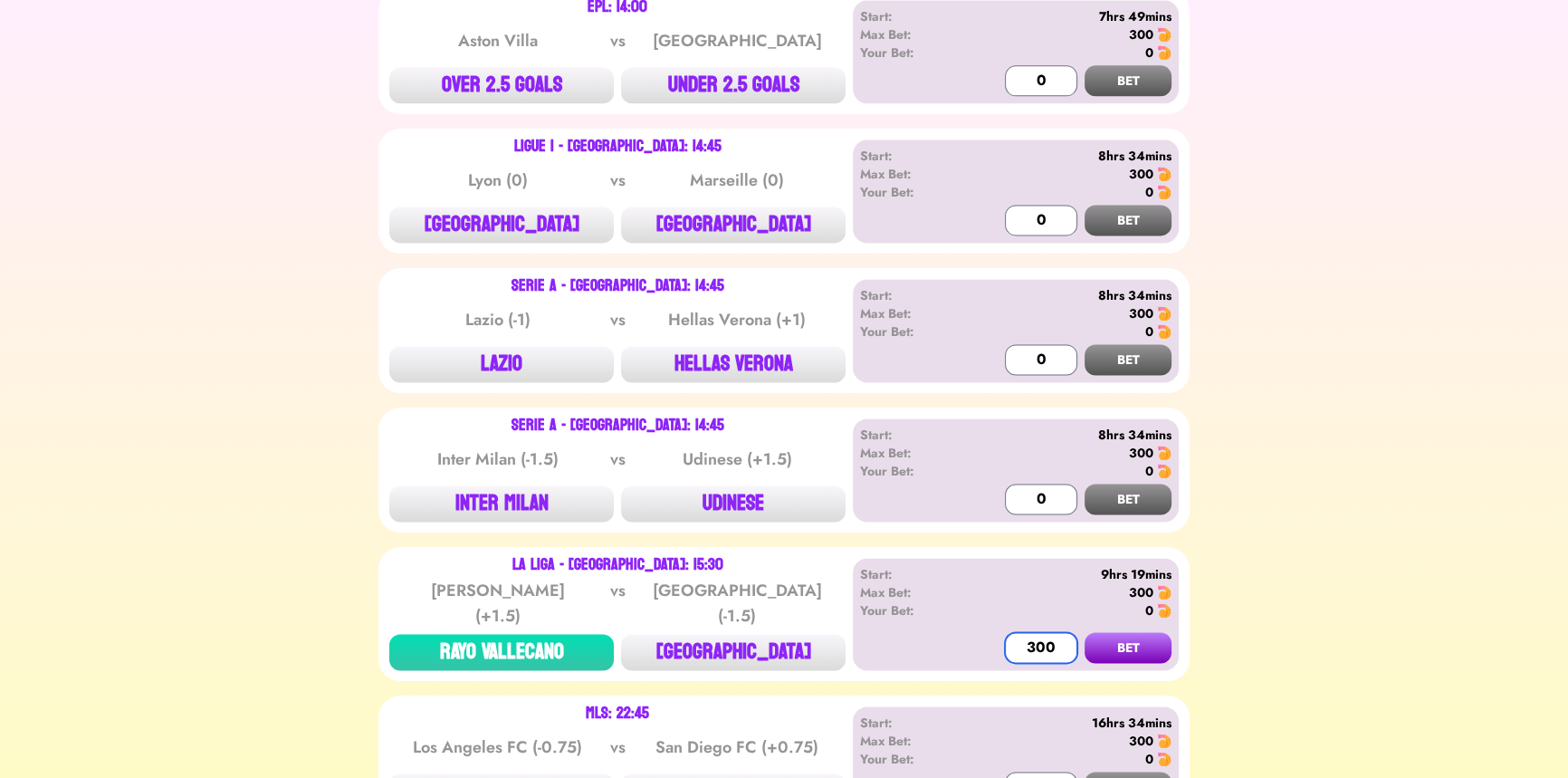
type input "300"
click at [1085, 632] on button "BET" at bounding box center [1128, 647] width 87 height 31
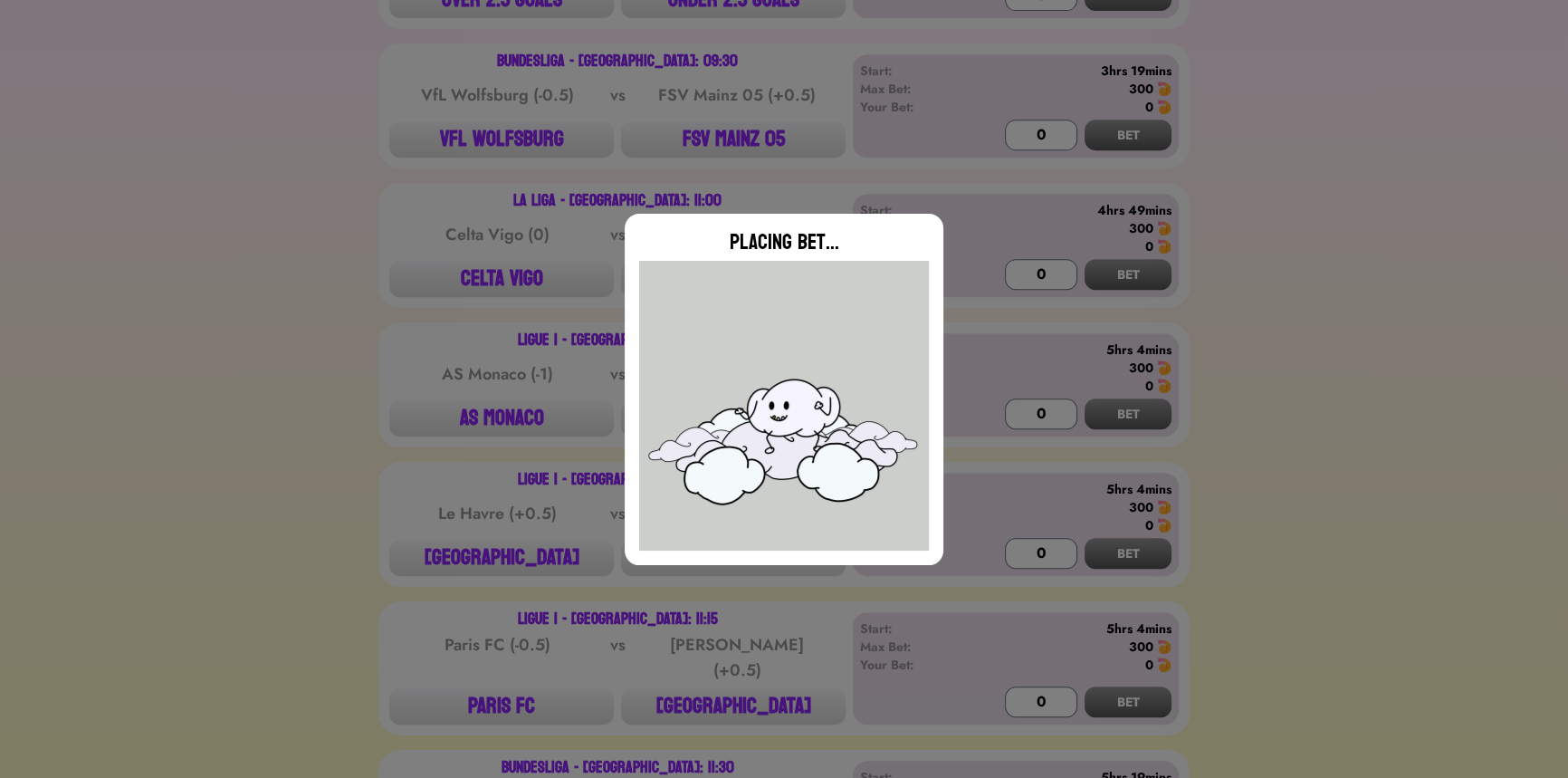
scroll to position [1081, 0]
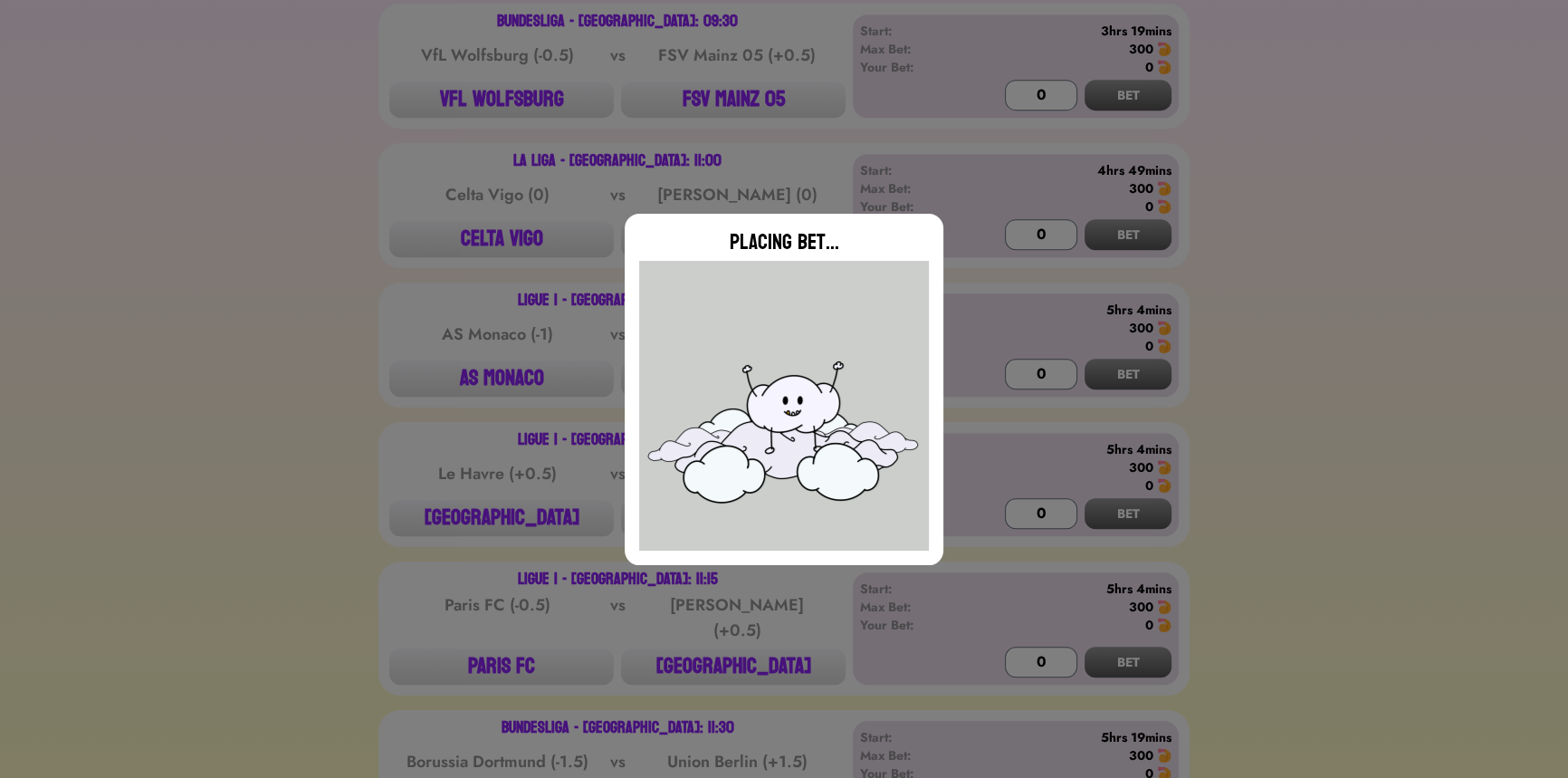
type input "0"
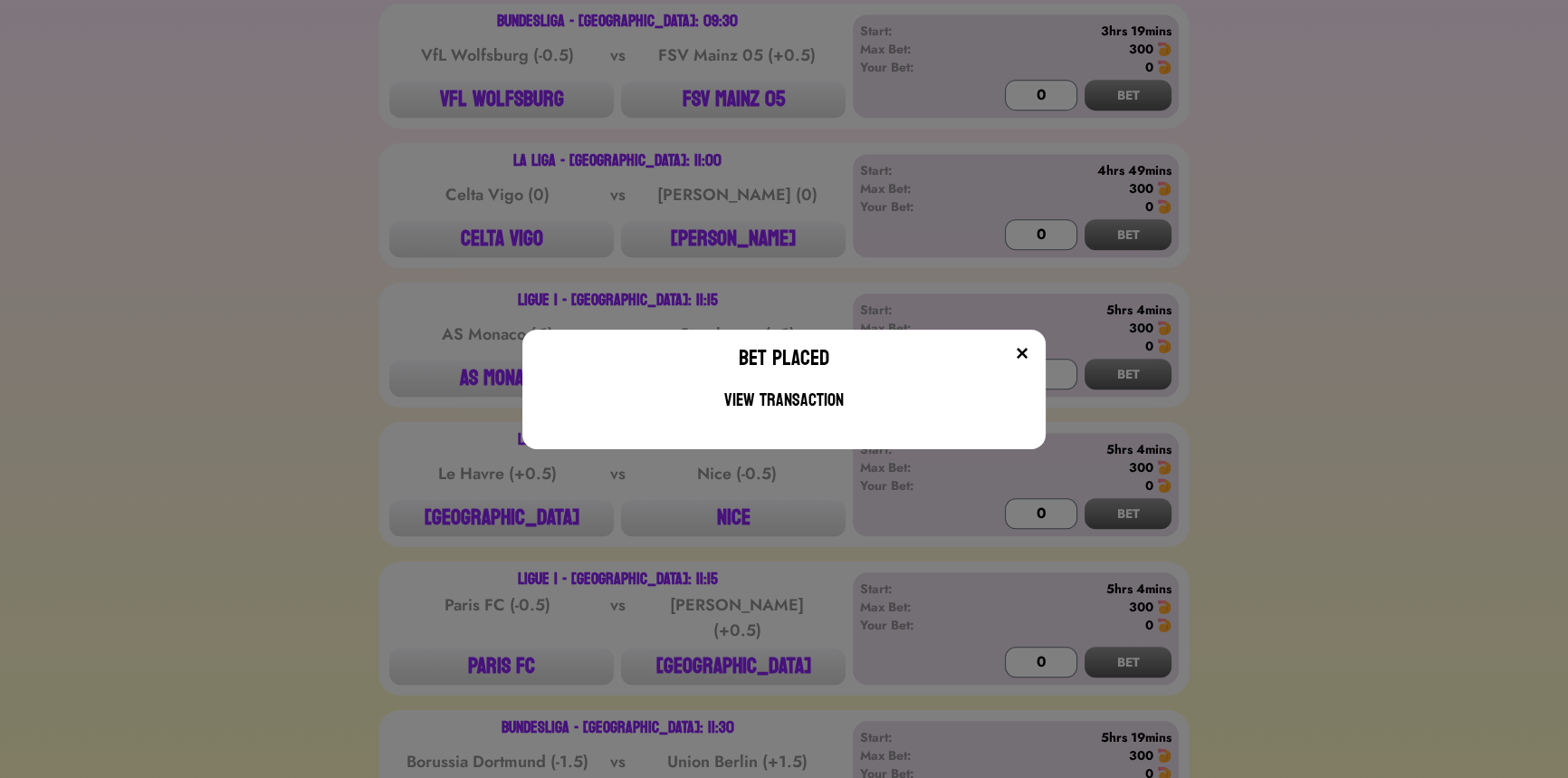
click at [360, 434] on div "Bet Placed View Transaction" at bounding box center [784, 389] width 1568 height 778
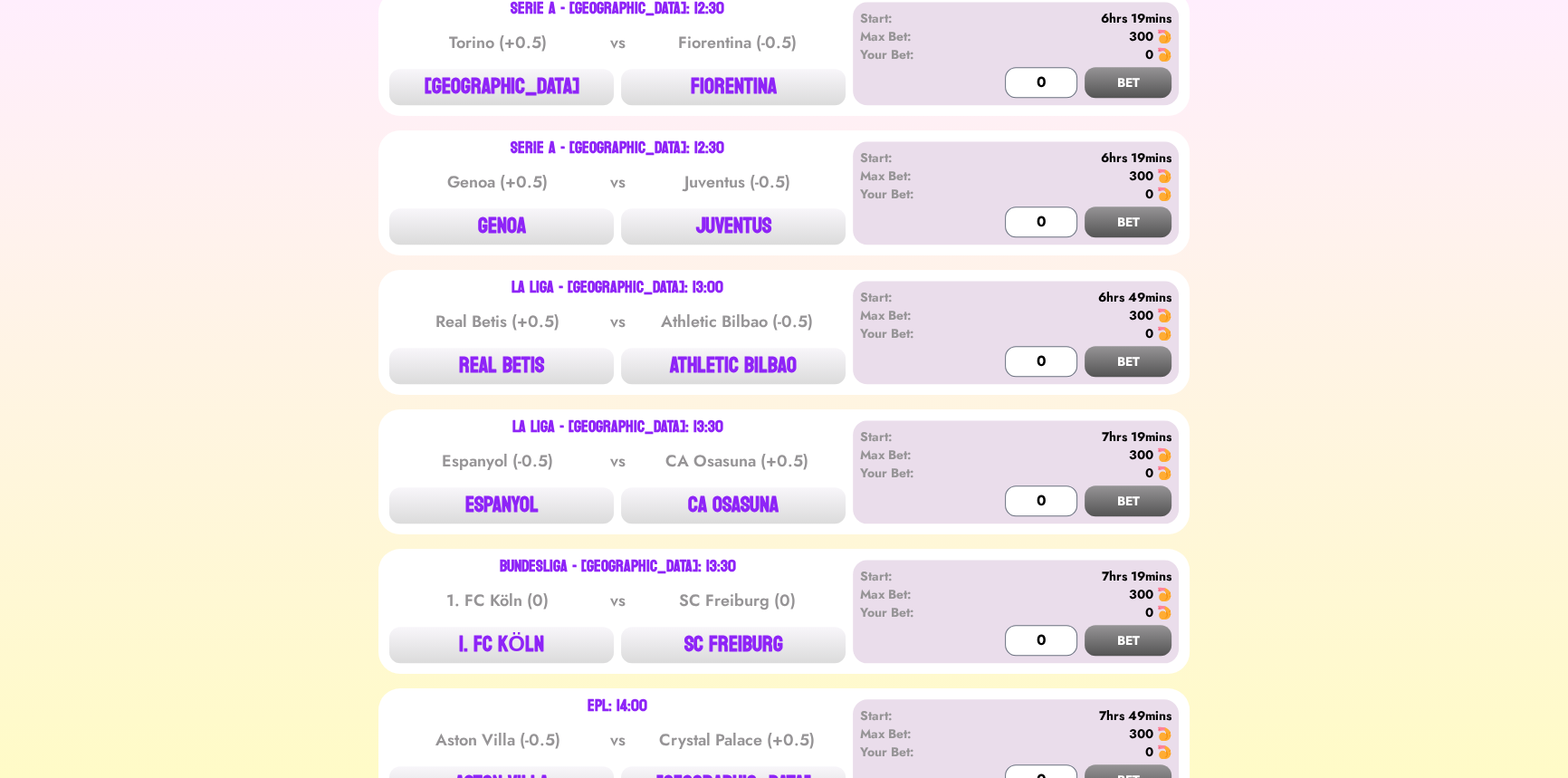
scroll to position [2234, 0]
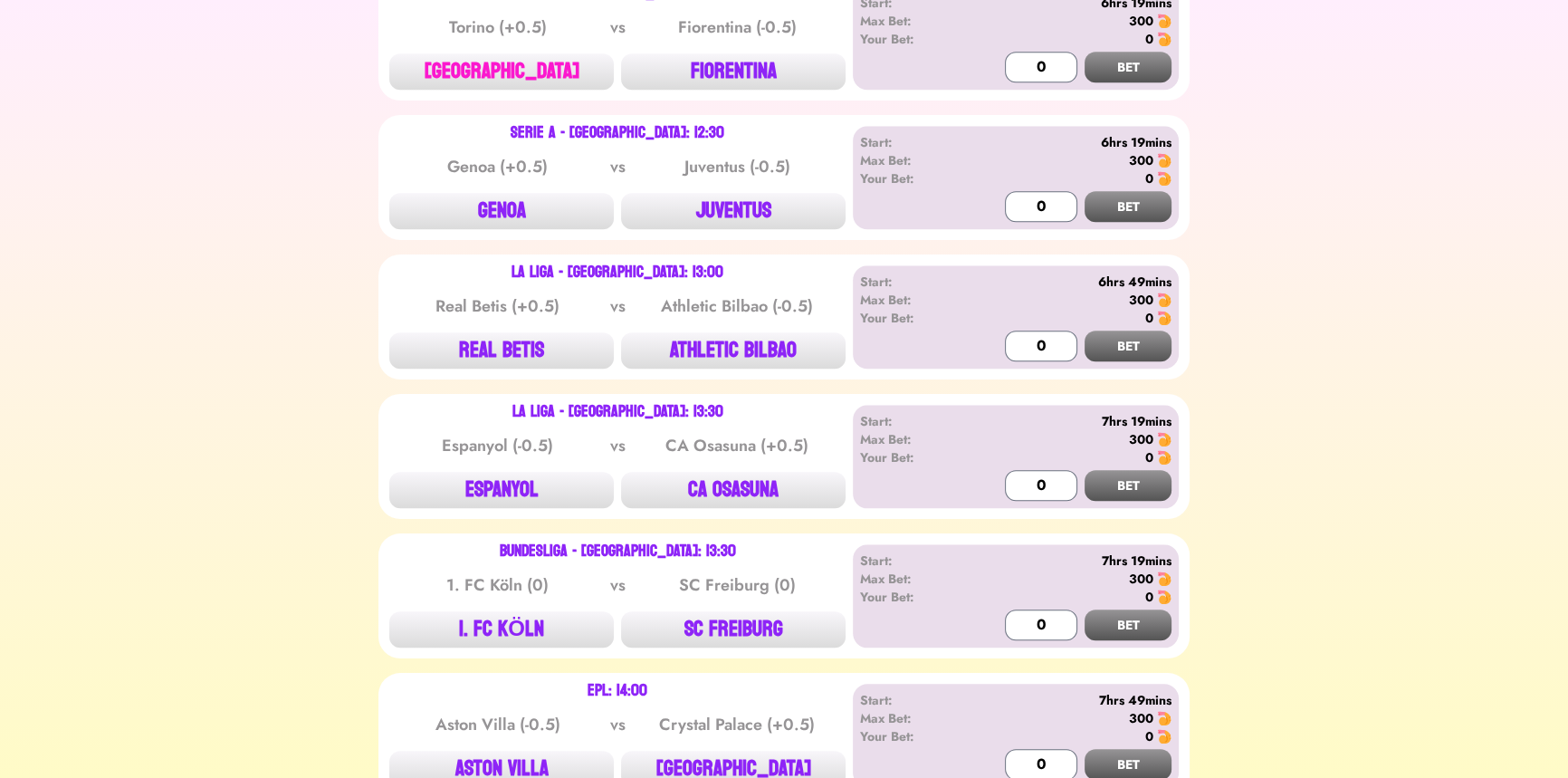
click at [502, 59] on button "[GEOGRAPHIC_DATA]" at bounding box center [501, 72] width 224 height 36
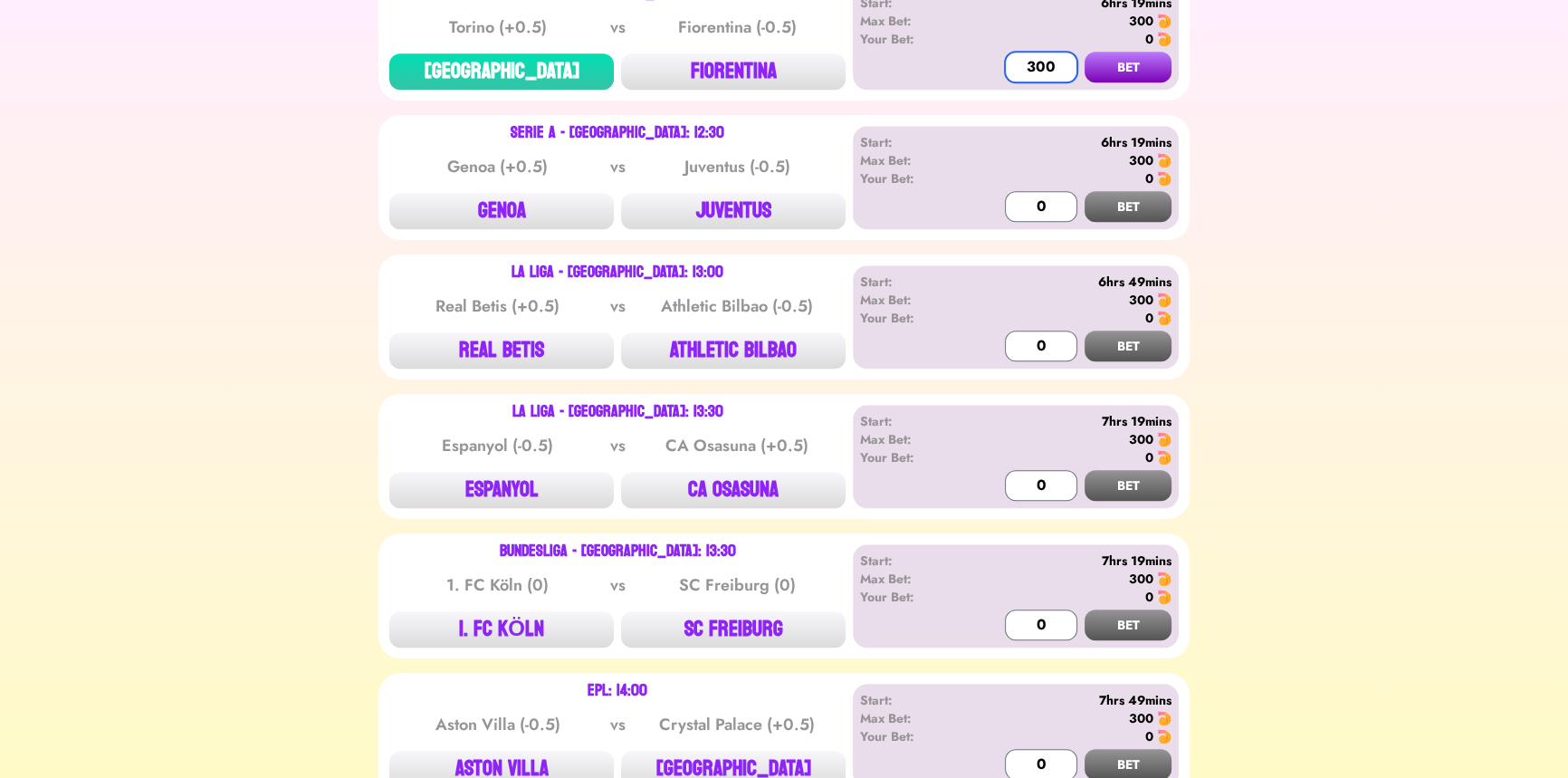
type input "300"
click at [1085, 52] on button "BET" at bounding box center [1128, 67] width 87 height 31
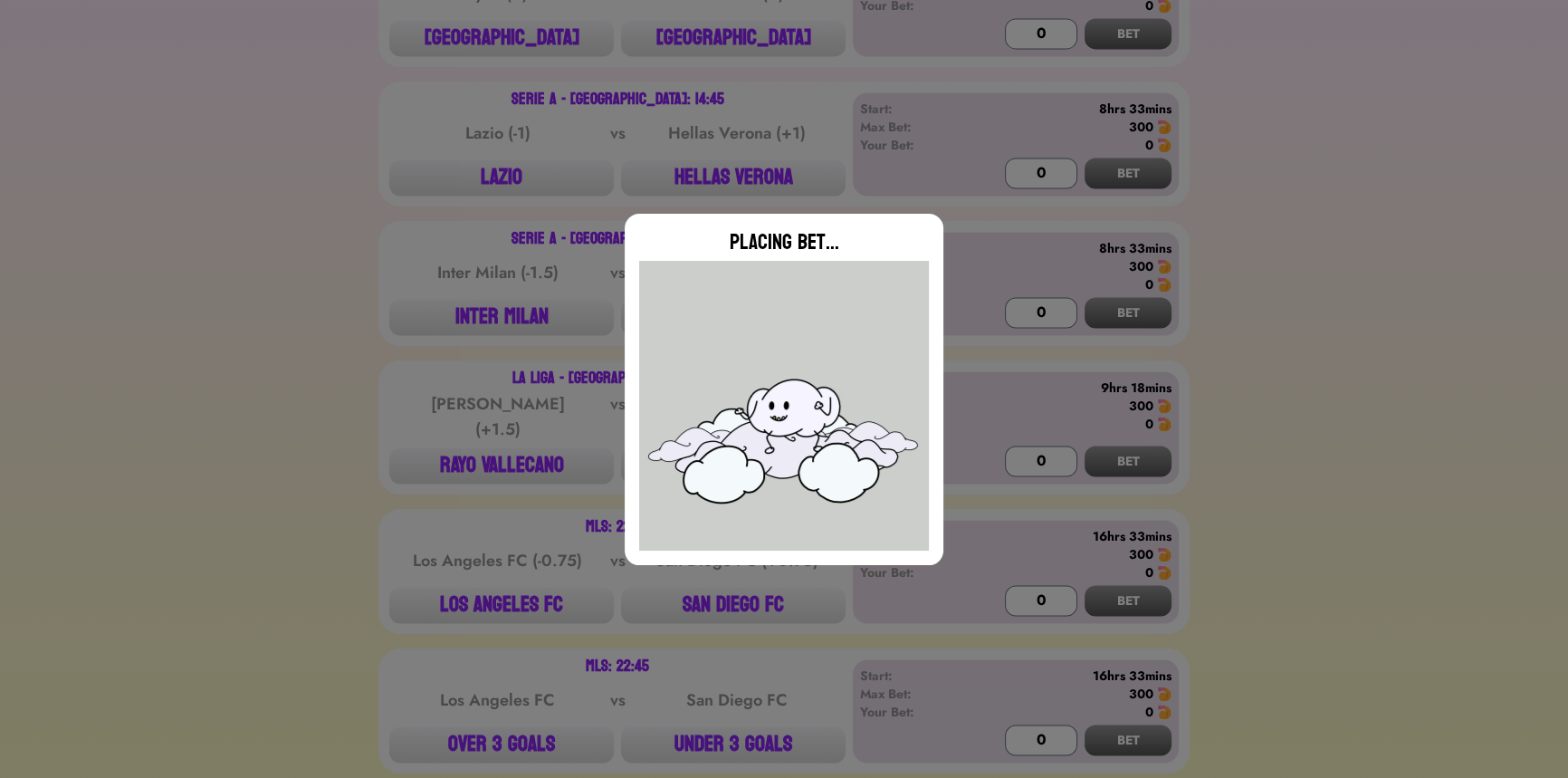
scroll to position [3304, 0]
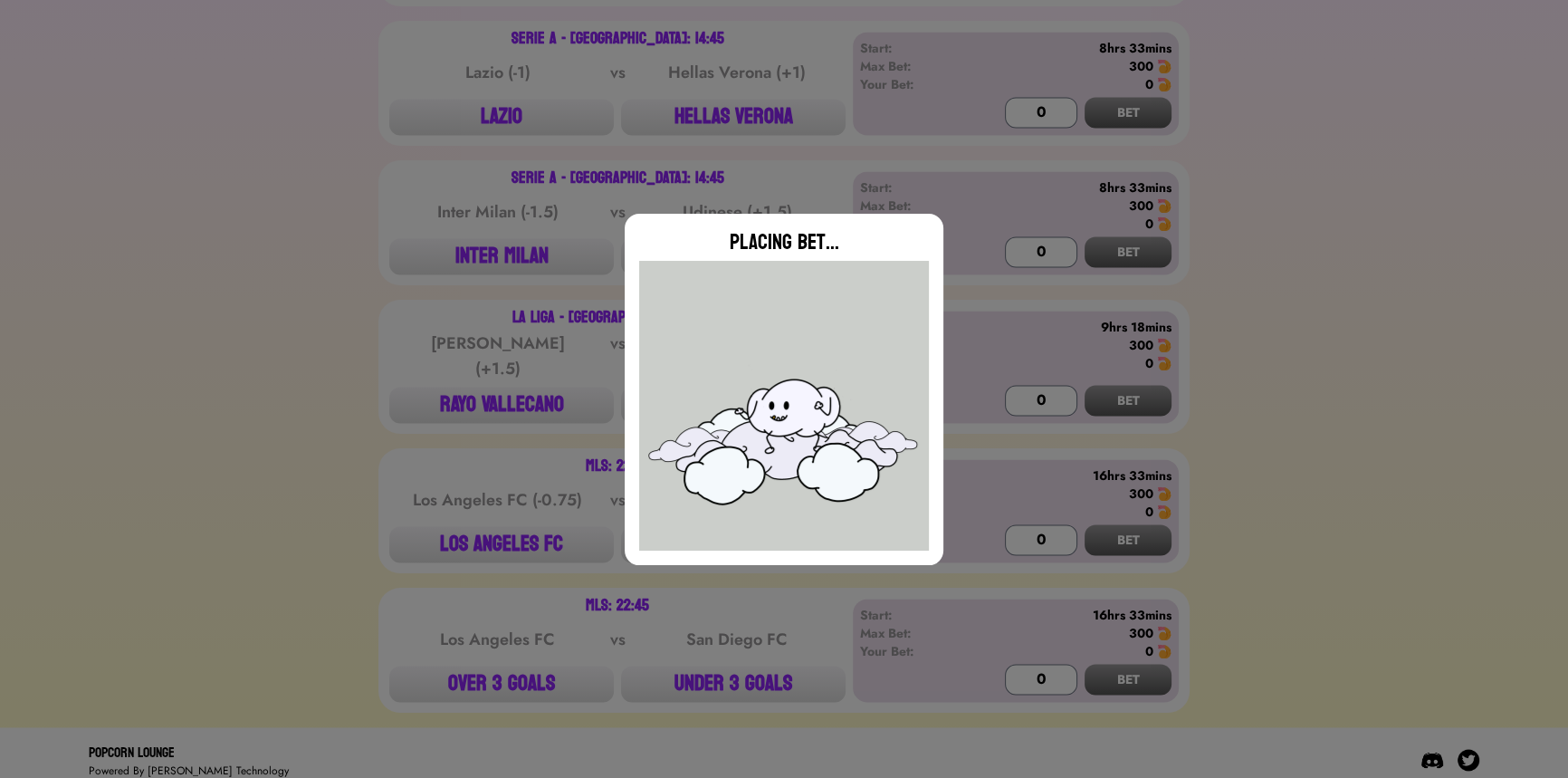
type input "0"
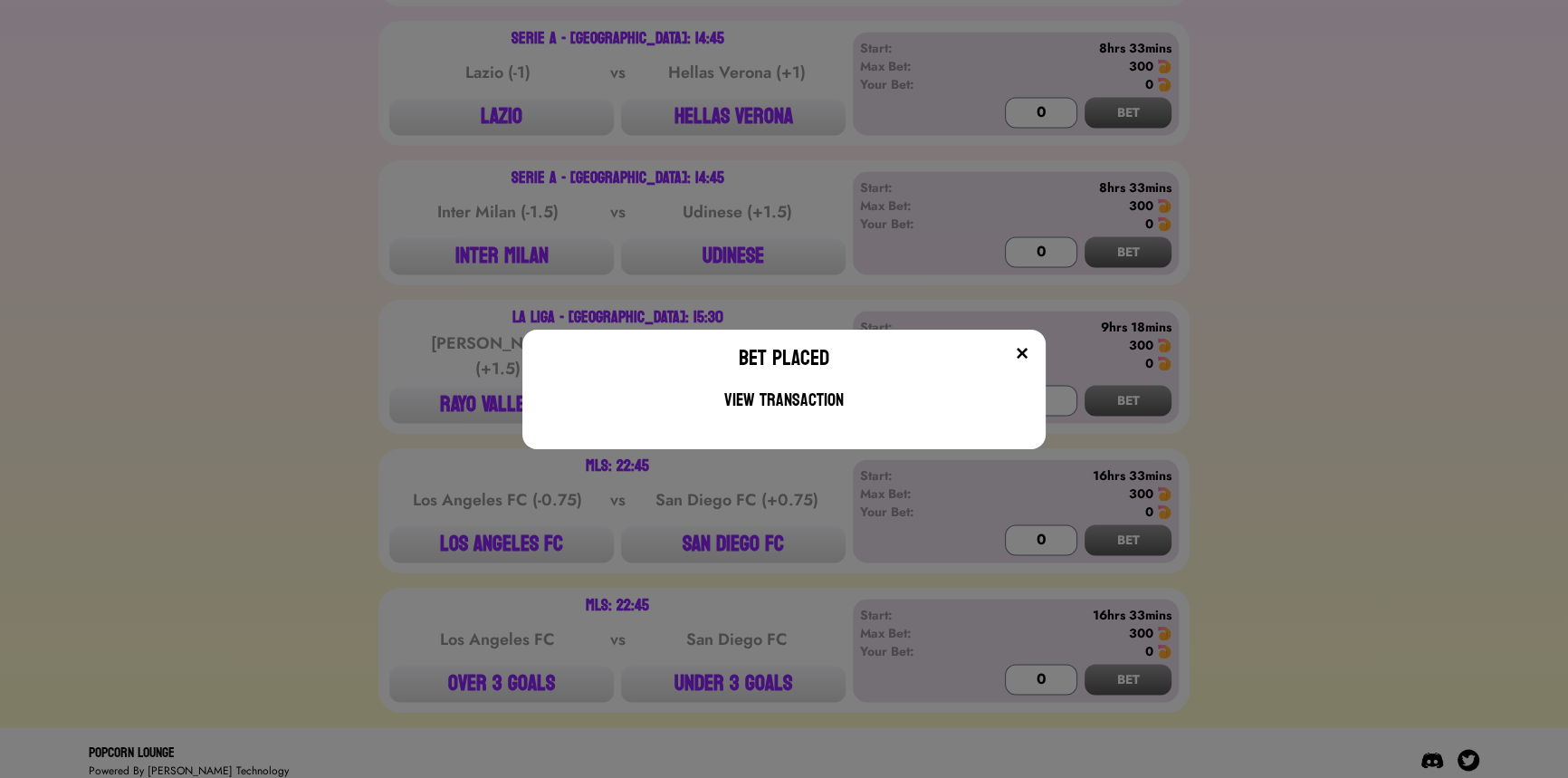
click at [298, 265] on div "Bet Placed View Transaction" at bounding box center [784, 389] width 1568 height 778
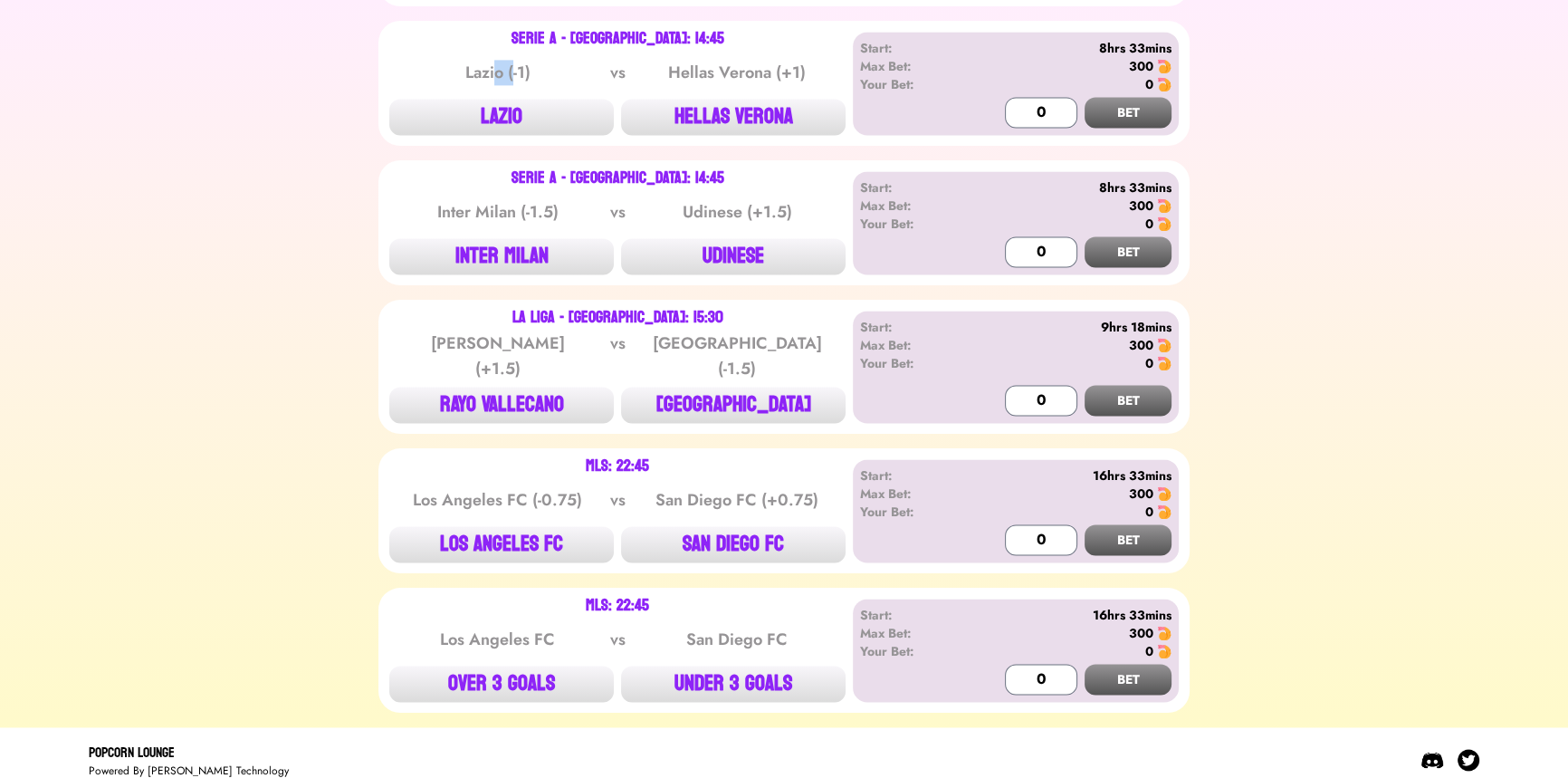
drag, startPoint x: 497, startPoint y: 57, endPoint x: 516, endPoint y: 60, distance: 19.2
click at [516, 60] on div "Lazio (-1)" at bounding box center [498, 72] width 183 height 25
click at [724, 527] on button "SAN DIEGO FC" at bounding box center [733, 544] width 224 height 36
click at [1023, 529] on input "0" at bounding box center [1041, 540] width 73 height 31
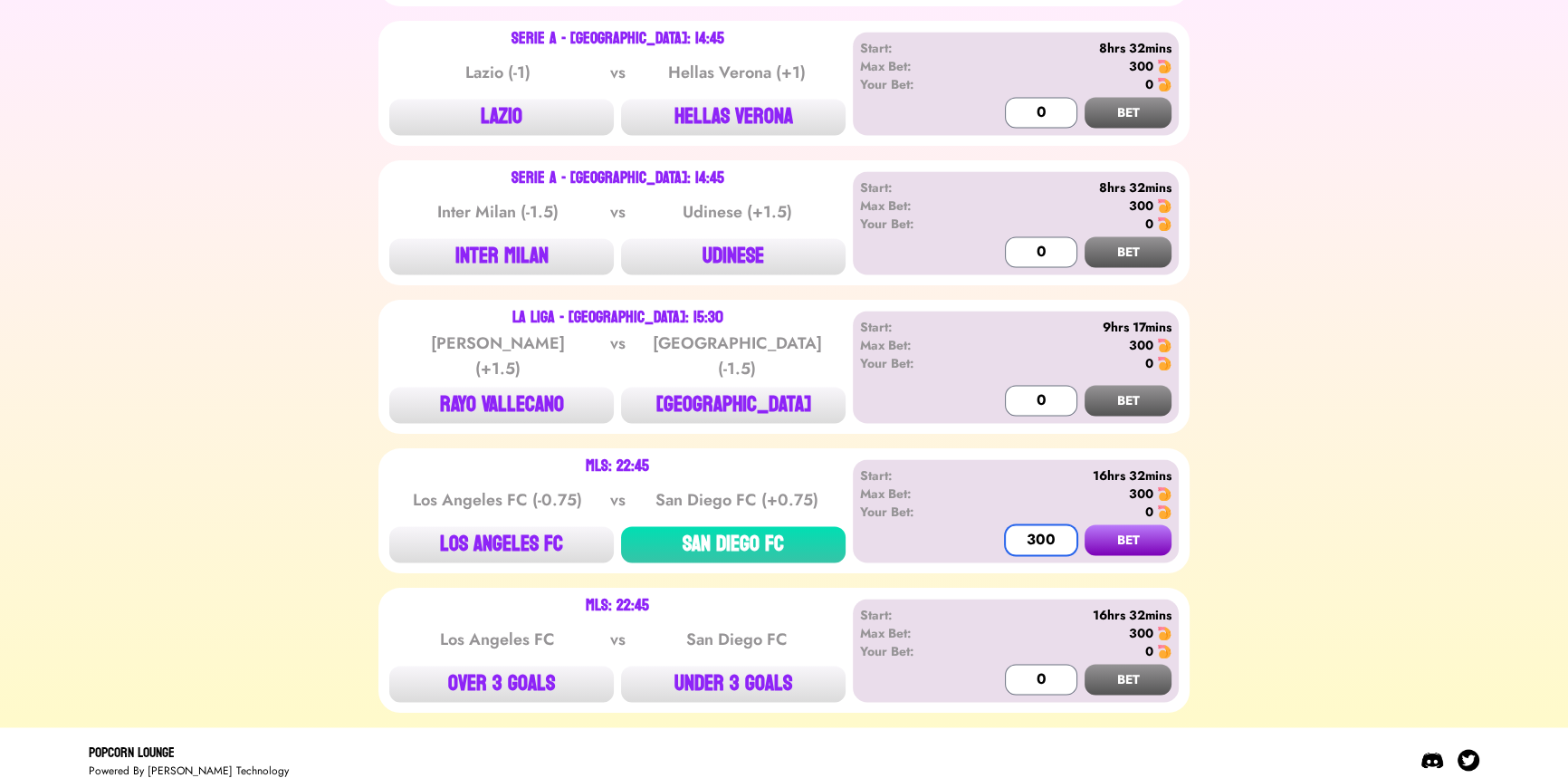
type input "300"
click at [1085, 525] on button "BET" at bounding box center [1128, 540] width 87 height 31
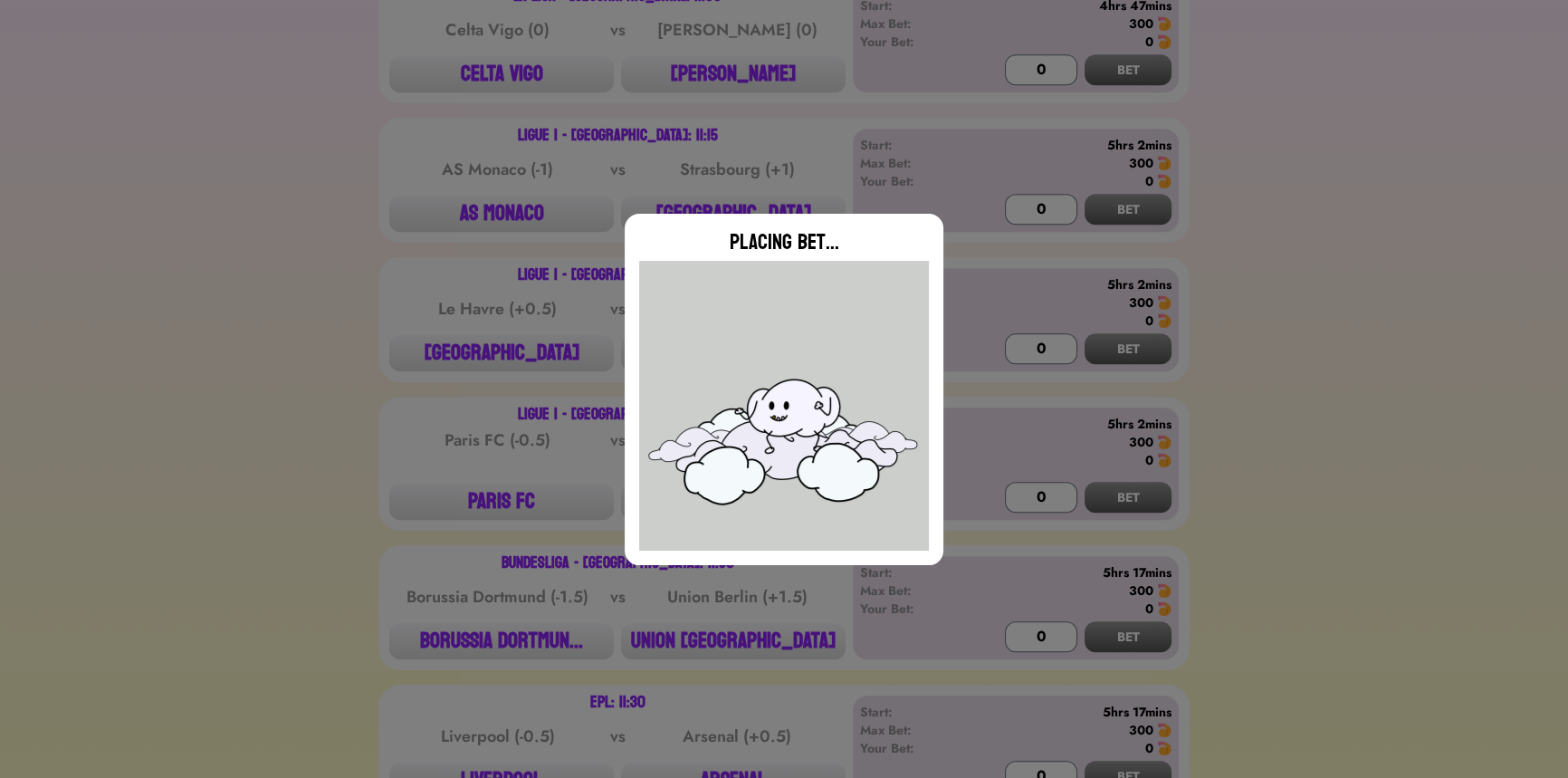
type input "0"
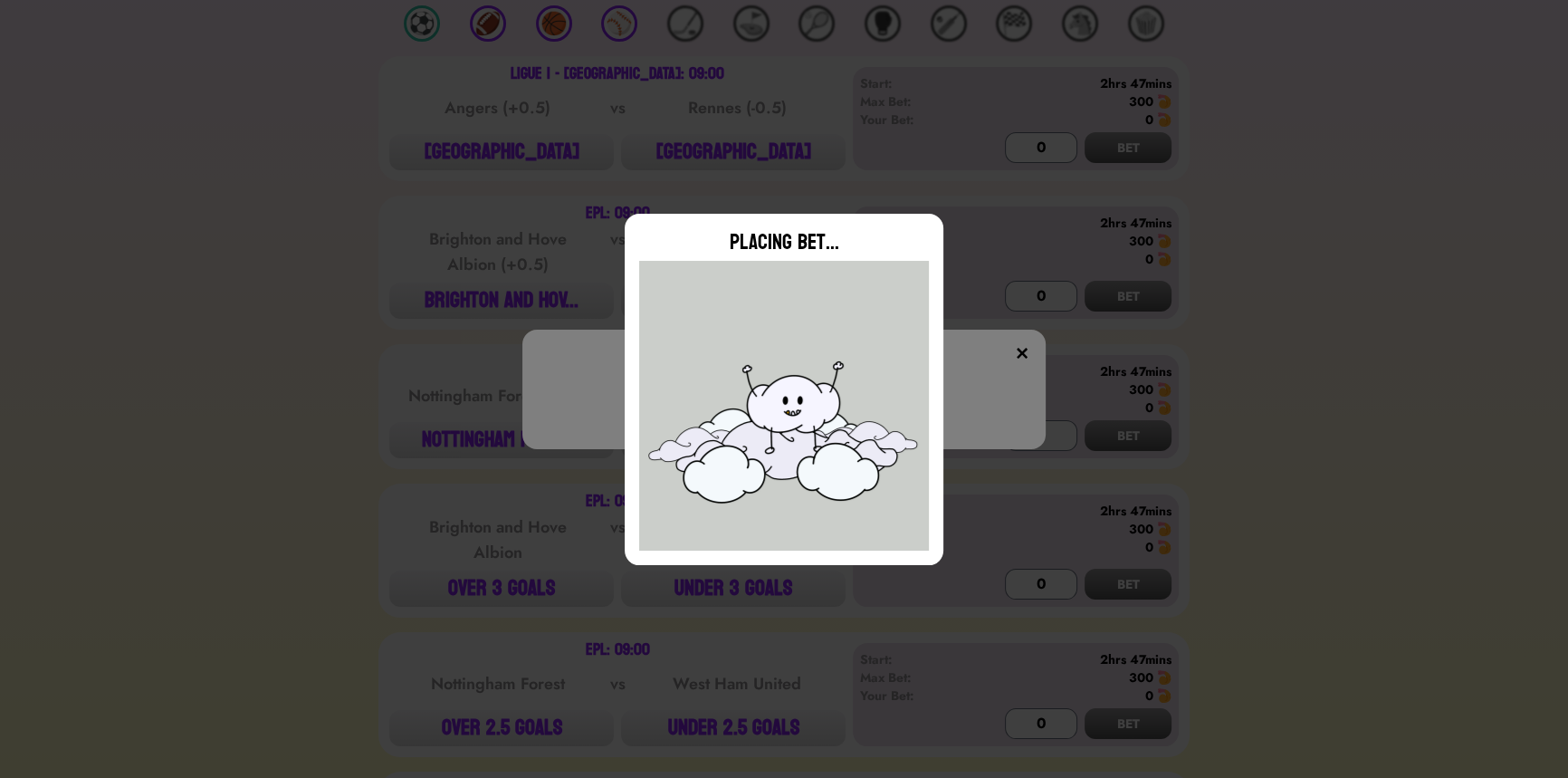
scroll to position [0, 0]
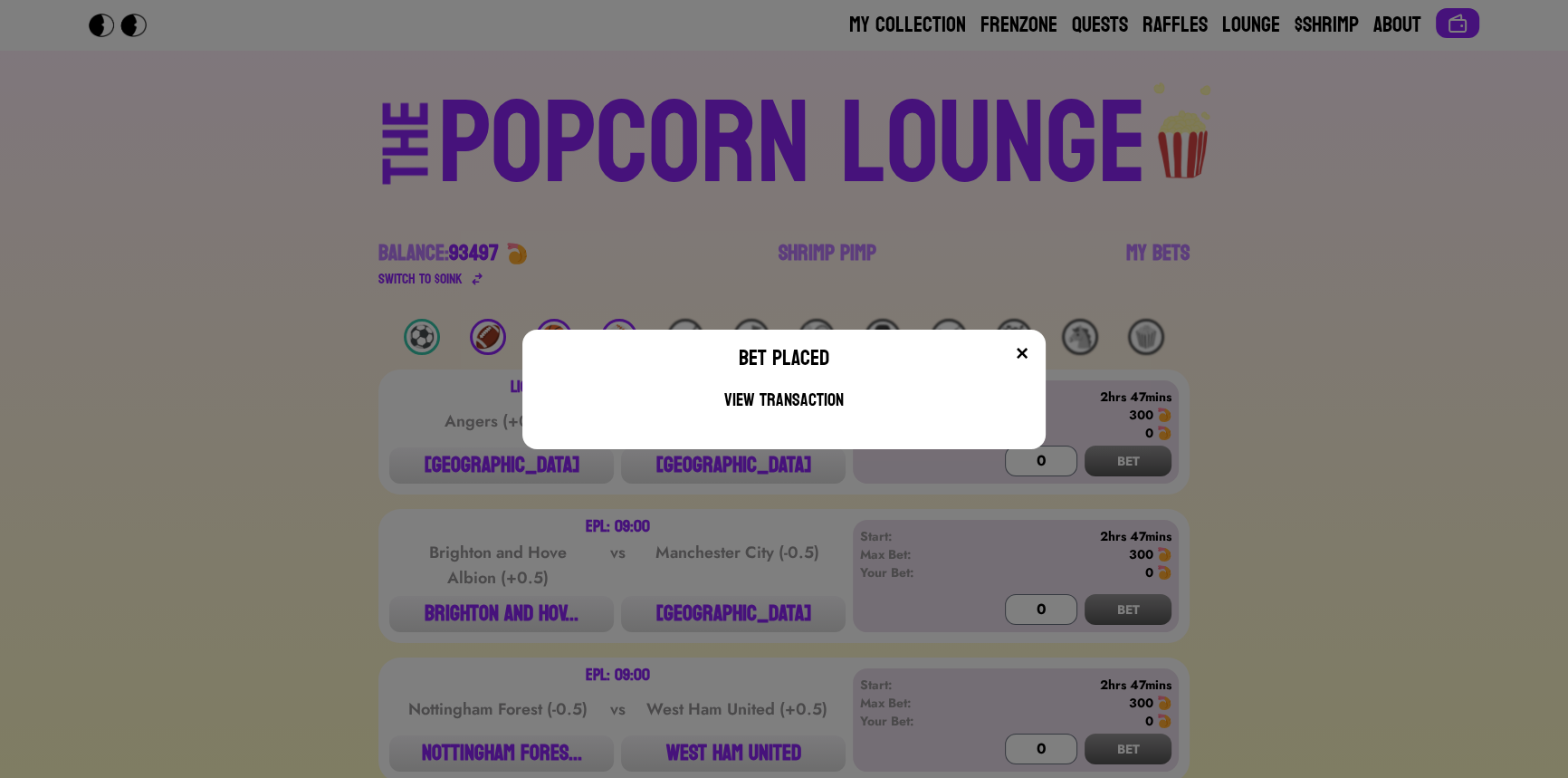
click at [1253, 284] on div "Bet Placed View Transaction" at bounding box center [784, 389] width 1568 height 778
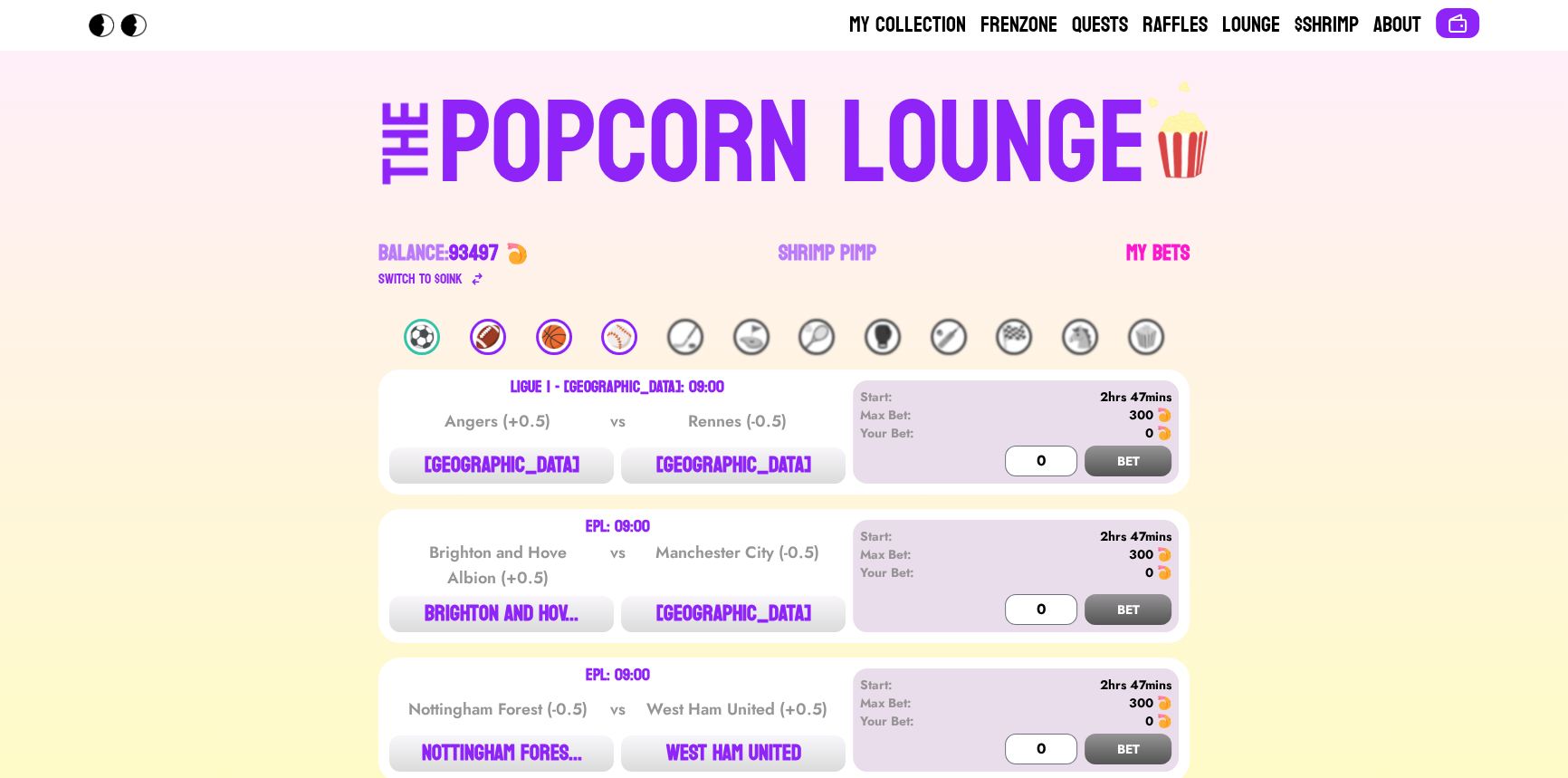
click at [1130, 252] on link "My Bets" at bounding box center [1157, 265] width 63 height 51
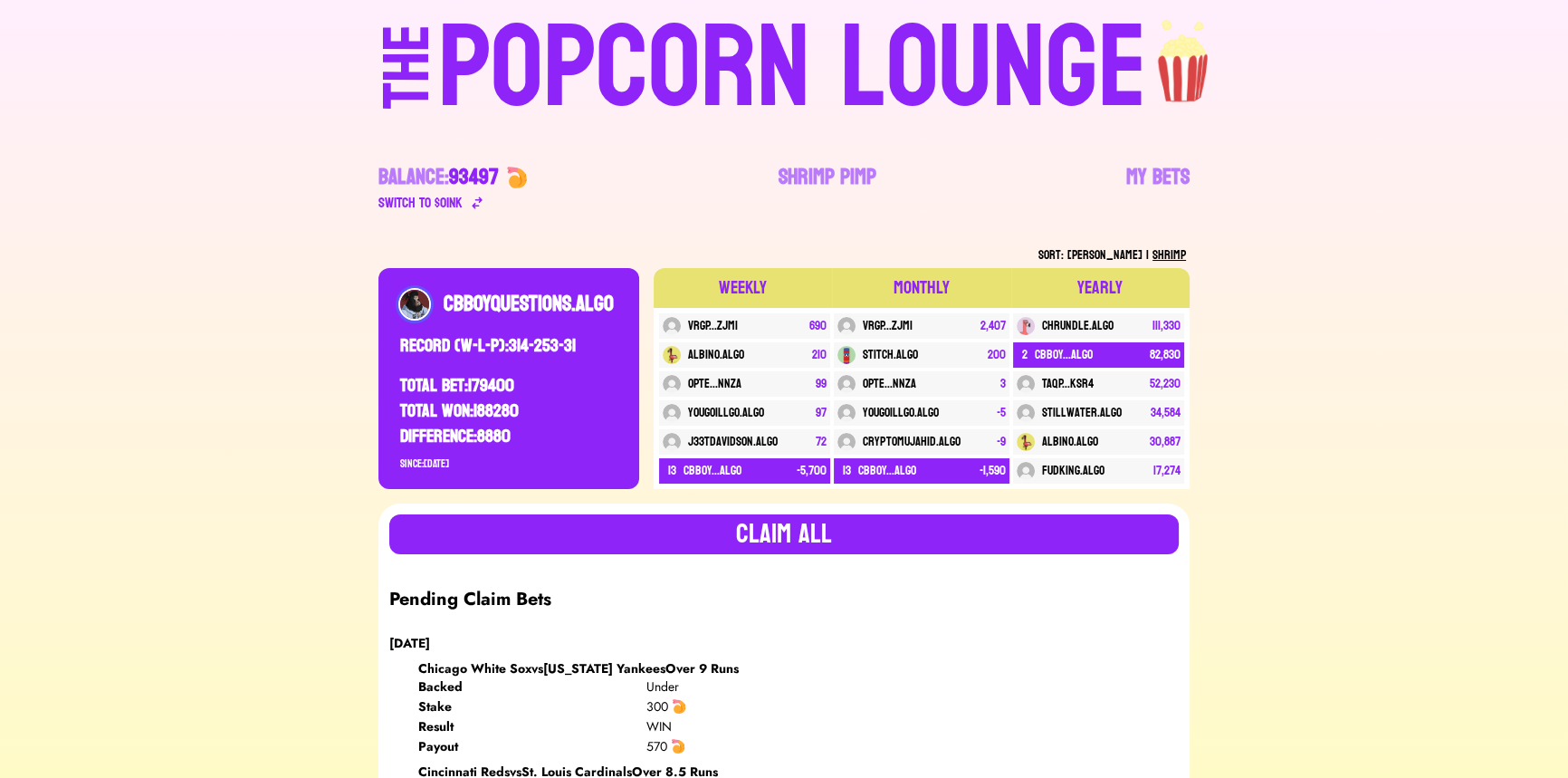
scroll to position [246, 0]
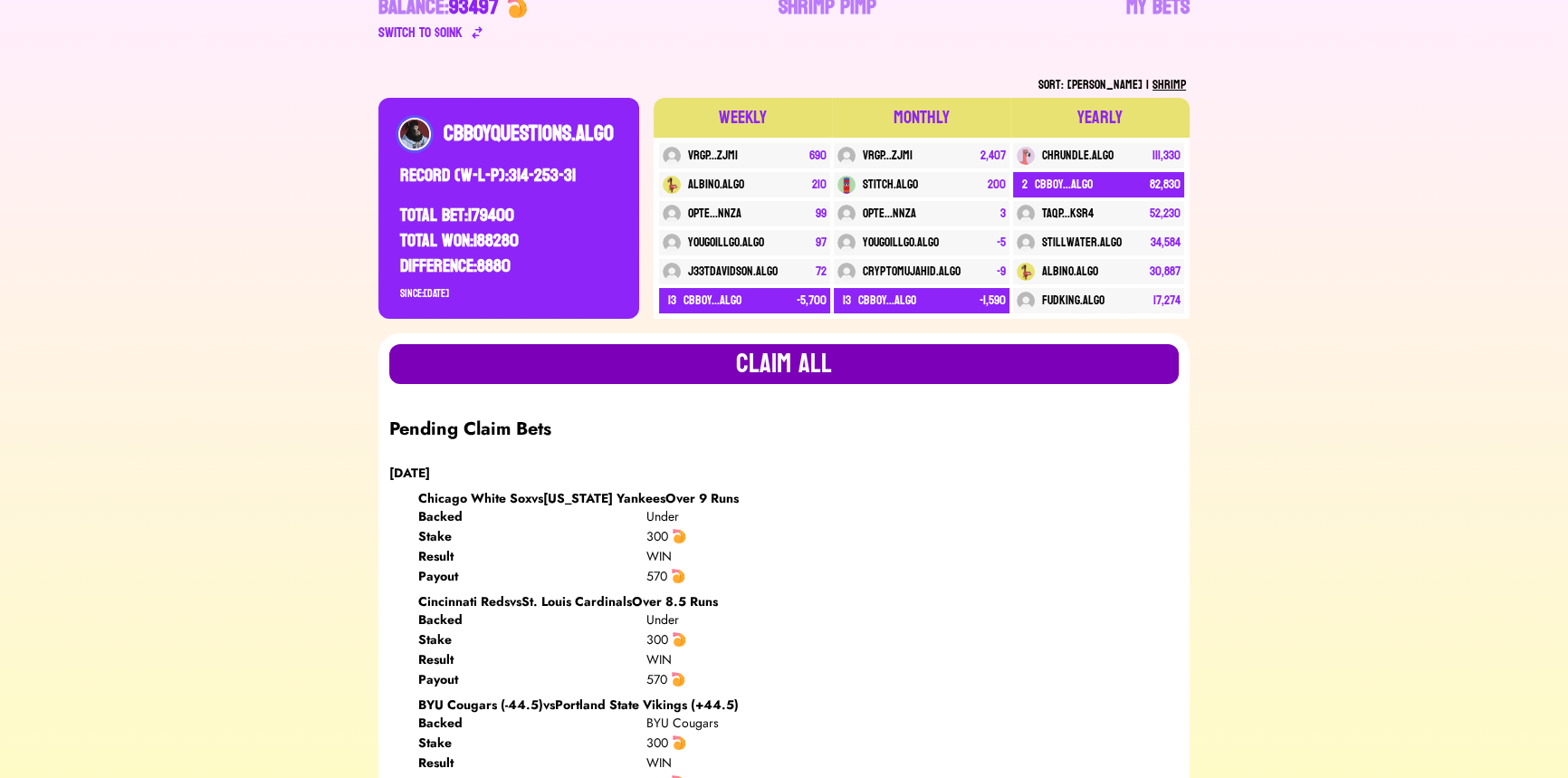
click at [611, 355] on button "Claim all" at bounding box center [784, 364] width 789 height 40
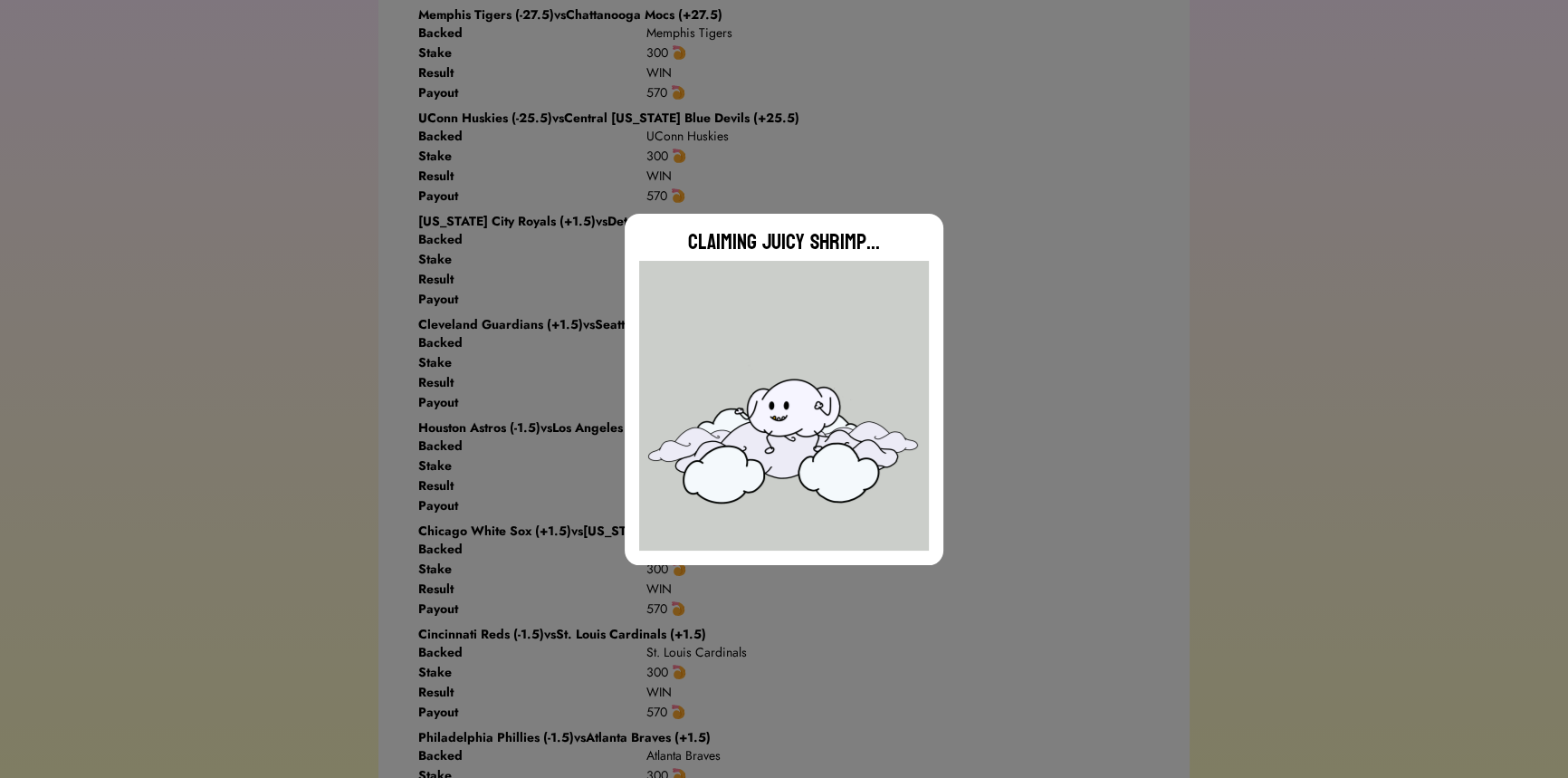
scroll to position [1482, 0]
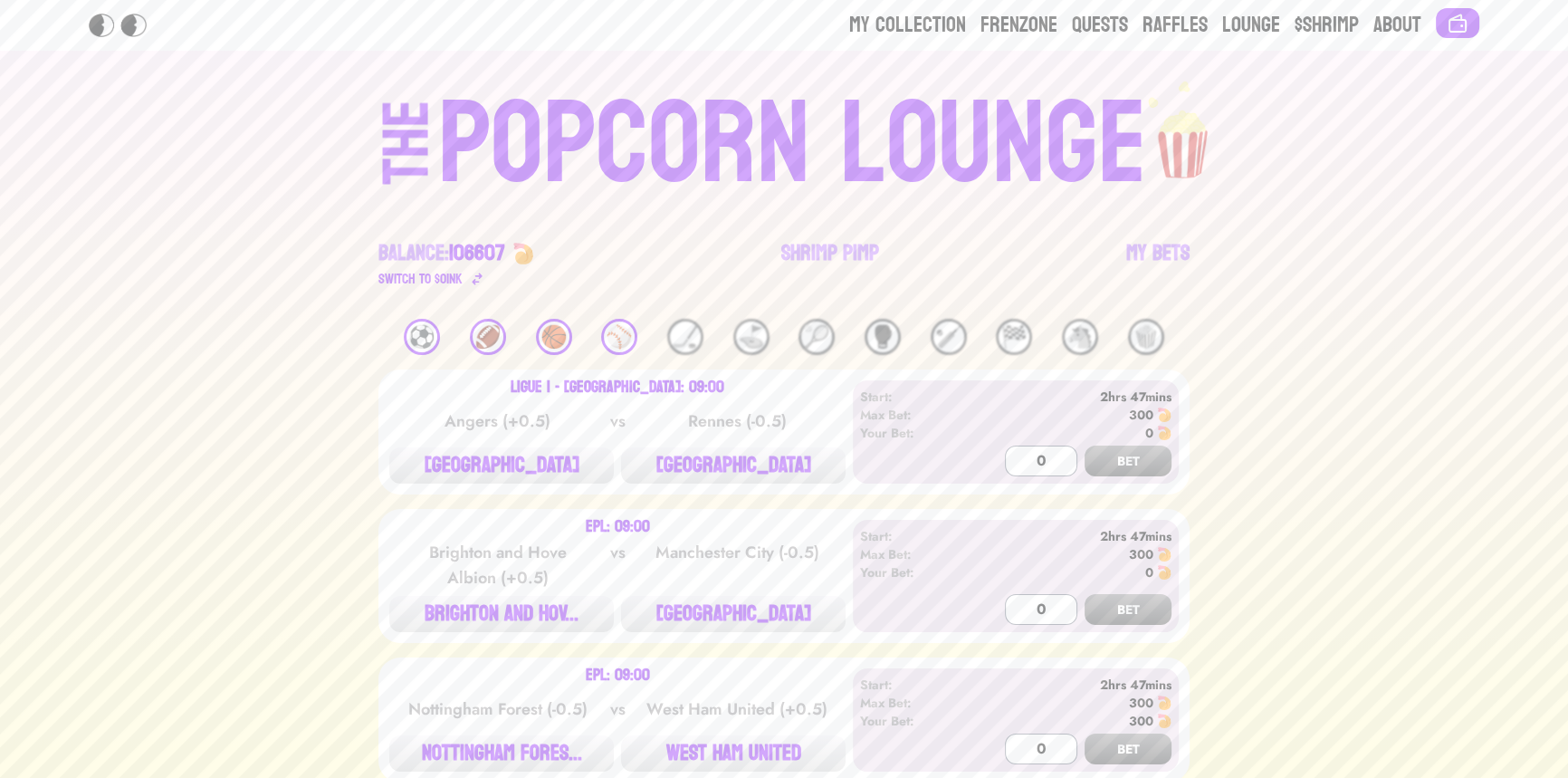
click at [630, 335] on div "⚾️" at bounding box center [619, 336] width 36 height 36
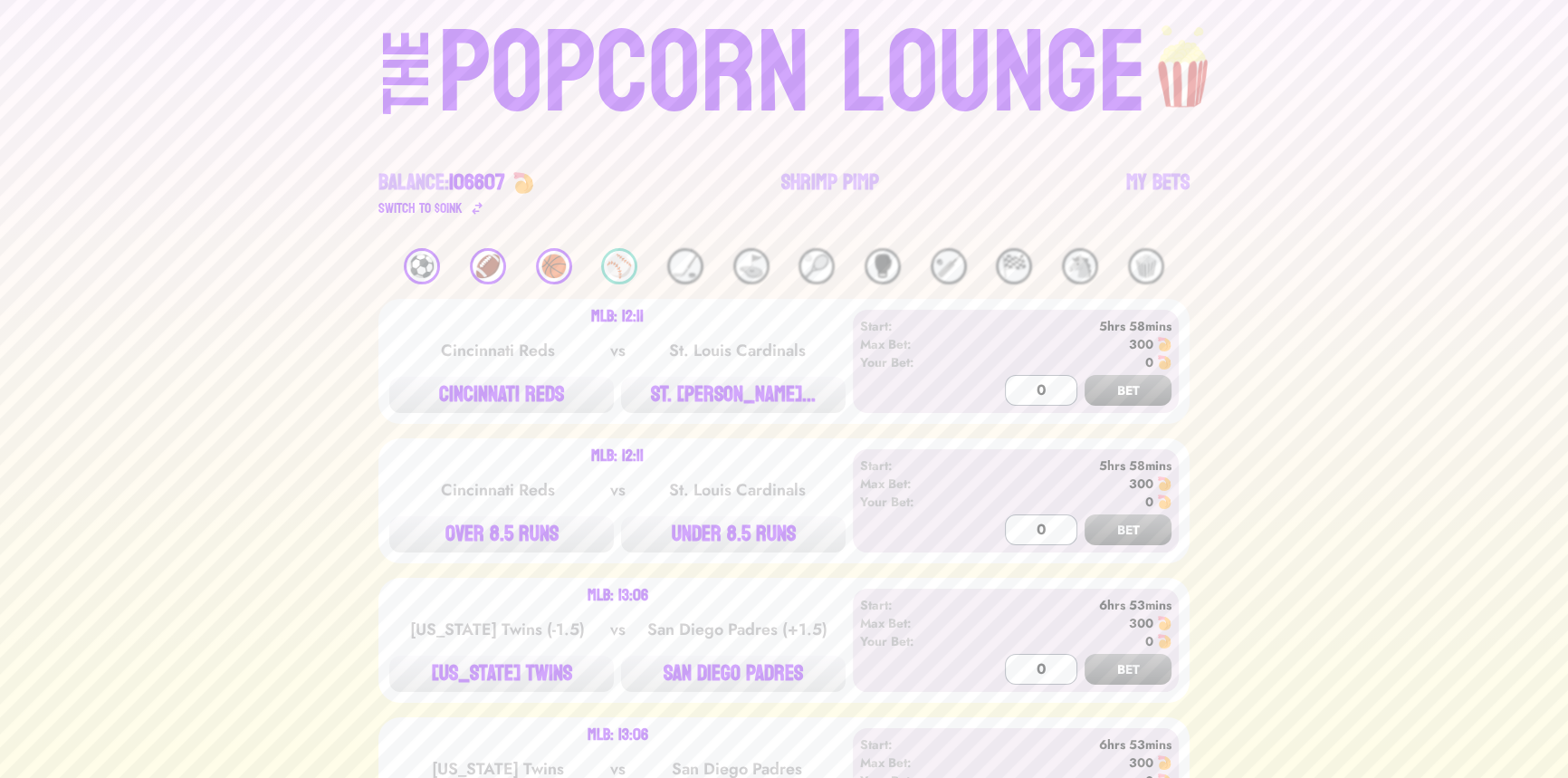
scroll to position [164, 0]
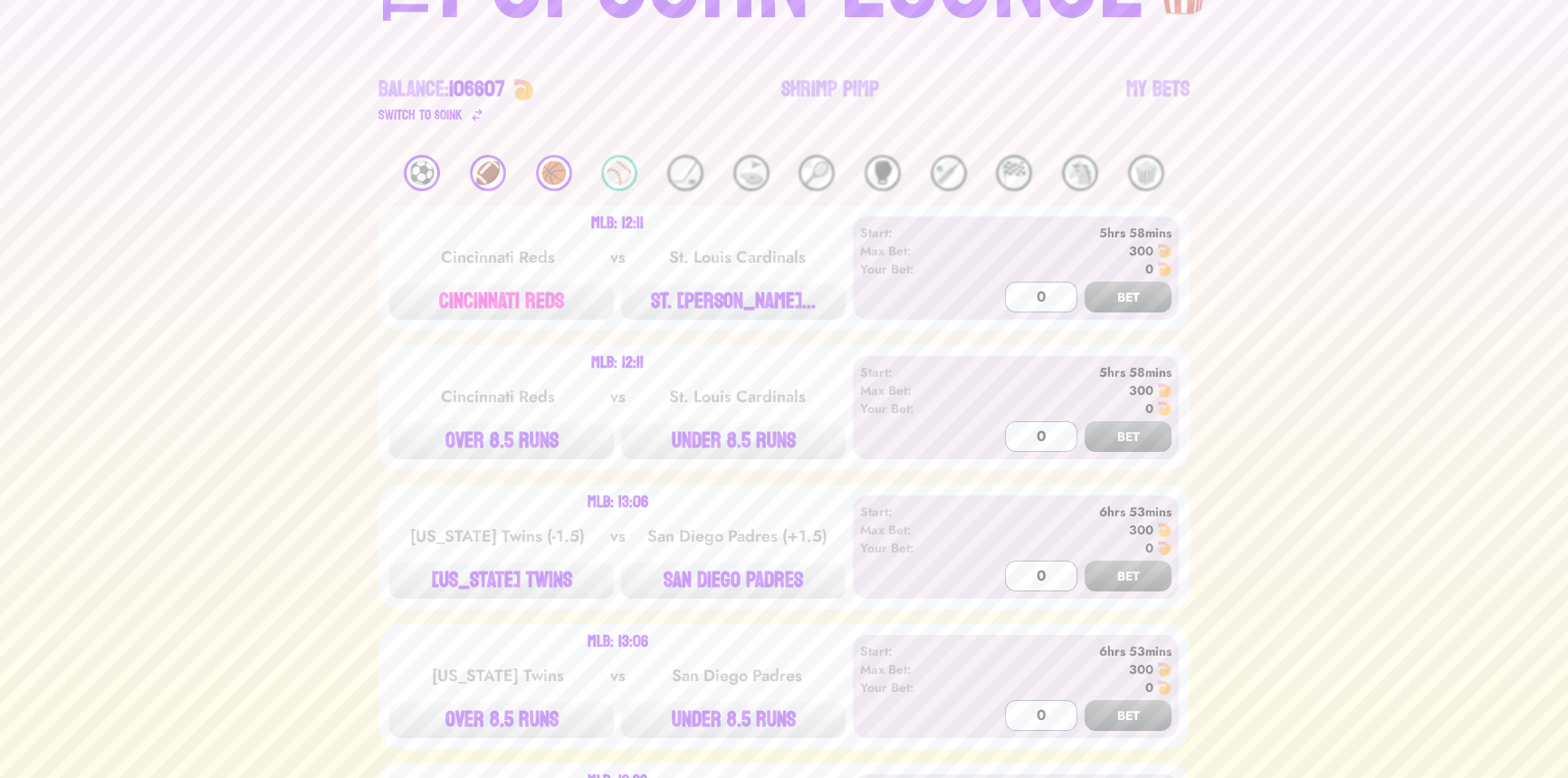
click at [483, 284] on button "CINCINNATI REDS" at bounding box center [501, 301] width 224 height 36
type input "300"
click at [1085, 282] on button "BET" at bounding box center [1128, 297] width 87 height 31
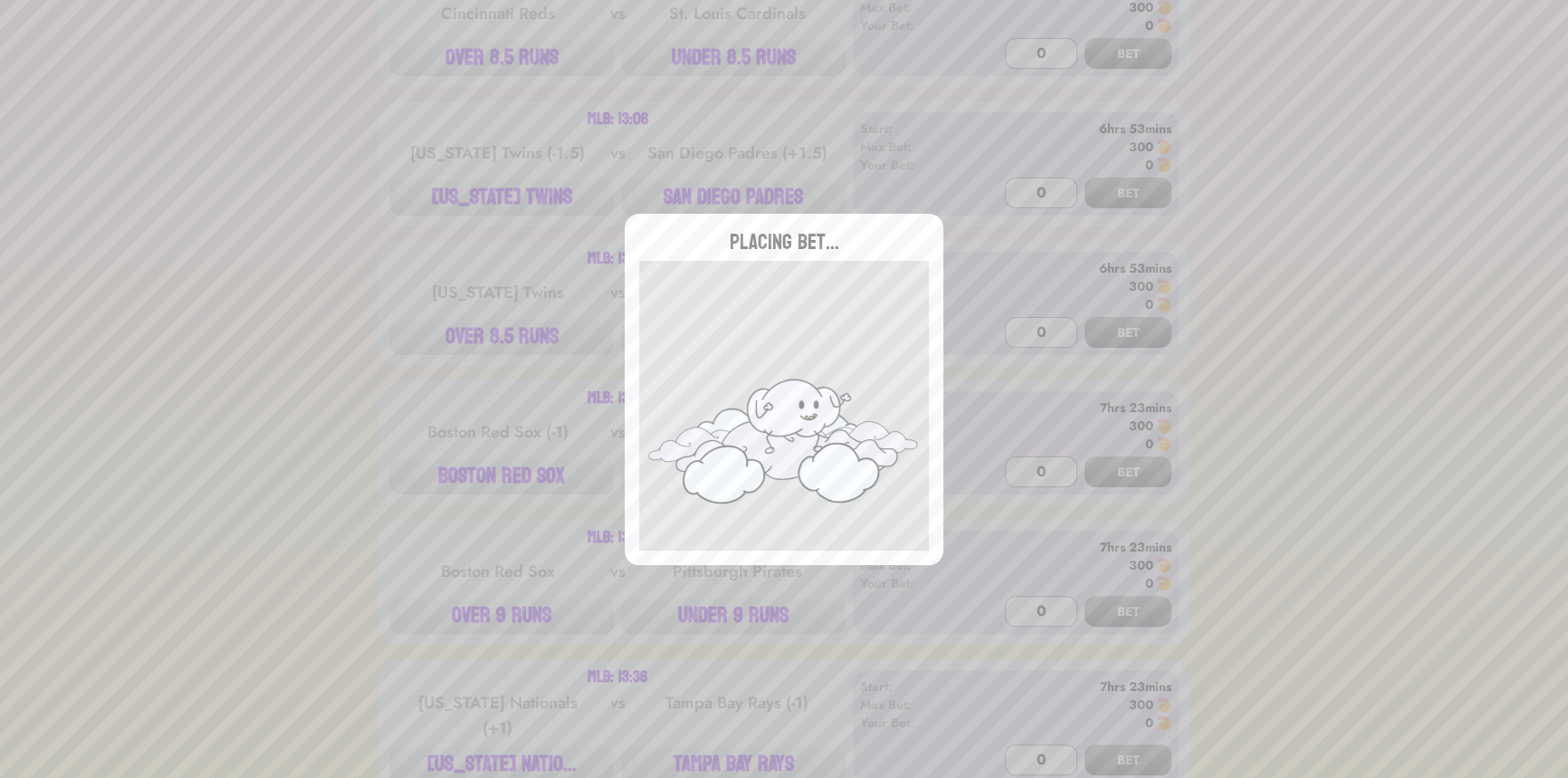
scroll to position [575, 0]
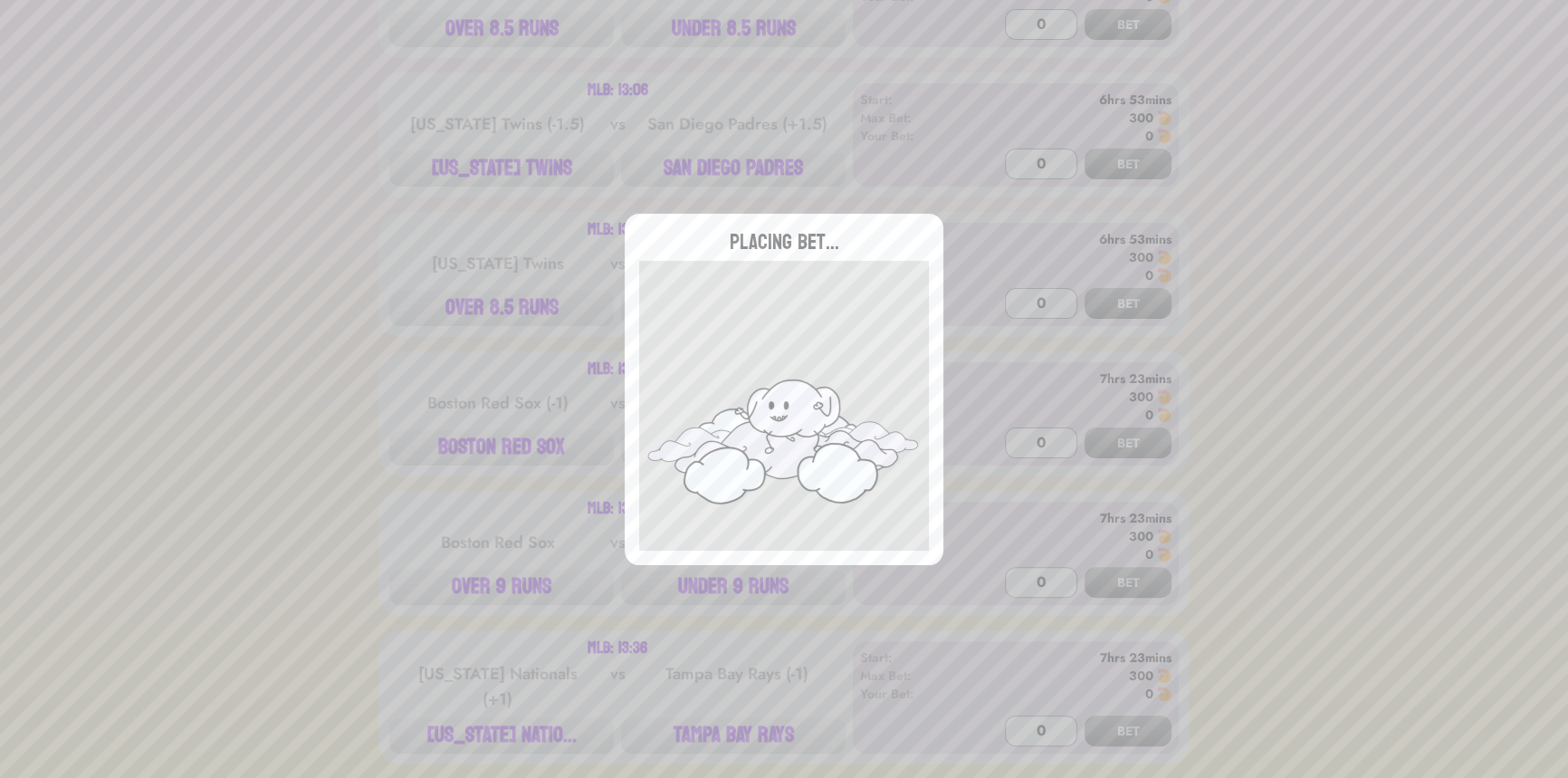
type input "0"
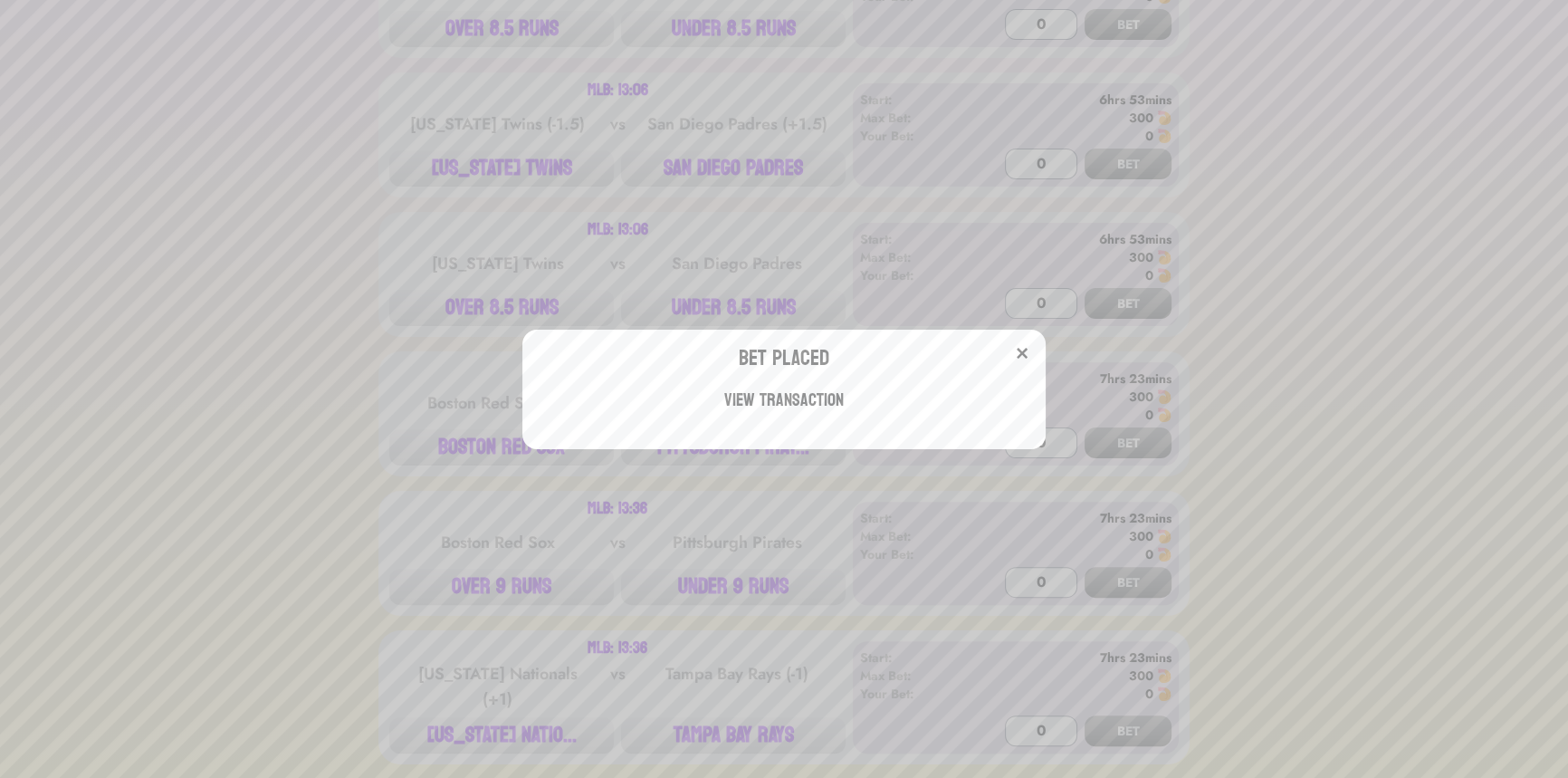
click at [755, 163] on div "Bet Placed View Transaction" at bounding box center [784, 389] width 1568 height 778
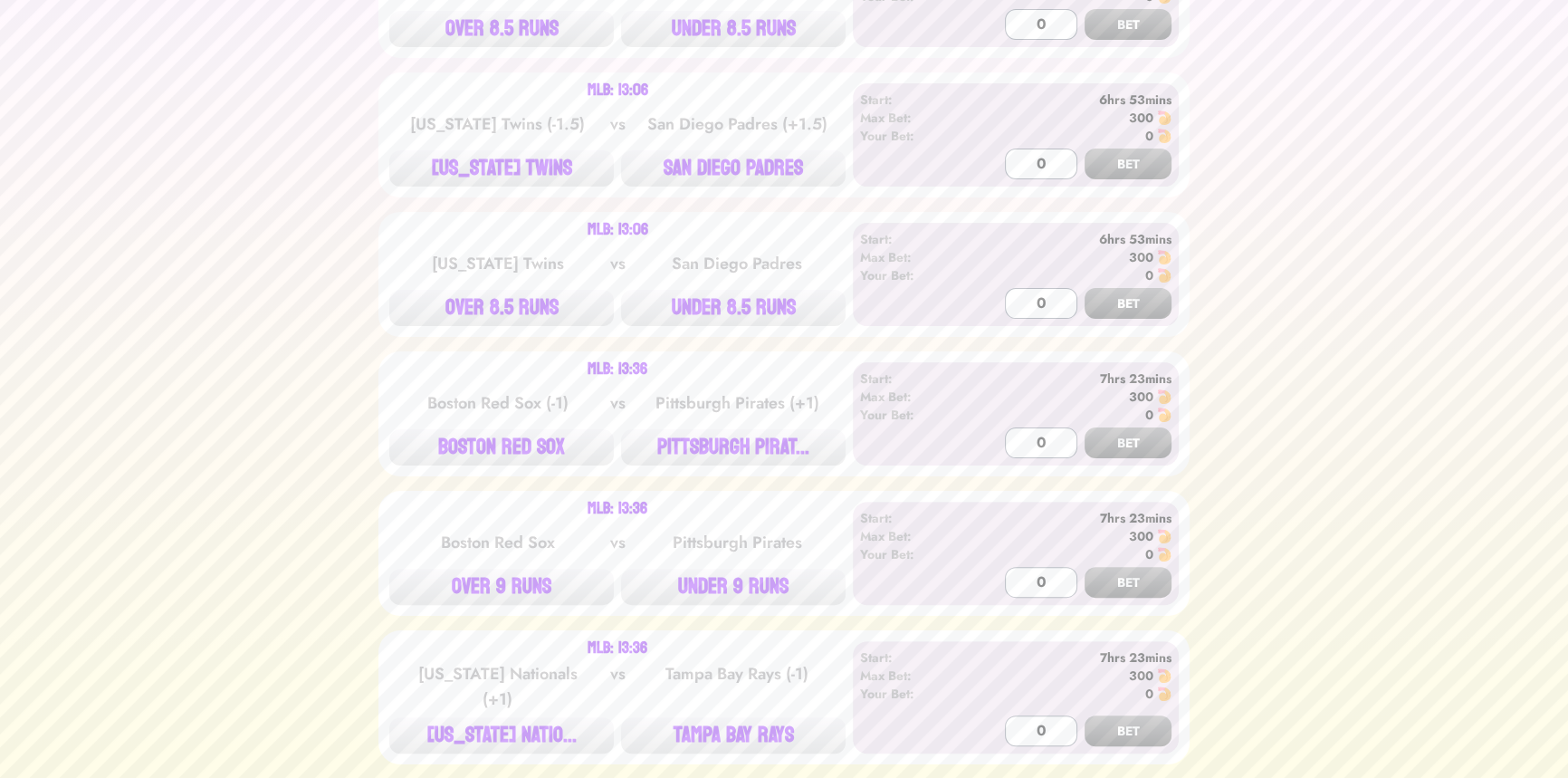
click at [755, 163] on button "SAN DIEGO PADRES" at bounding box center [733, 169] width 224 height 36
type input "300"
click at [1085, 149] on button "BET" at bounding box center [1128, 164] width 87 height 31
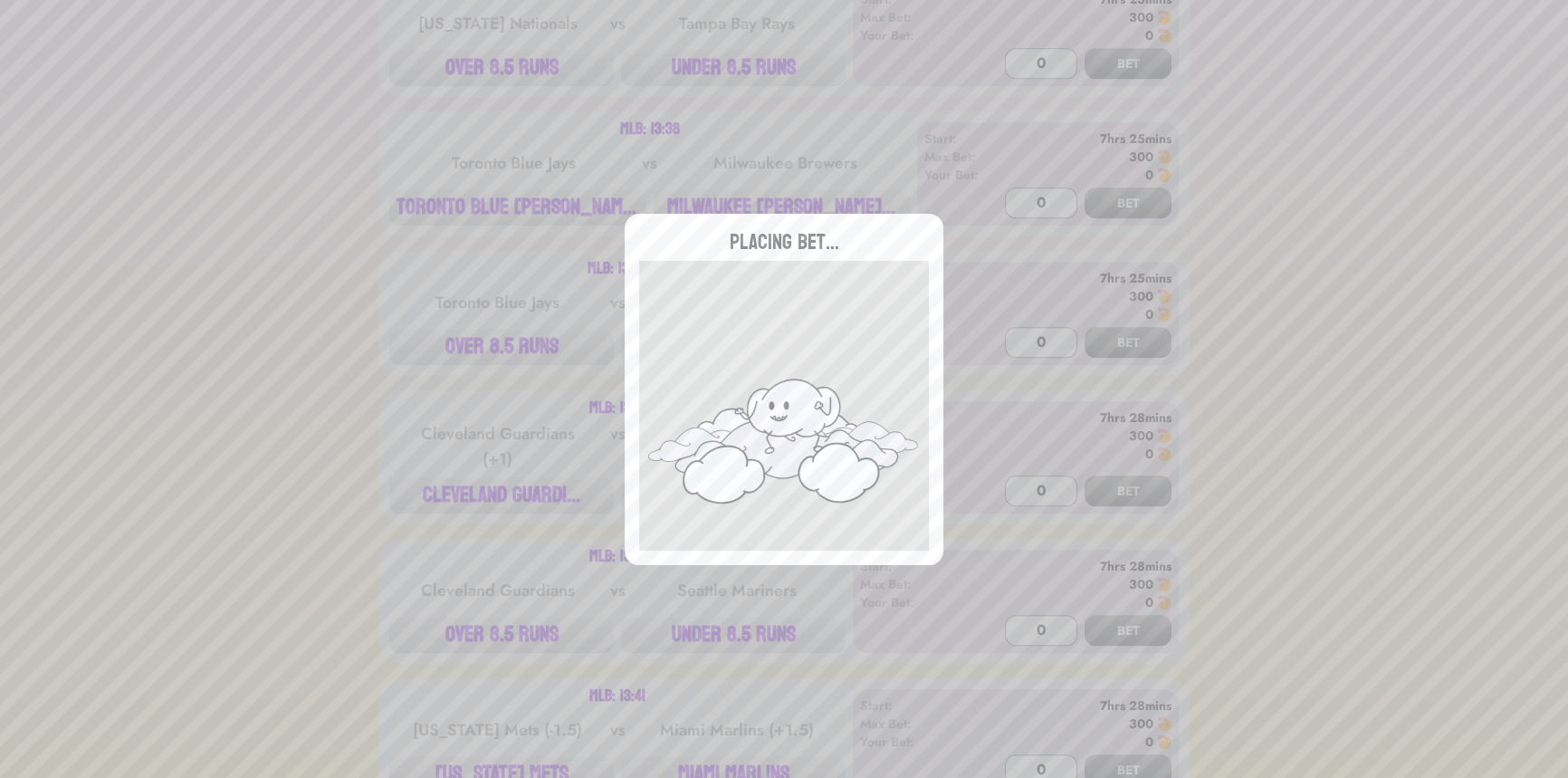
scroll to position [1399, 0]
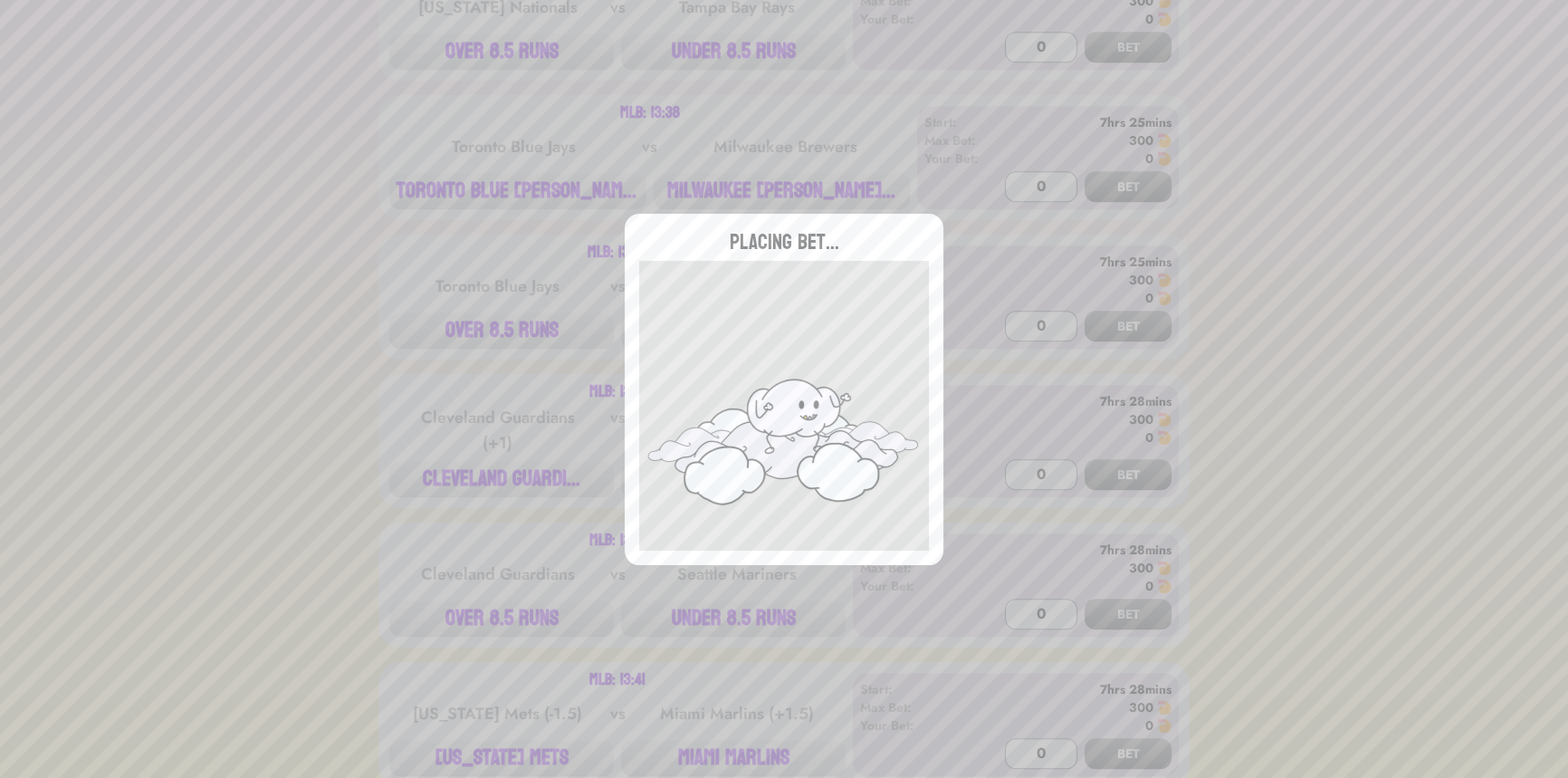
type input "0"
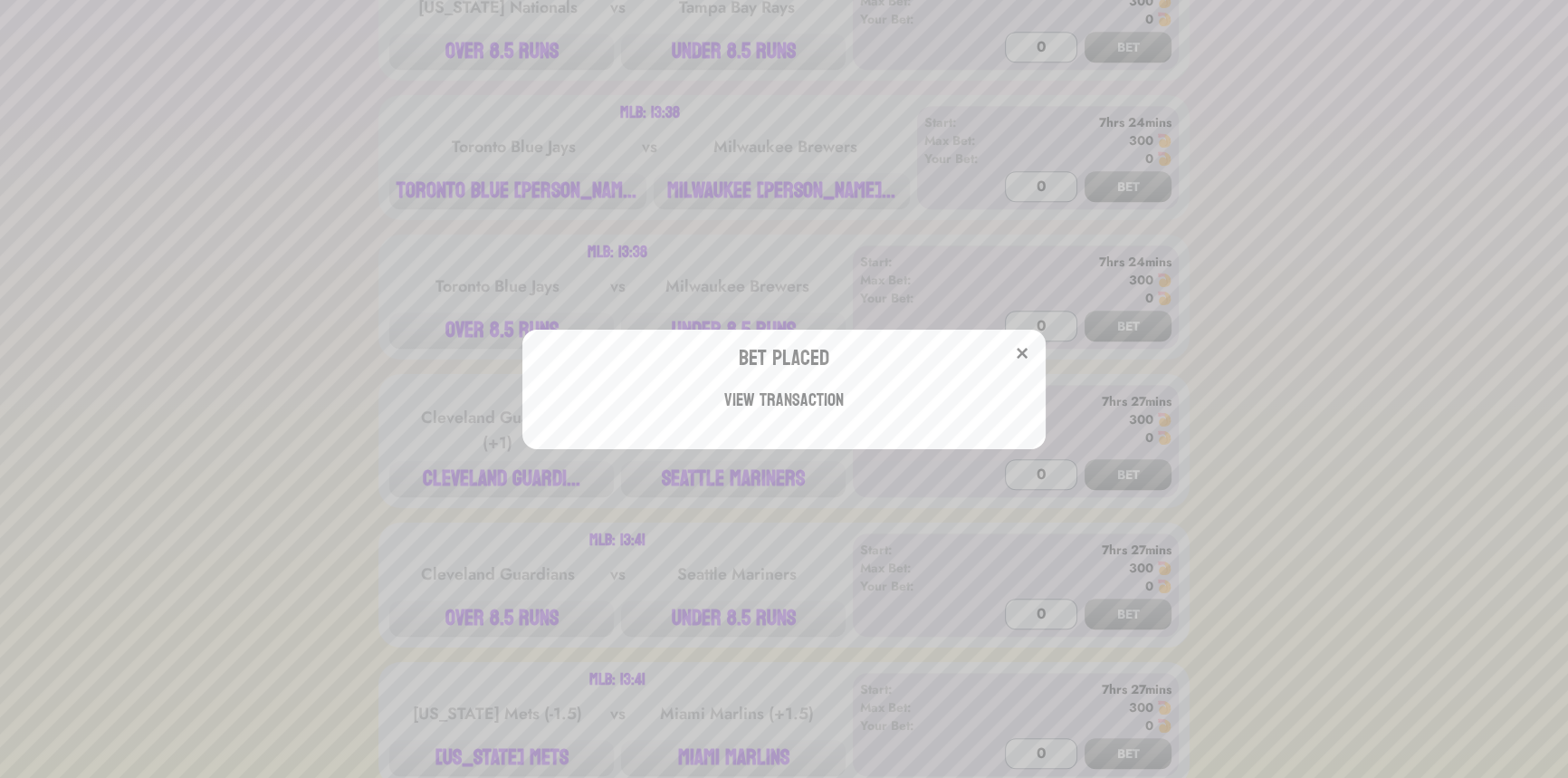
click at [412, 186] on div "Bet Placed View Transaction" at bounding box center [784, 389] width 1568 height 778
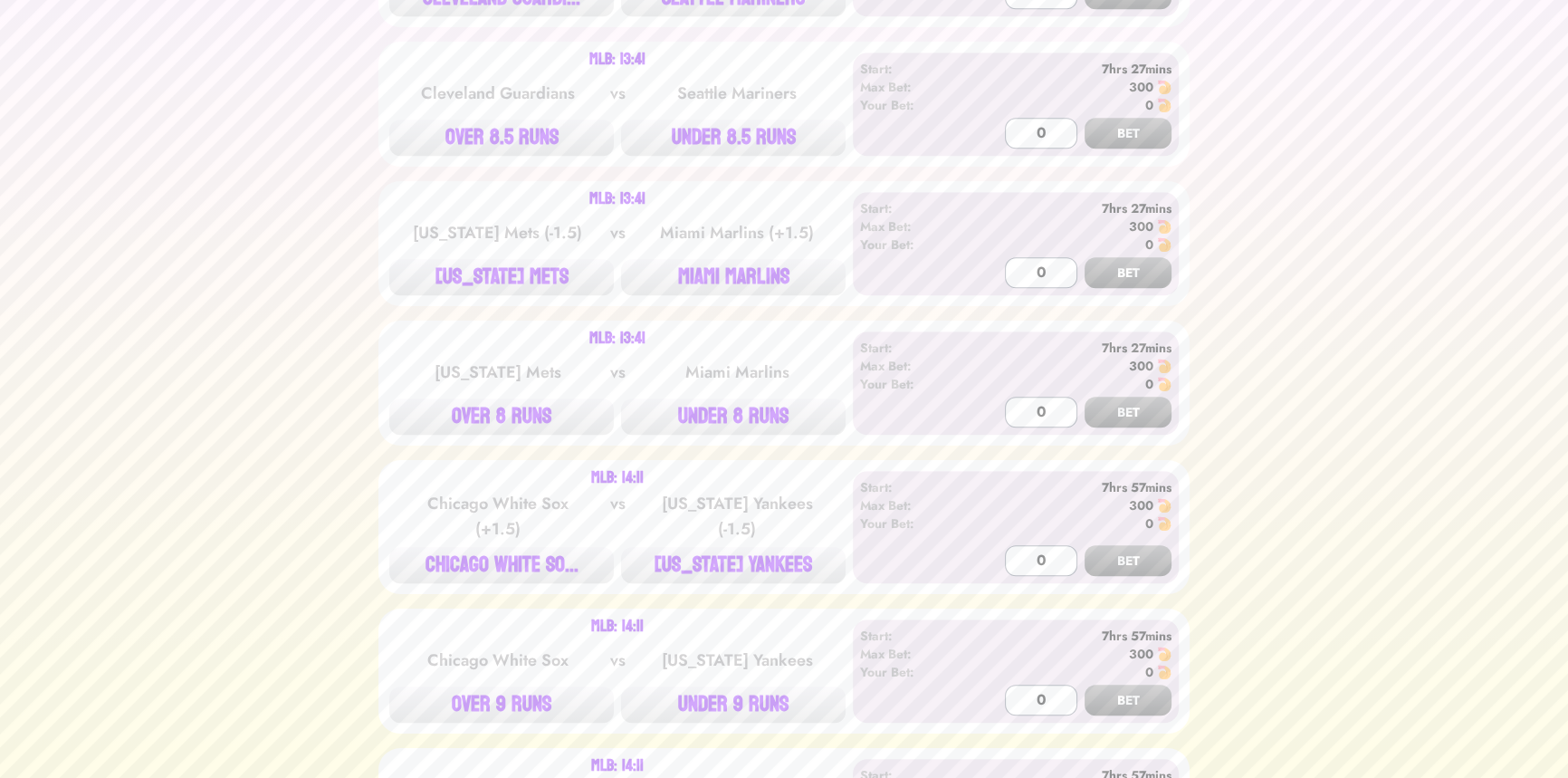
scroll to position [1975, 0]
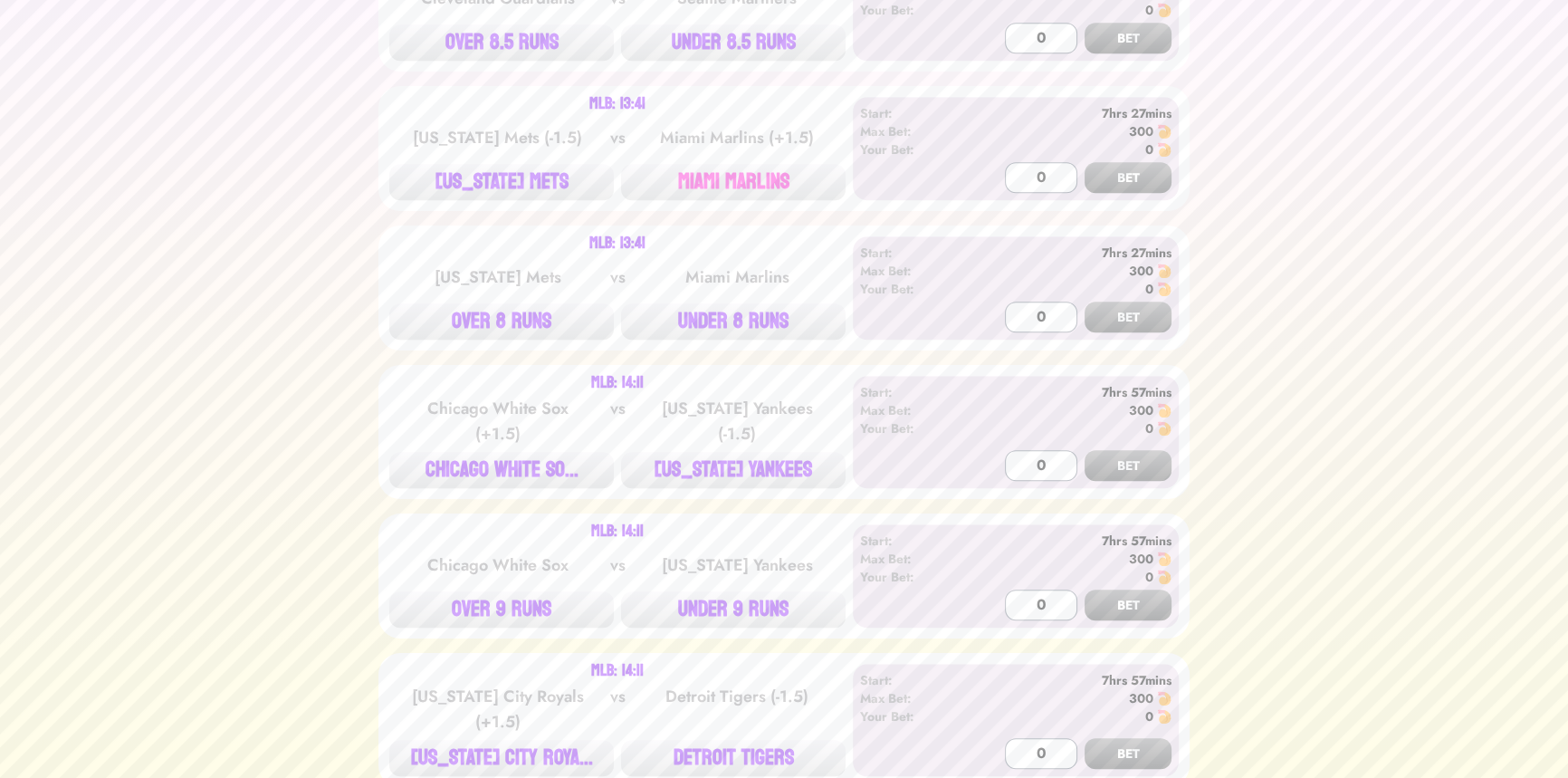
click at [653, 175] on button "MIAMI MARLINS" at bounding box center [733, 182] width 224 height 36
type input "300"
click at [1085, 162] on button "BET" at bounding box center [1128, 177] width 87 height 31
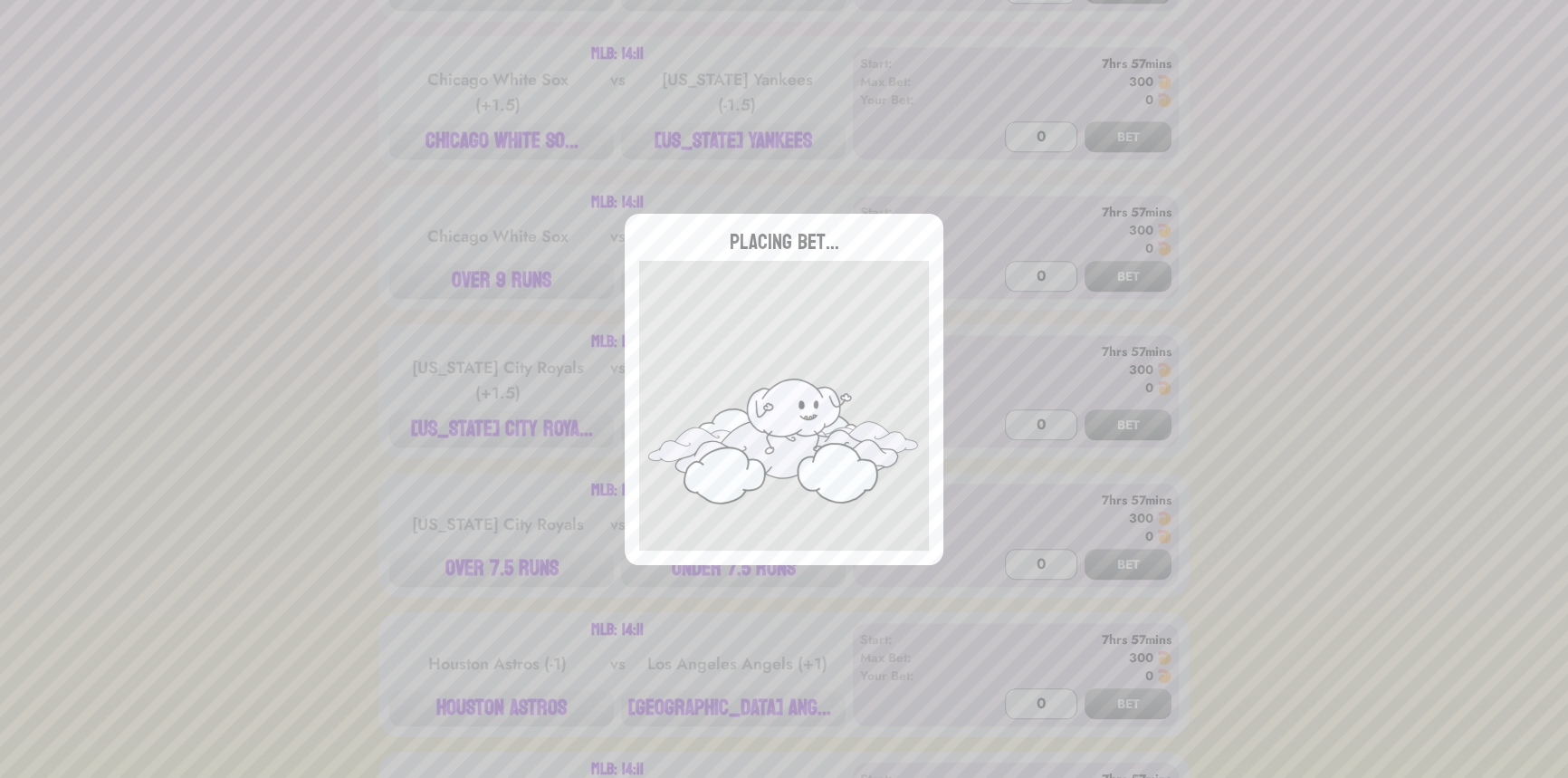
scroll to position [2304, 0]
type input "0"
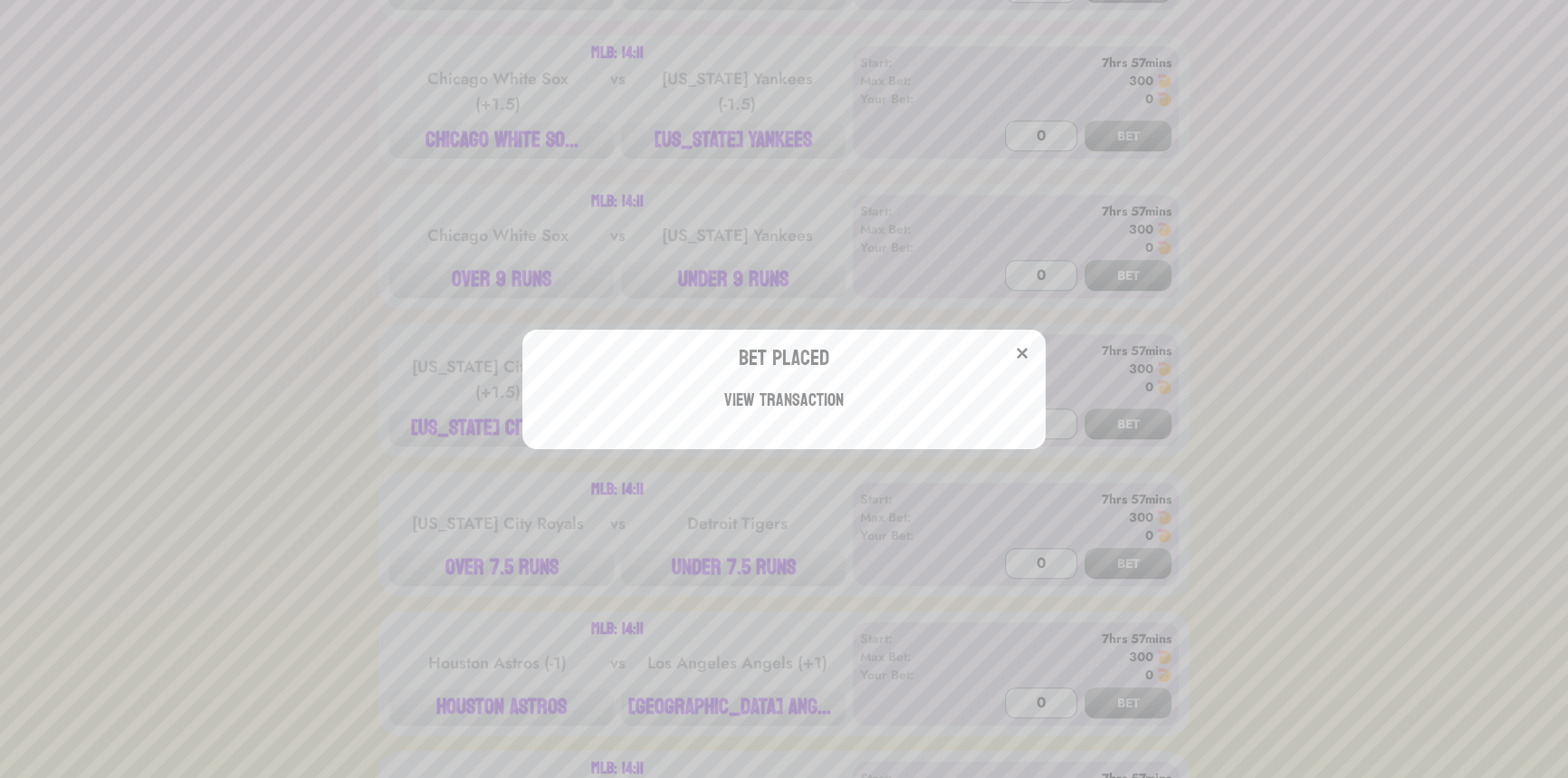
click at [296, 251] on div "Bet Placed View Transaction" at bounding box center [784, 389] width 1568 height 778
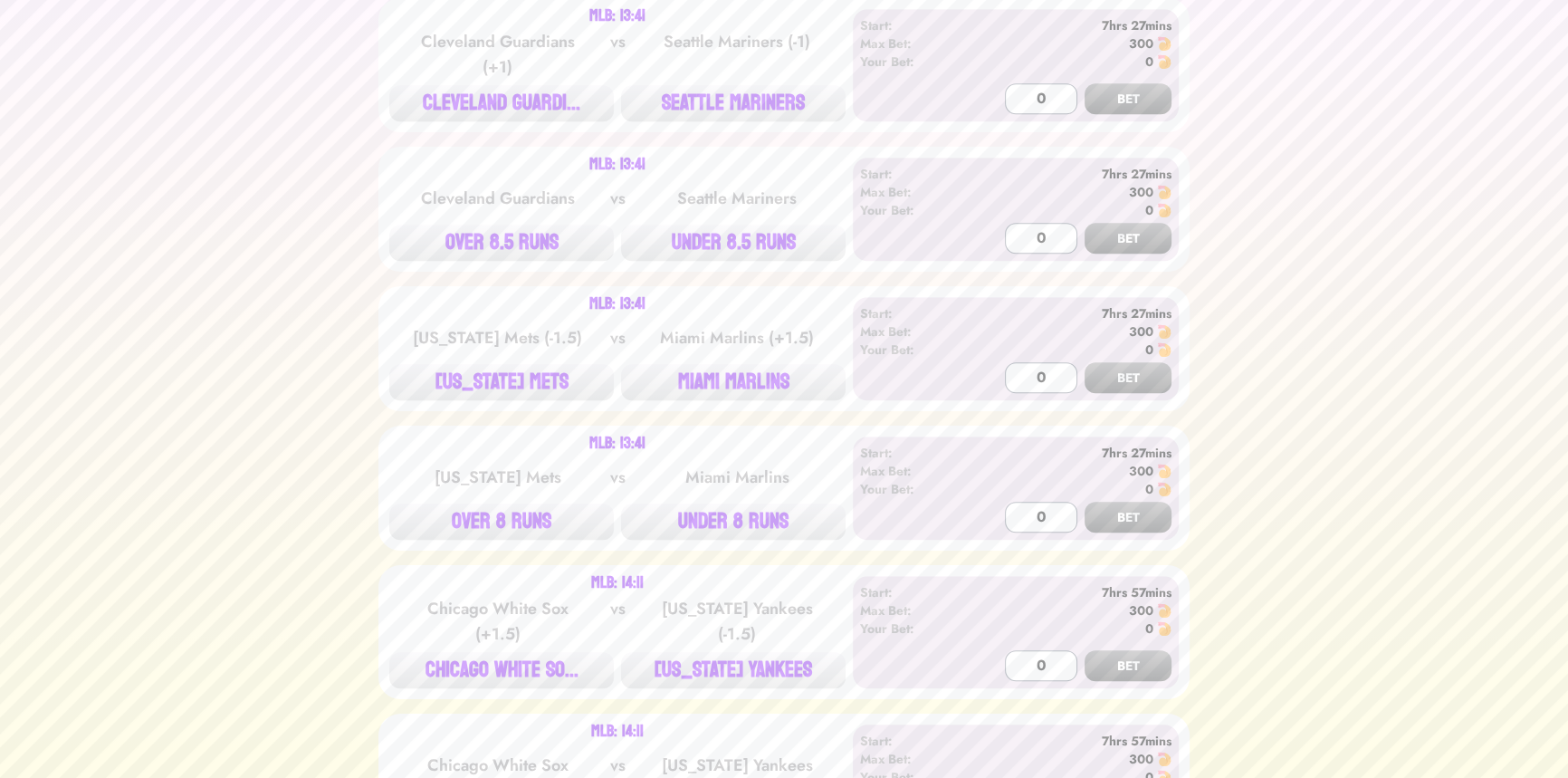
scroll to position [1811, 0]
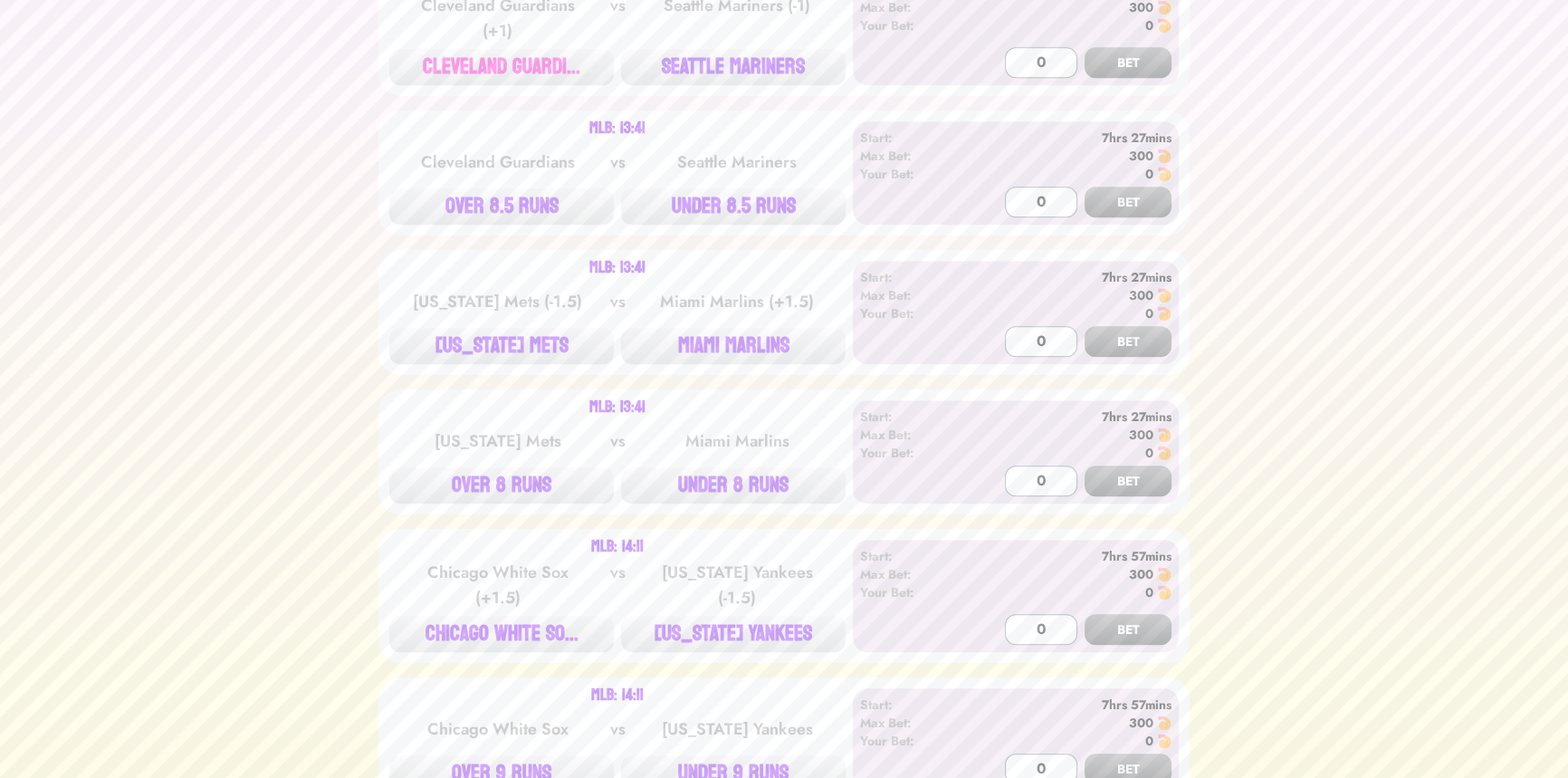
click at [537, 61] on button "CLEVELAND GUARDI..." at bounding box center [501, 67] width 224 height 36
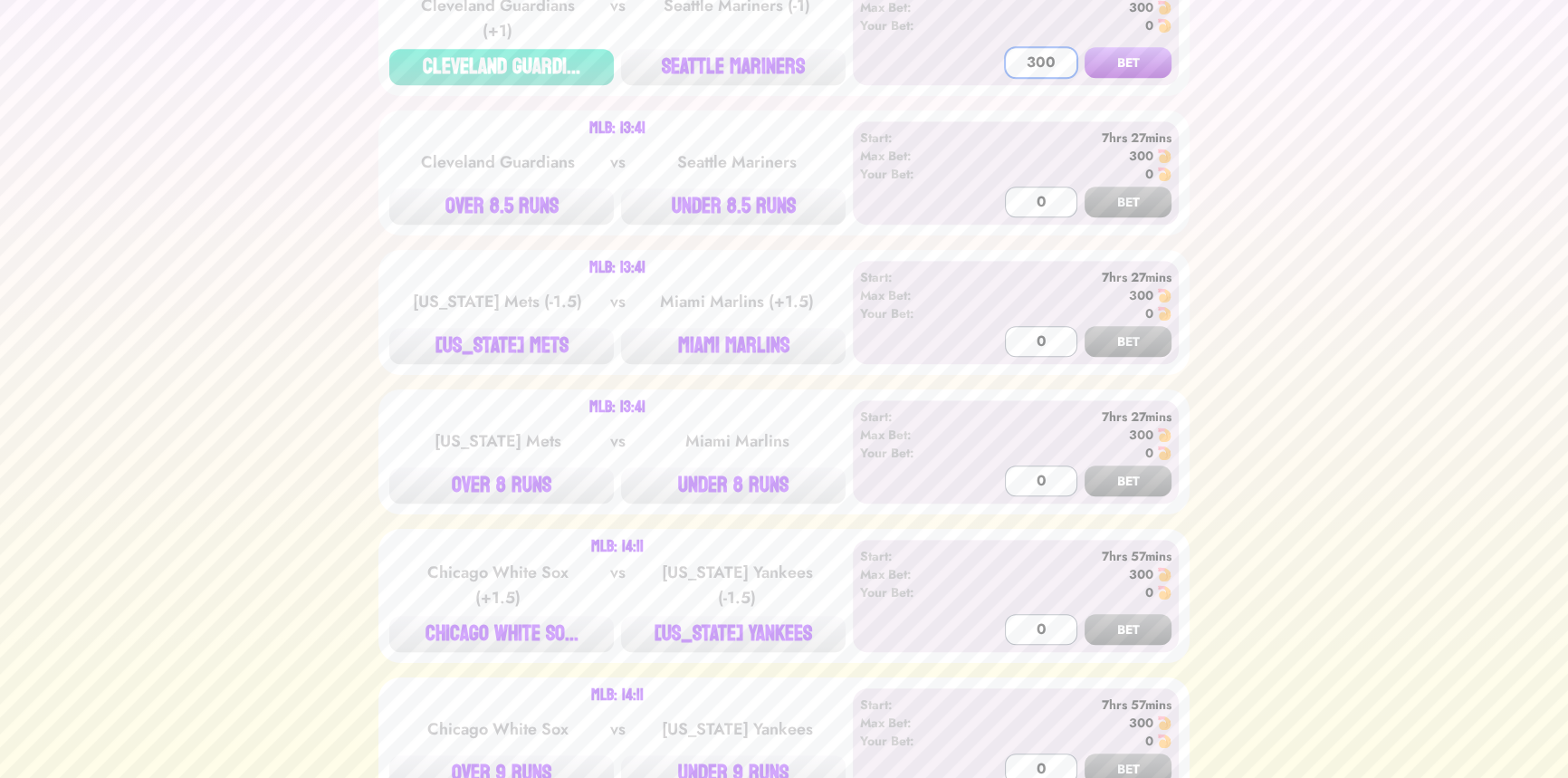
type input "300"
click at [1085, 47] on button "BET" at bounding box center [1128, 62] width 87 height 31
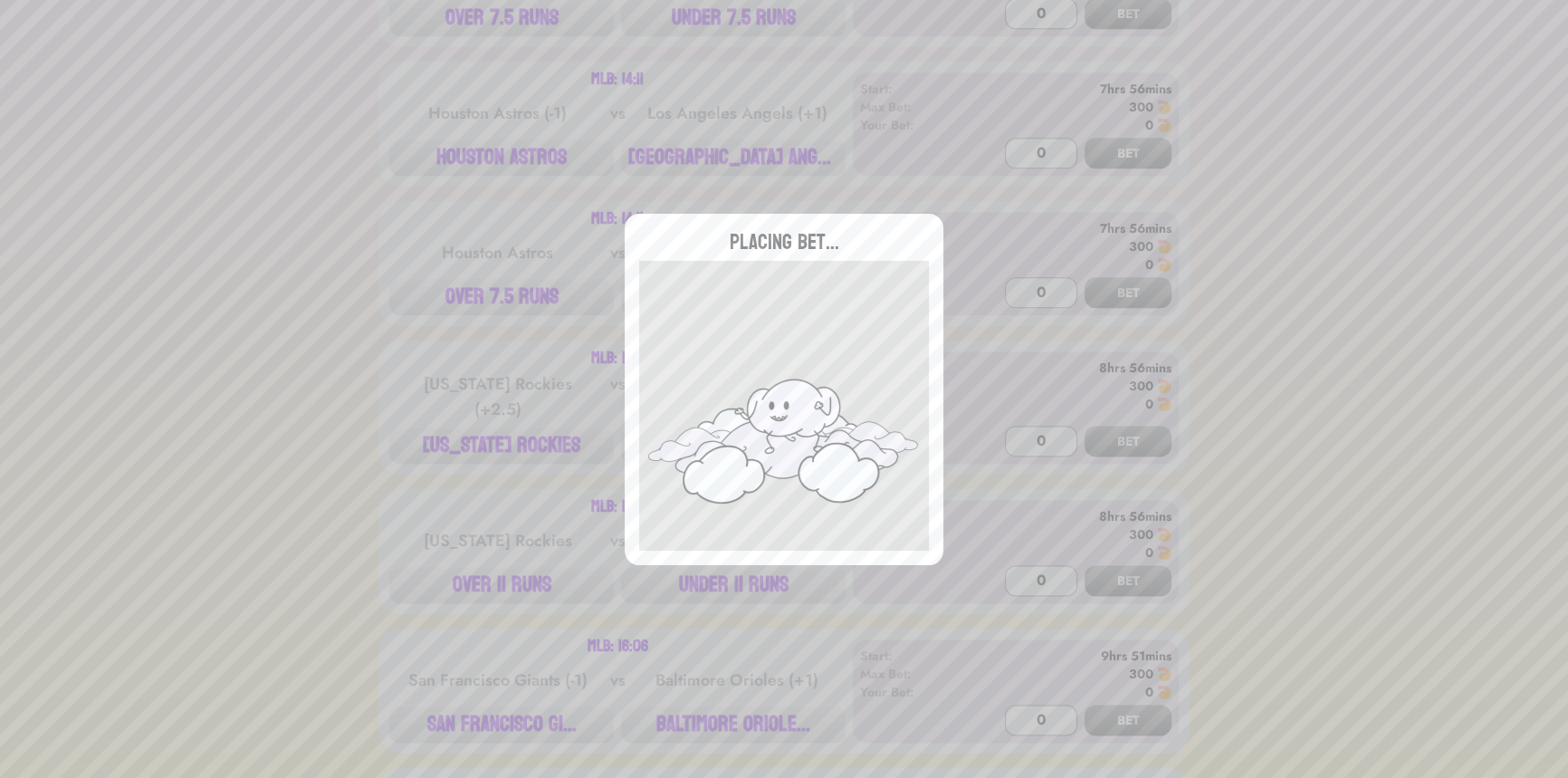
scroll to position [2880, 0]
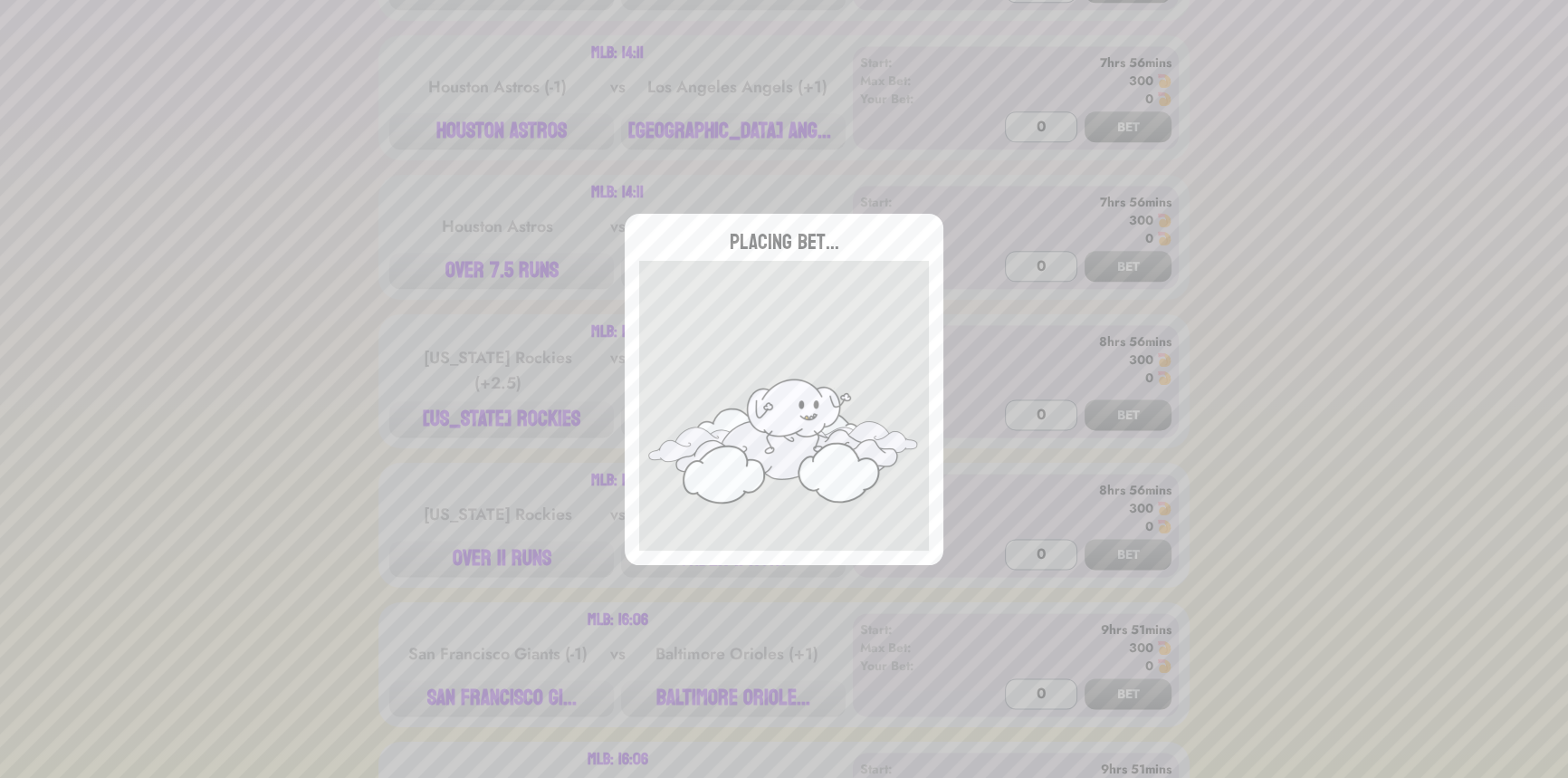
type input "0"
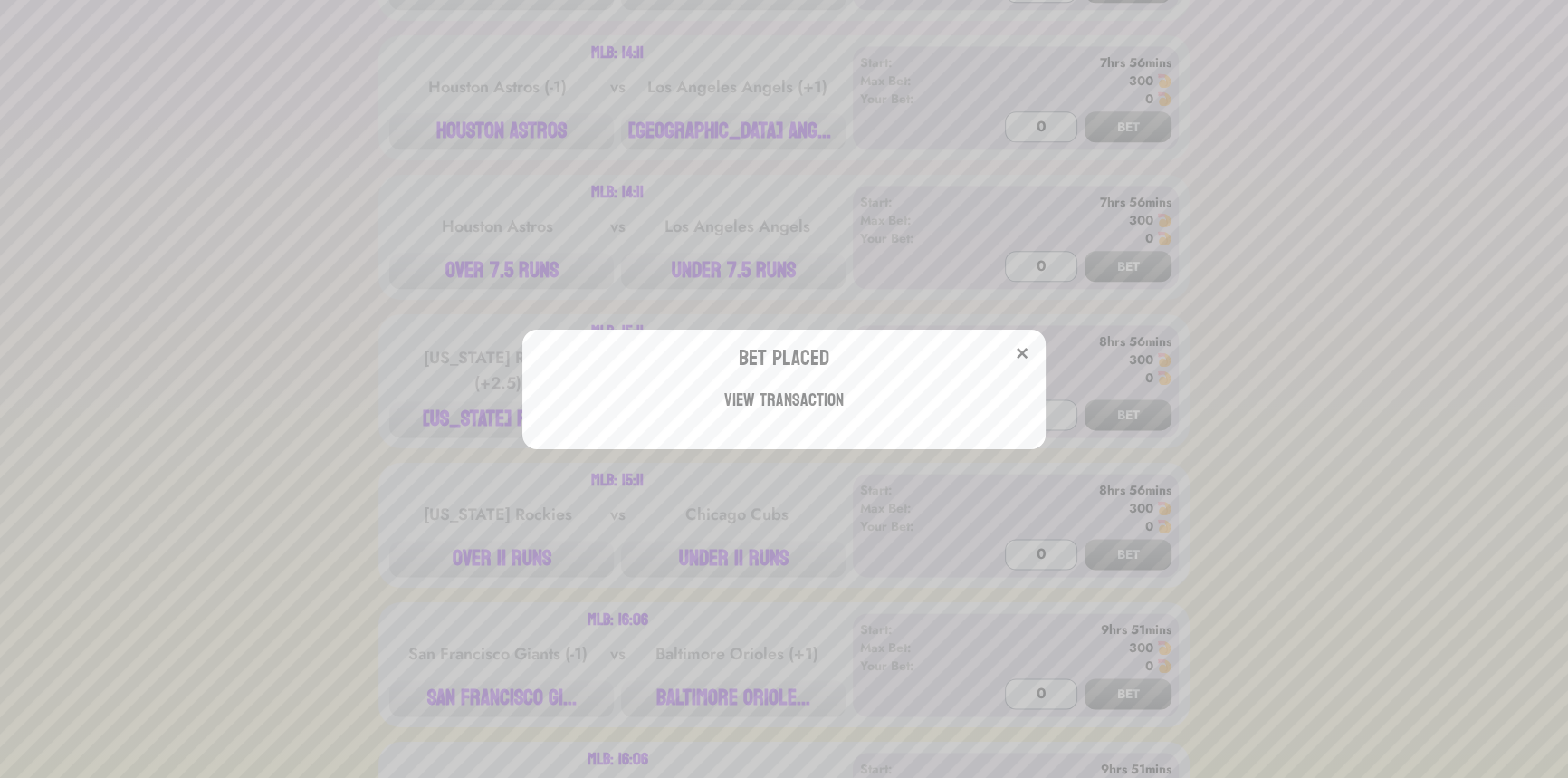
click at [354, 170] on div "Bet Placed View Transaction" at bounding box center [784, 389] width 1568 height 778
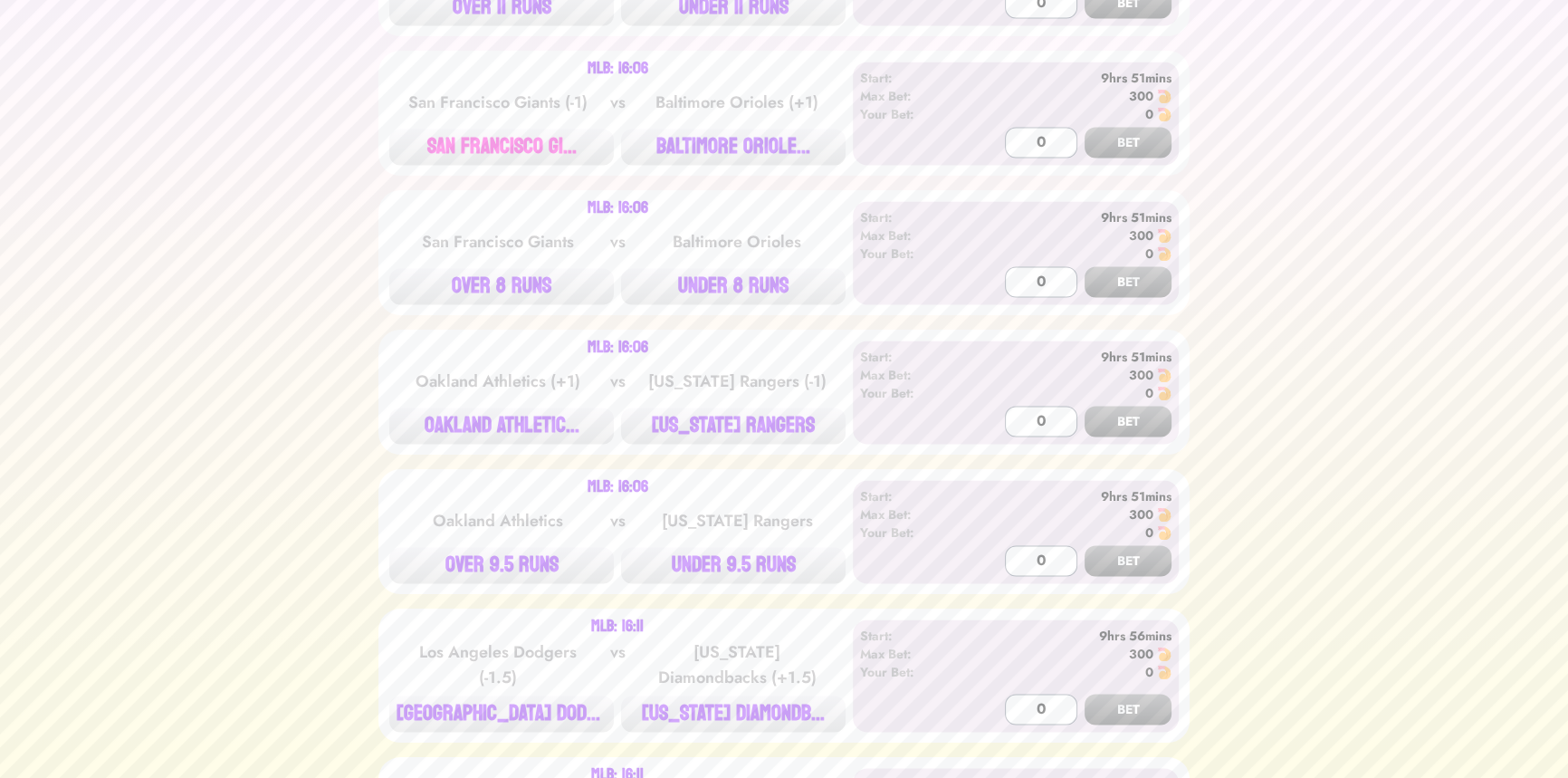
scroll to position [3457, 0]
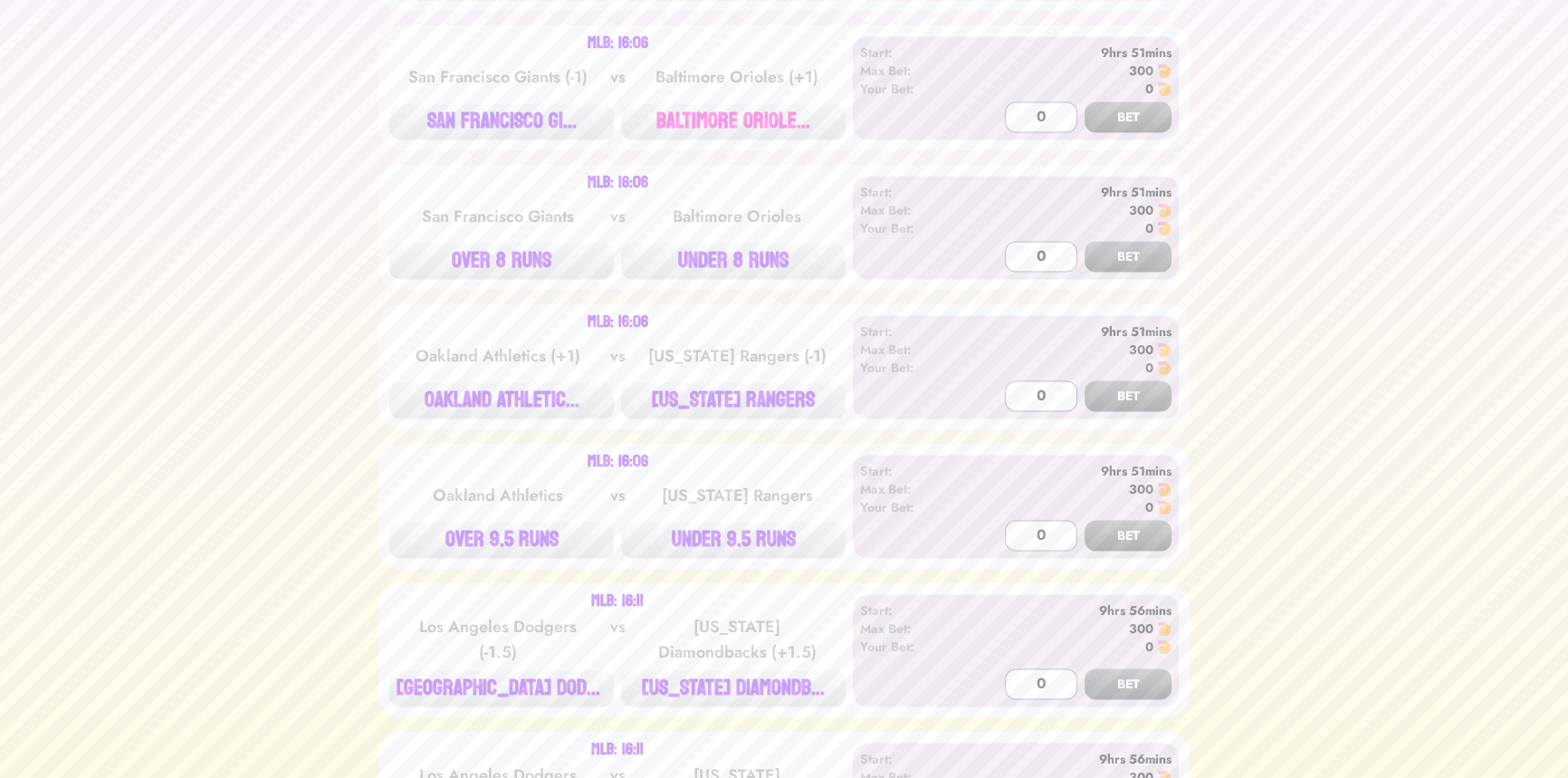
click at [731, 105] on button "BALTIMORE ORIOLE..." at bounding box center [733, 122] width 224 height 36
type input "300"
click at [1085, 102] on button "BET" at bounding box center [1128, 117] width 87 height 31
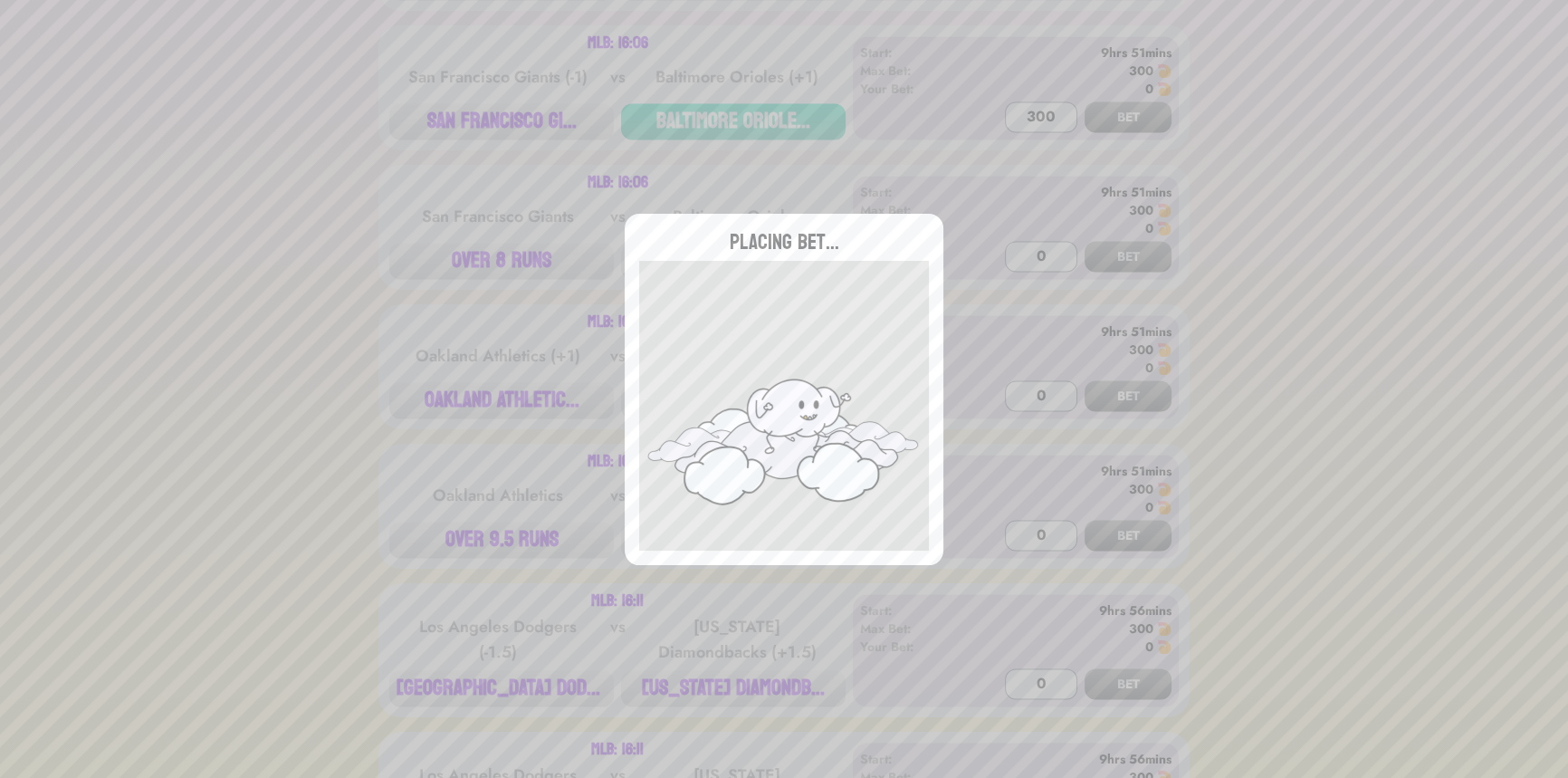
type input "0"
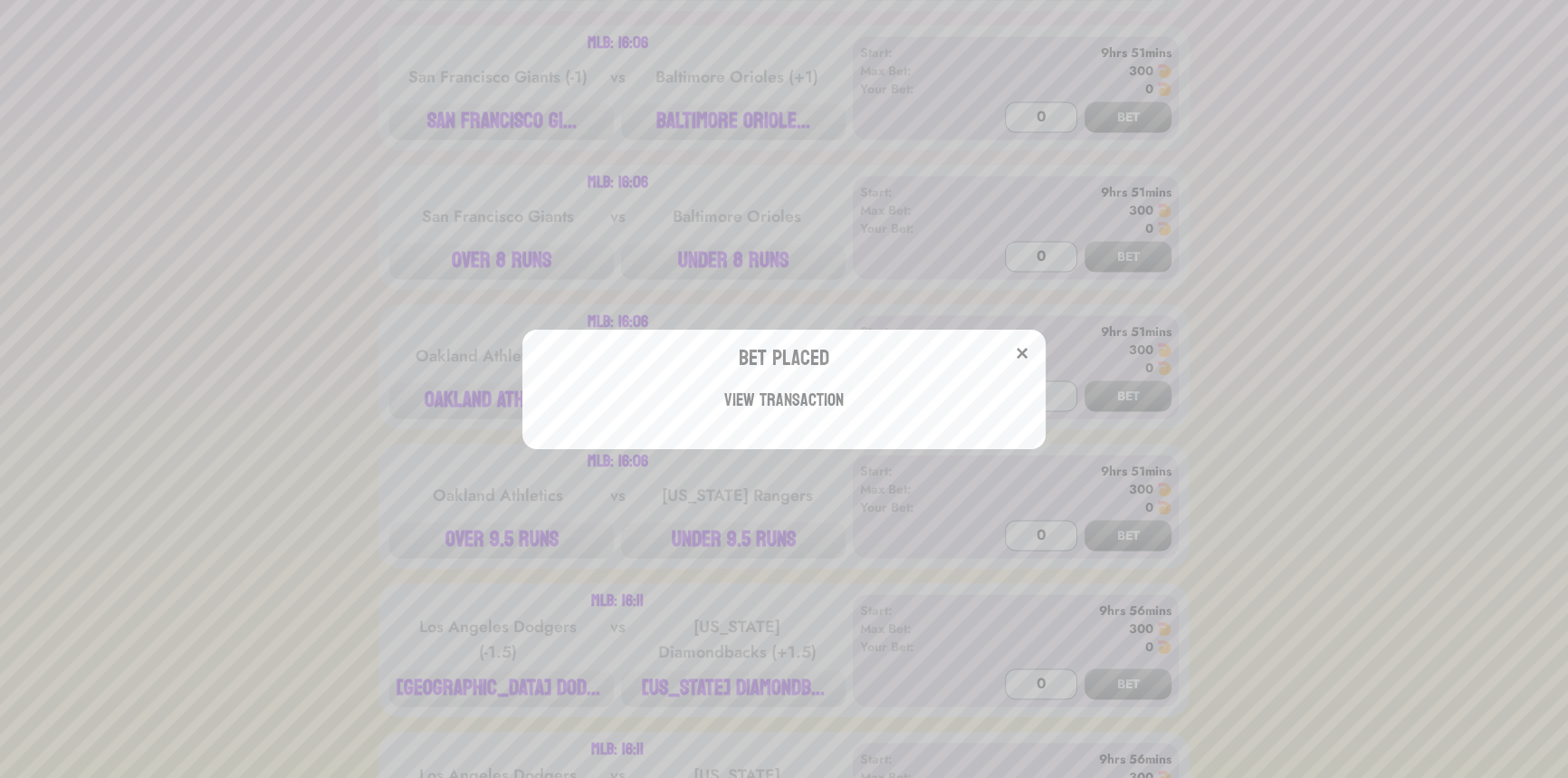
click at [319, 175] on div "Bet Placed View Transaction" at bounding box center [784, 389] width 1568 height 778
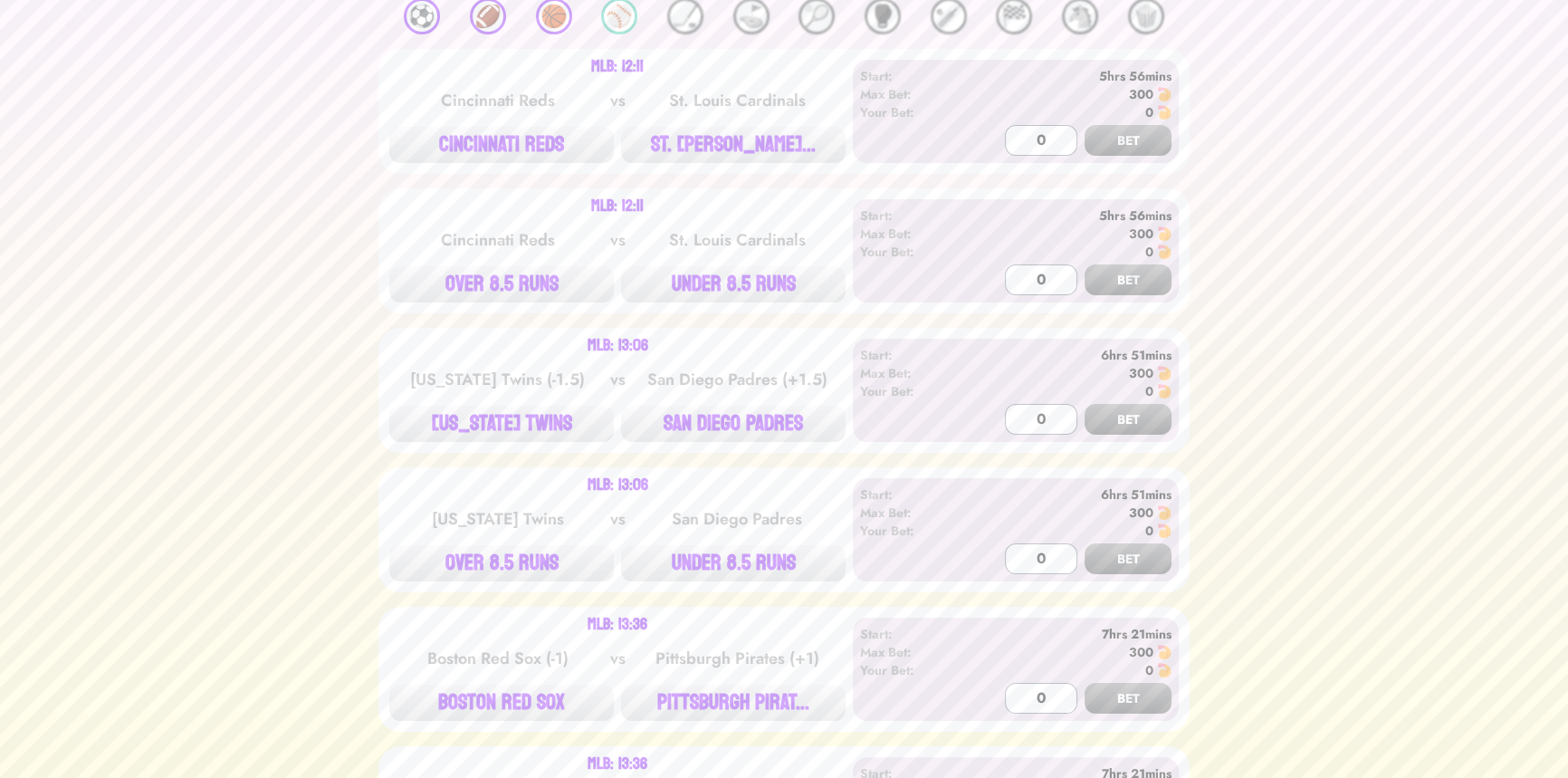
scroll to position [0, 0]
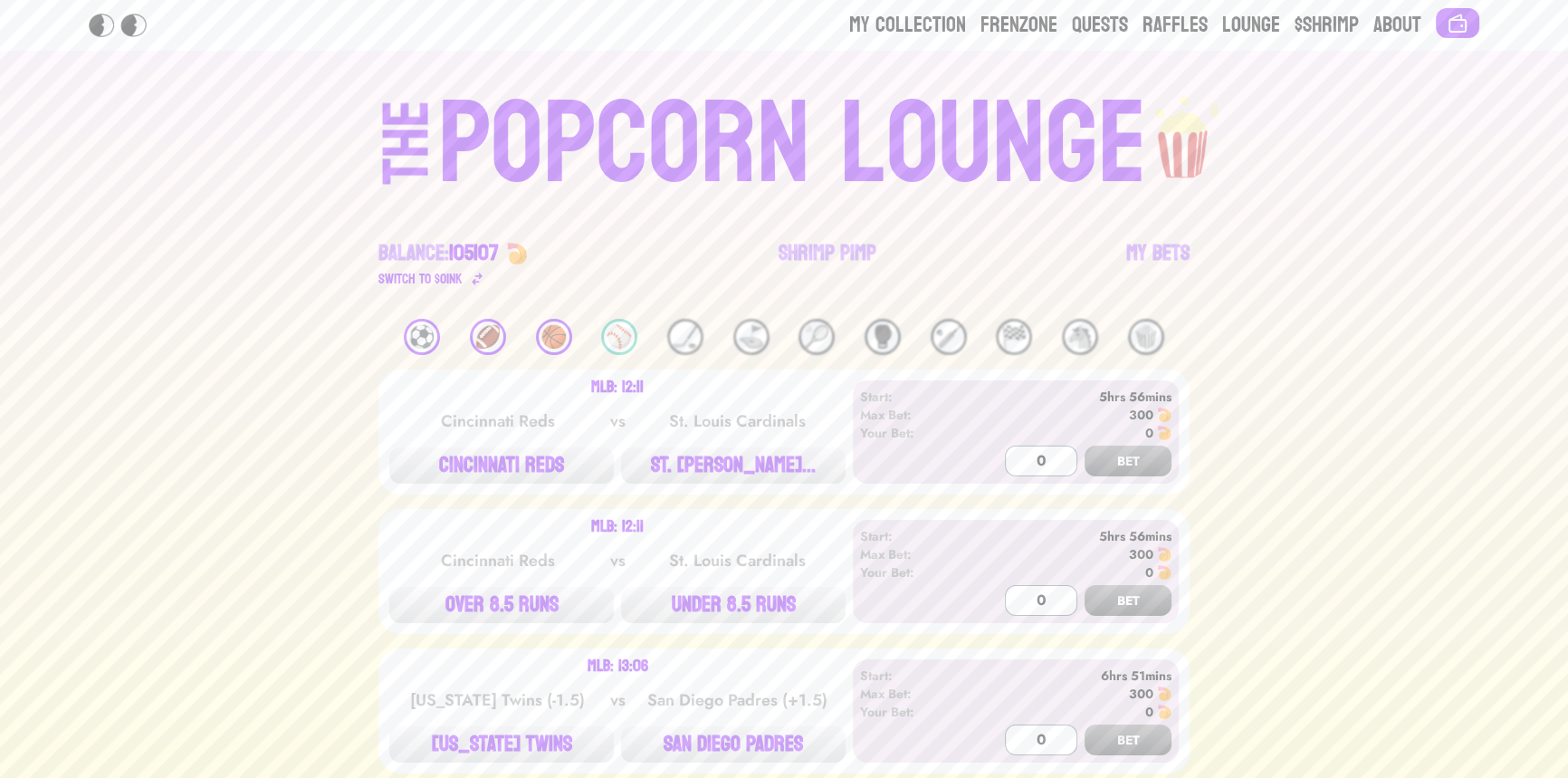
click at [599, 87] on div "POPCORN LOUNGE" at bounding box center [792, 144] width 709 height 116
click at [605, 109] on div "POPCORN LOUNGE" at bounding box center [792, 144] width 709 height 116
